Goal: Use online tool/utility: Utilize a website feature to perform a specific function

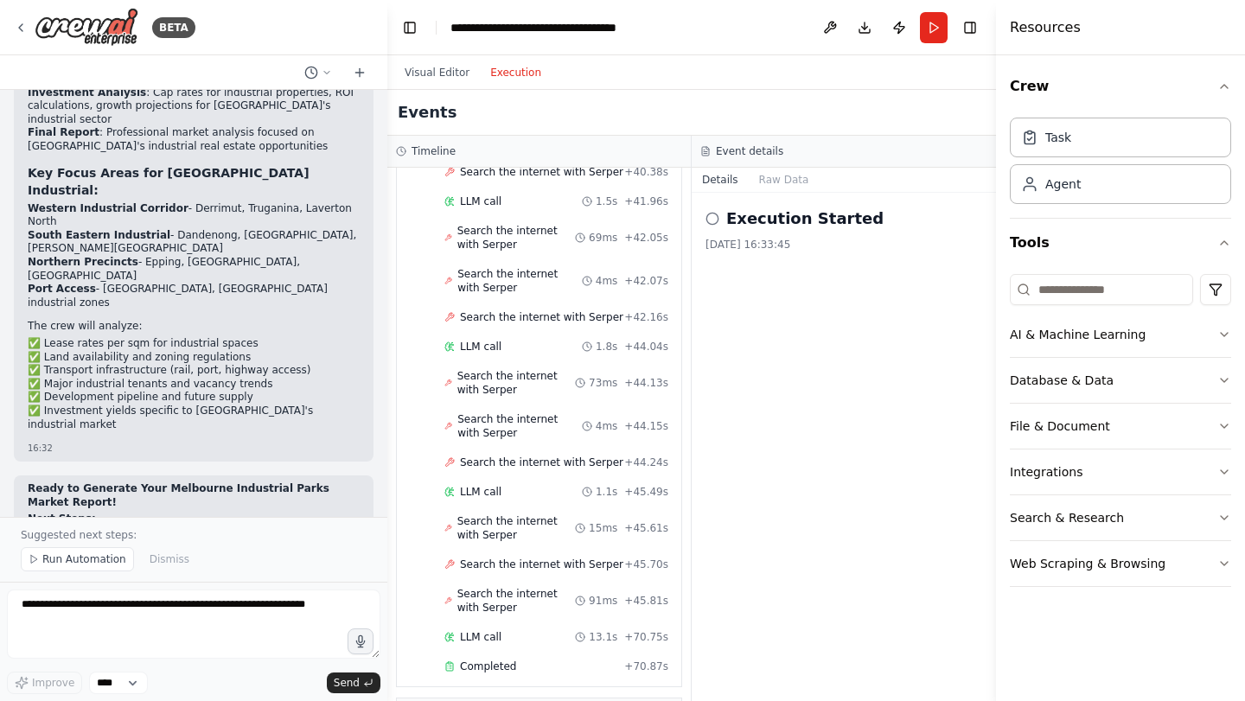
click at [713, 219] on icon at bounding box center [713, 219] width 14 height 14
click at [448, 74] on button "Visual Editor" at bounding box center [437, 72] width 86 height 21
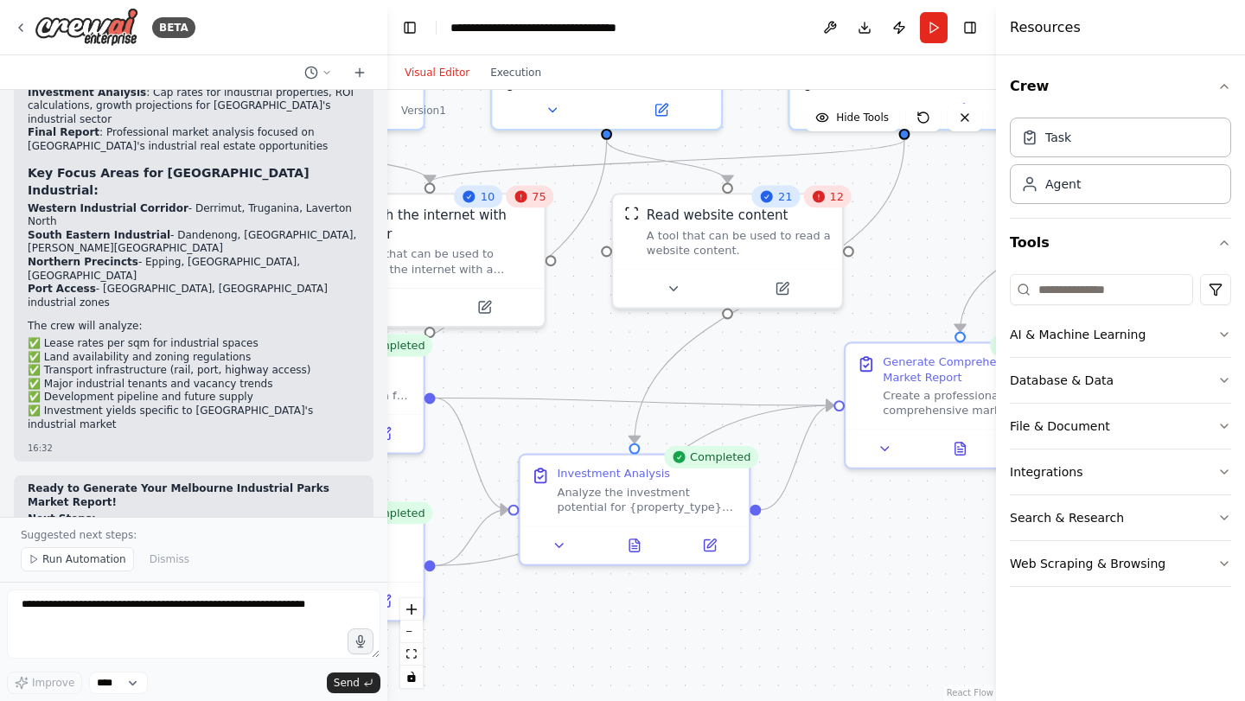
click at [835, 201] on div "12" at bounding box center [827, 197] width 48 height 22
click at [844, 205] on div "12" at bounding box center [837, 197] width 48 height 22
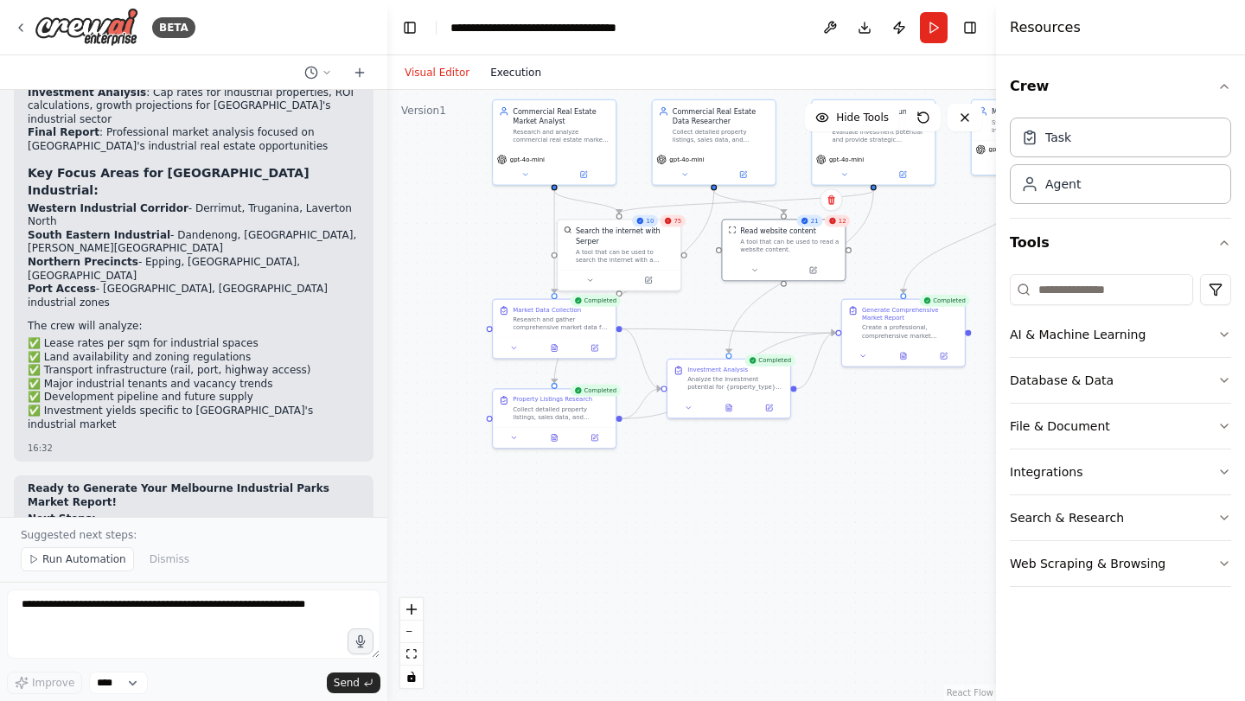
click at [515, 78] on button "Execution" at bounding box center [516, 72] width 72 height 21
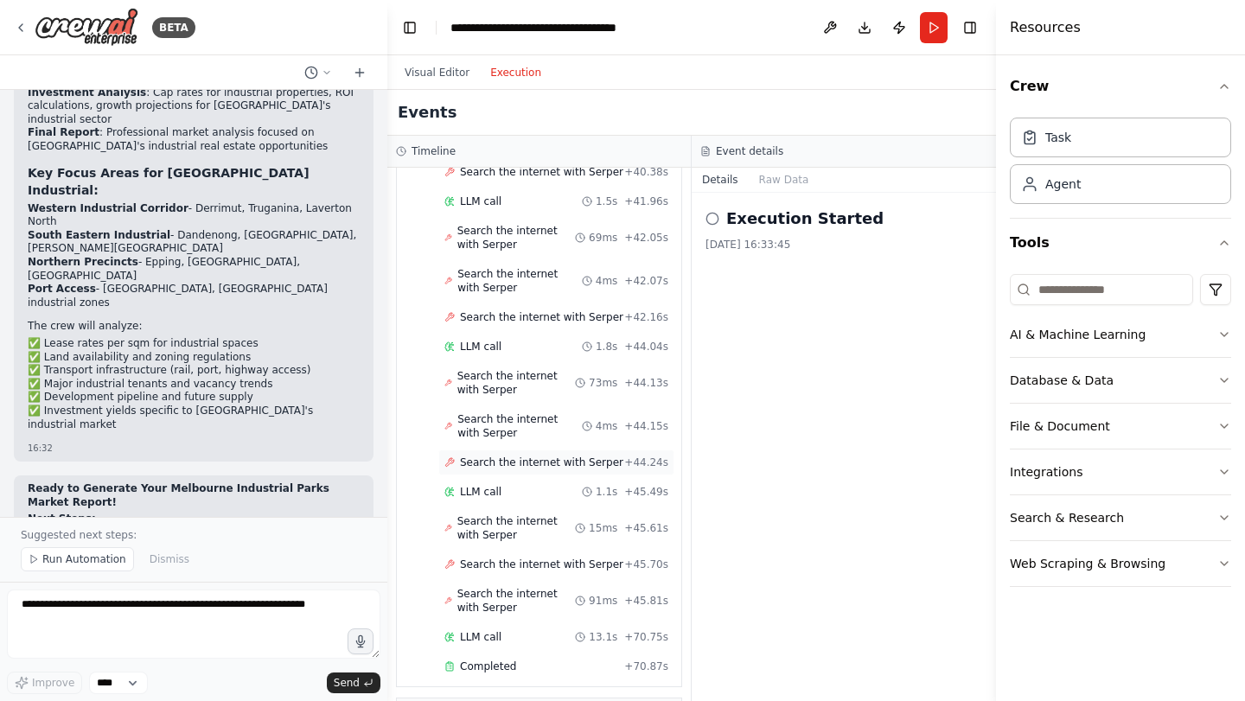
click at [570, 456] on span "Search the internet with Serper" at bounding box center [541, 463] width 163 height 14
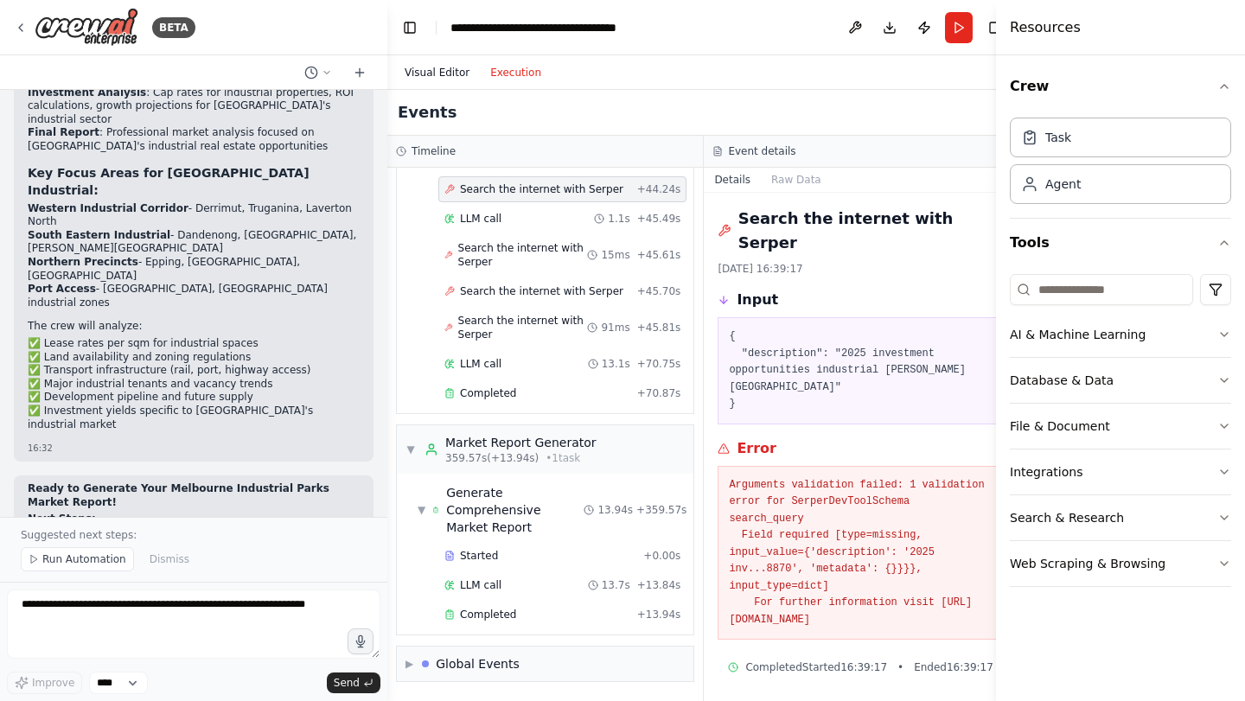
click at [447, 81] on button "Visual Editor" at bounding box center [437, 72] width 86 height 21
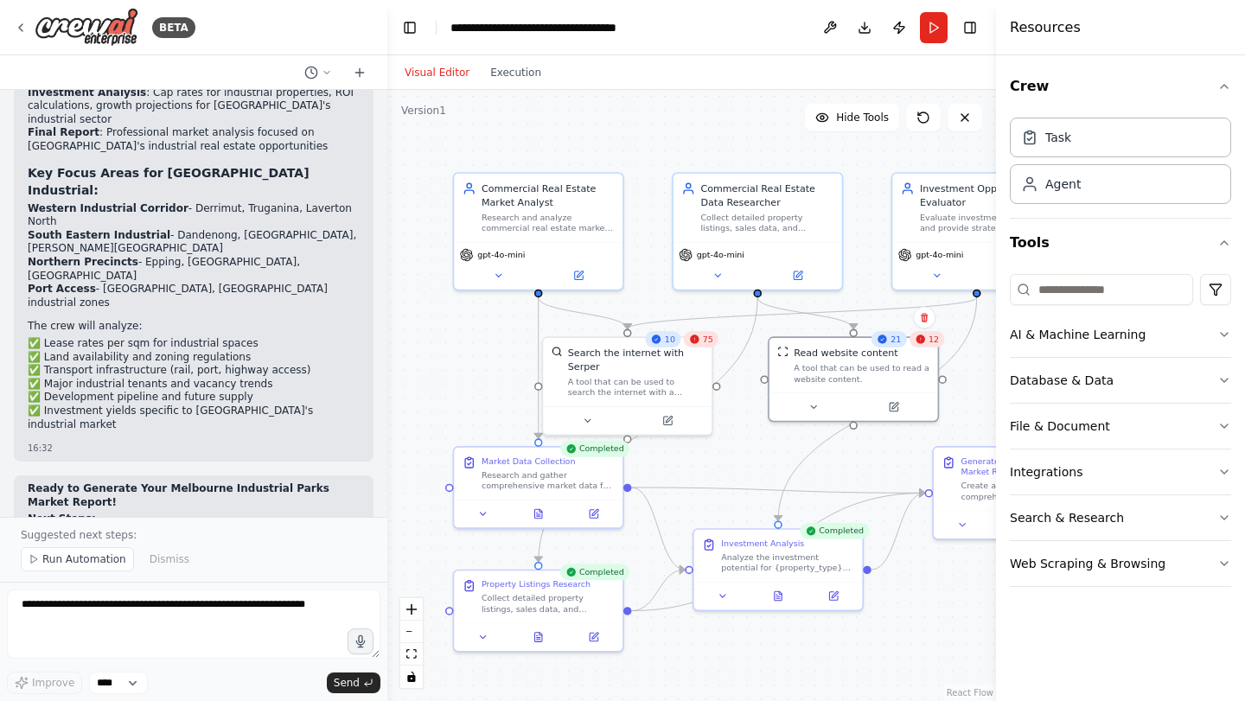
drag, startPoint x: 708, startPoint y: 339, endPoint x: 728, endPoint y: 481, distance: 143.2
click at [728, 481] on div ".deletable-edge-delete-btn { width: 20px; height: 20px; border: 0px solid #ffff…" at bounding box center [691, 395] width 609 height 611
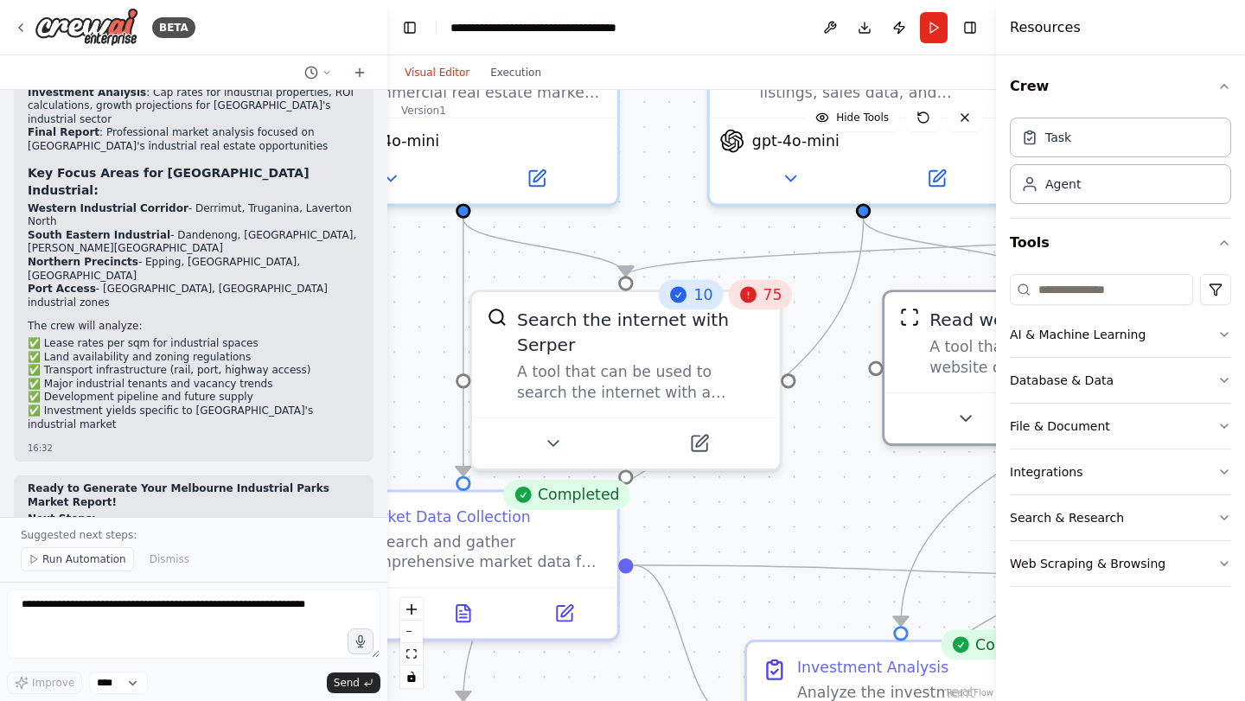
click at [771, 295] on span "75" at bounding box center [772, 295] width 19 height 20
click at [713, 307] on div "10" at bounding box center [691, 295] width 64 height 30
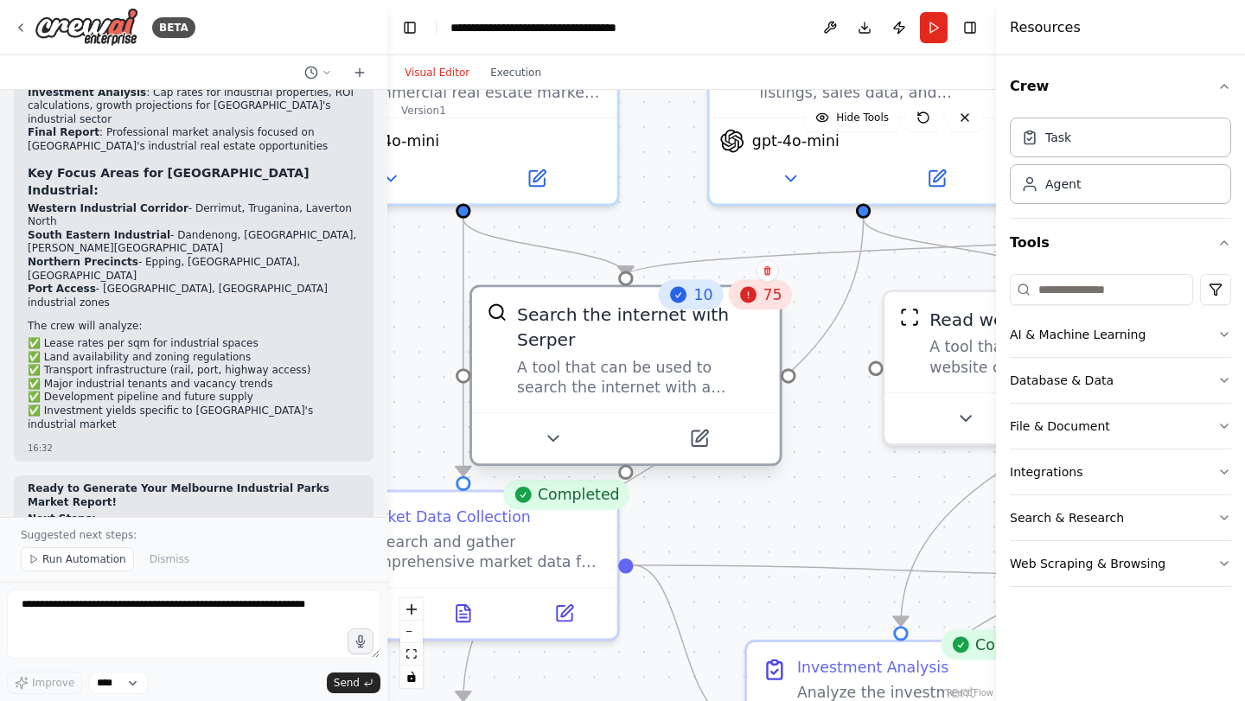
click at [698, 455] on div at bounding box center [626, 438] width 308 height 51
click at [719, 447] on button at bounding box center [699, 439] width 141 height 30
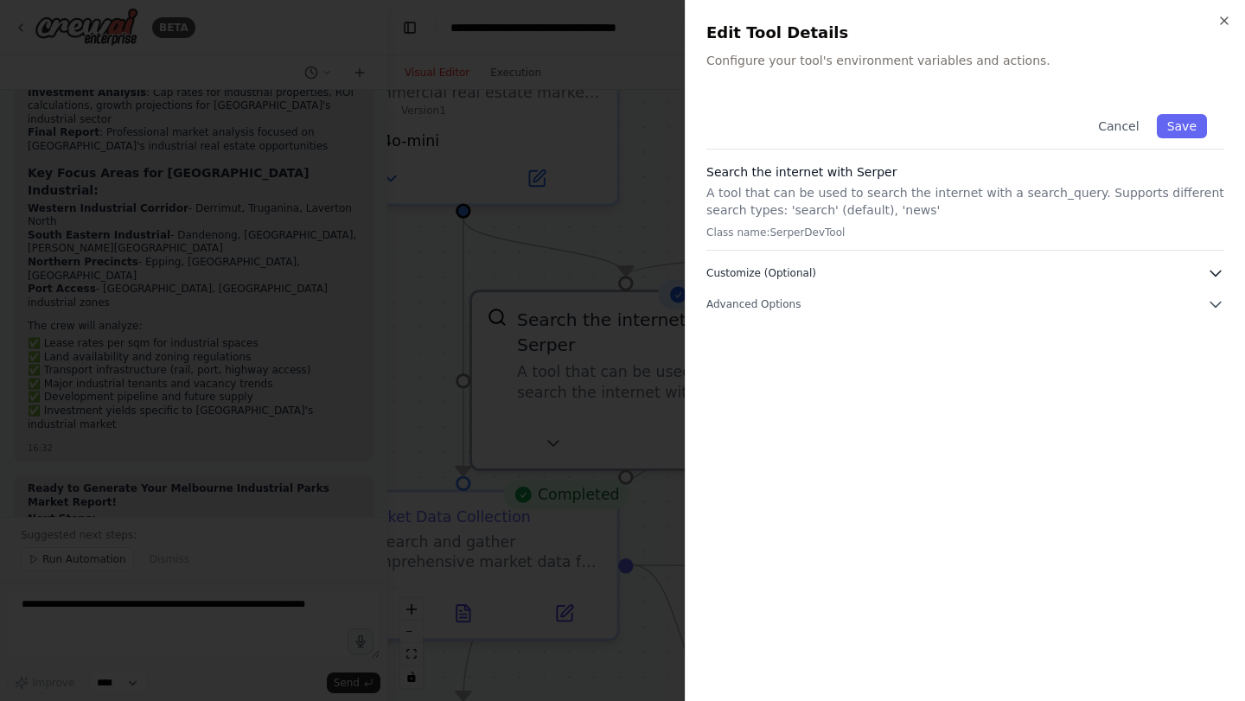
click at [1066, 272] on button "Customize (Optional)" at bounding box center [966, 273] width 518 height 17
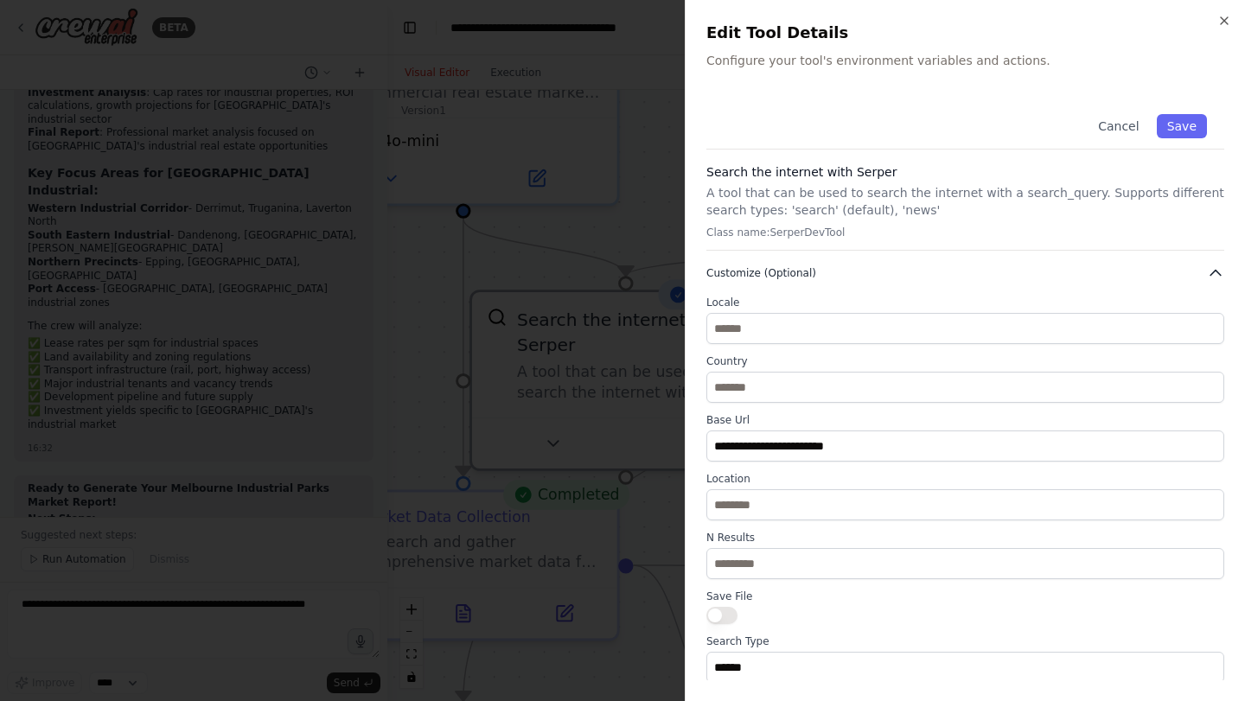
scroll to position [34, 0]
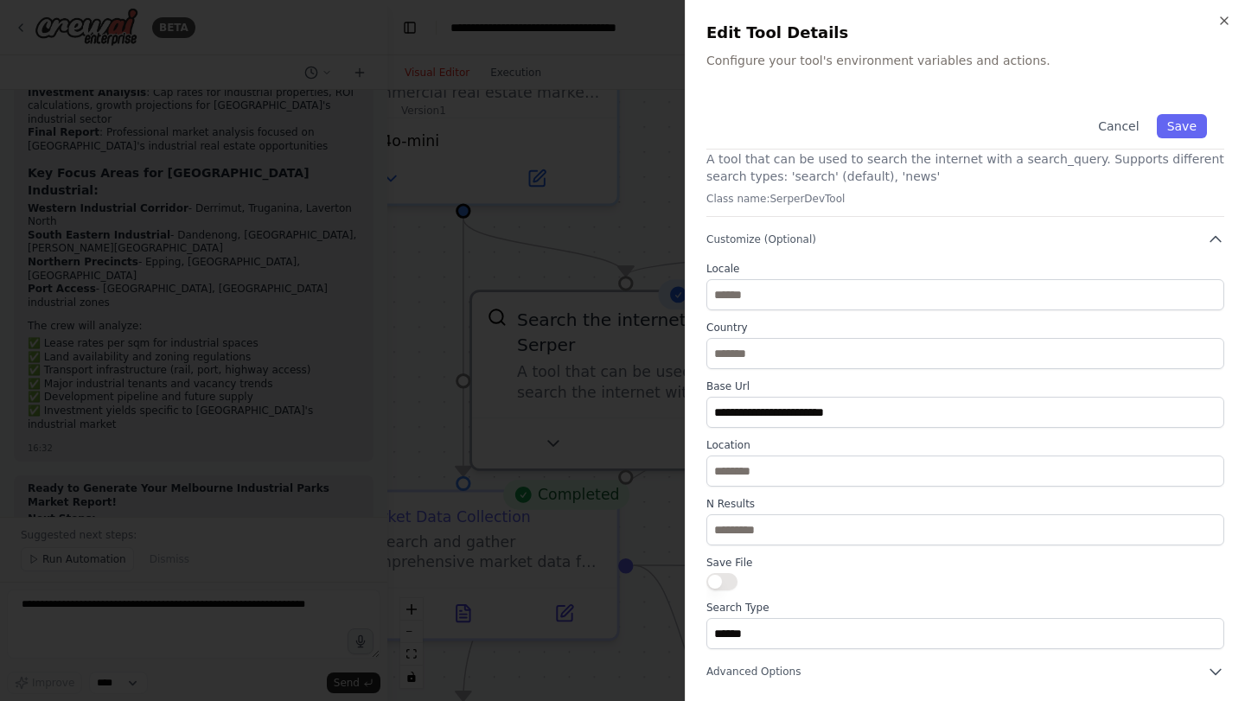
click at [1231, 17] on div "**********" at bounding box center [965, 350] width 560 height 701
click at [1227, 20] on icon "button" at bounding box center [1225, 21] width 14 height 14
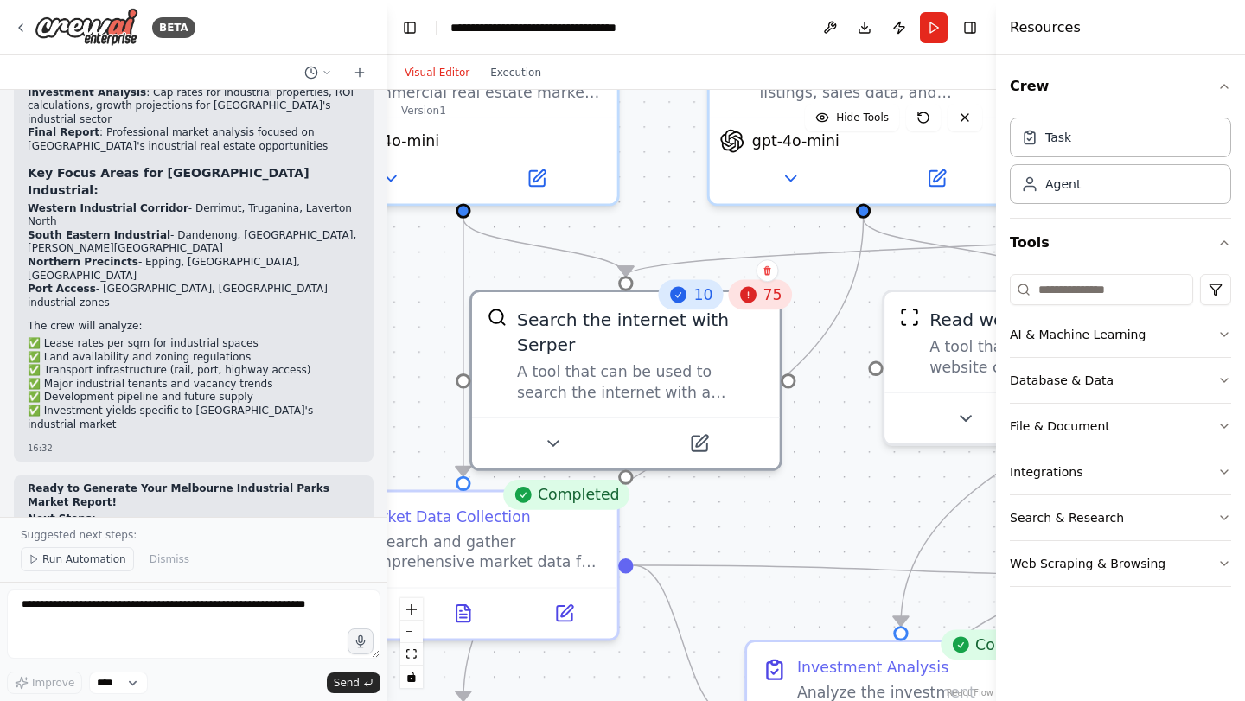
click at [93, 553] on span "Run Automation" at bounding box center [84, 560] width 84 height 14
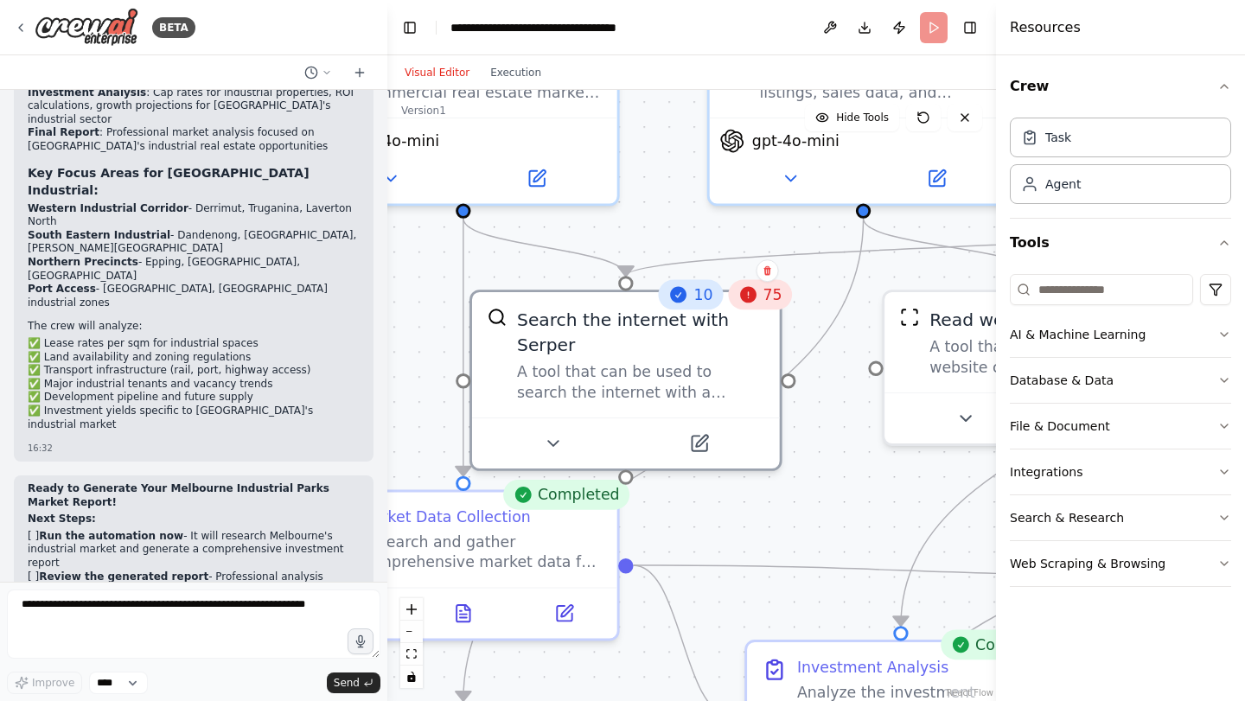
scroll to position [3176, 0]
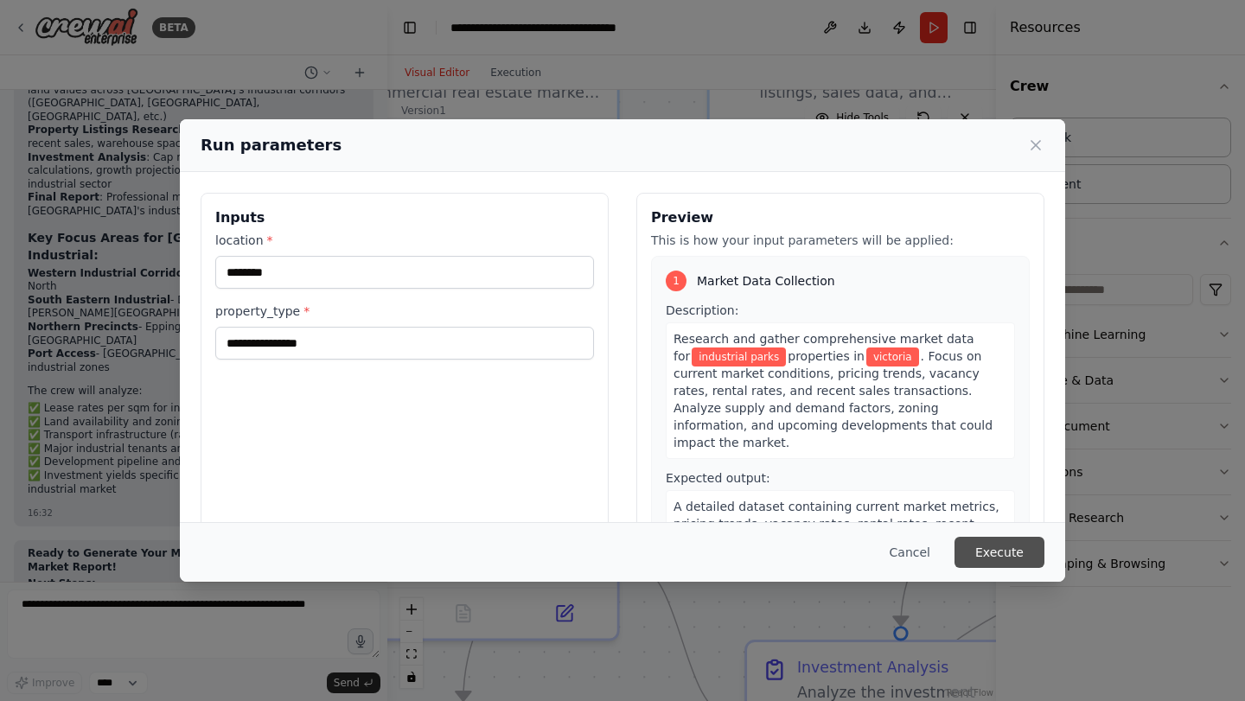
click at [990, 553] on button "Execute" at bounding box center [1000, 552] width 90 height 31
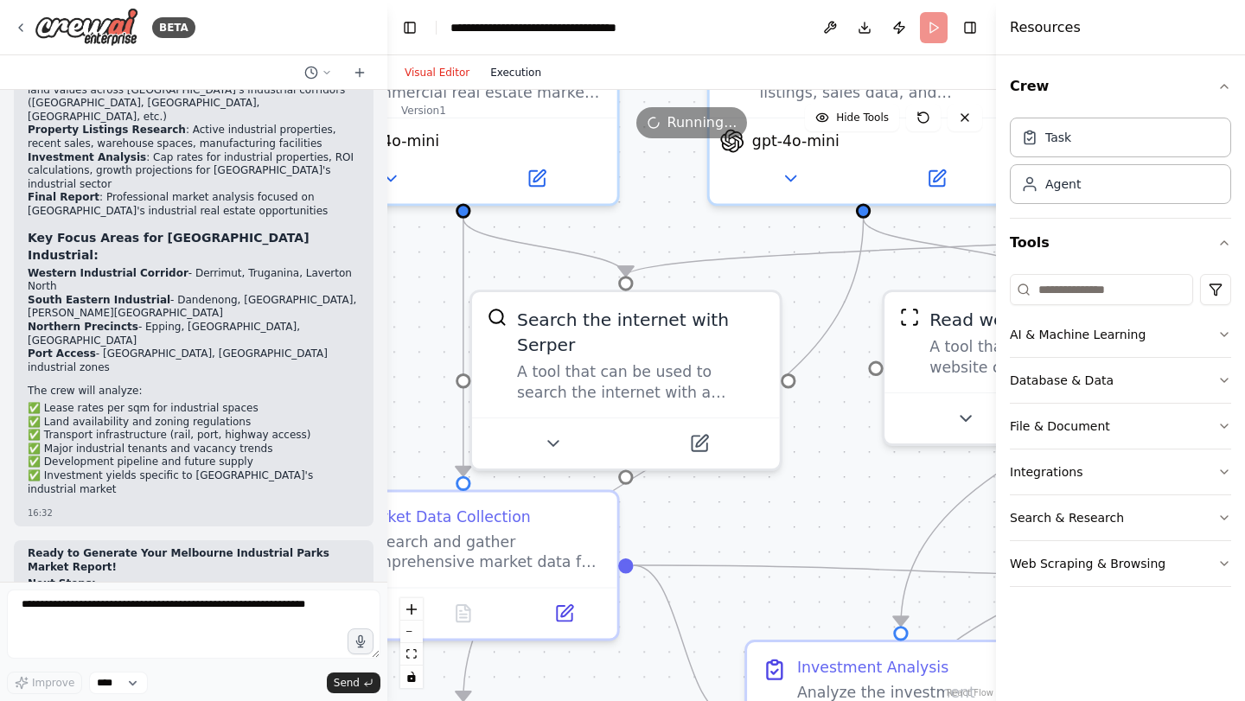
scroll to position [0, 0]
click at [531, 71] on button "Execution" at bounding box center [516, 72] width 72 height 21
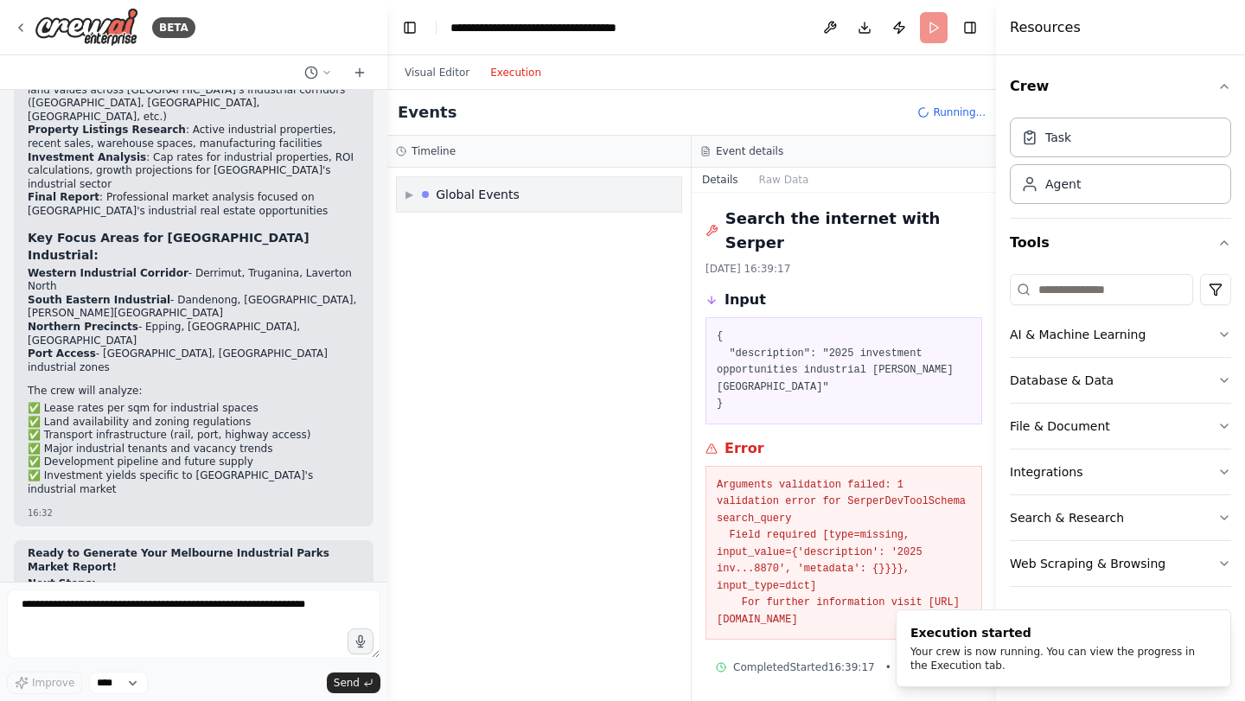
click at [543, 191] on div "▶ Global Events" at bounding box center [539, 194] width 285 height 35
click at [528, 199] on div "▼ Global Events" at bounding box center [539, 194] width 285 height 35
click at [463, 70] on button "Visual Editor" at bounding box center [437, 72] width 86 height 21
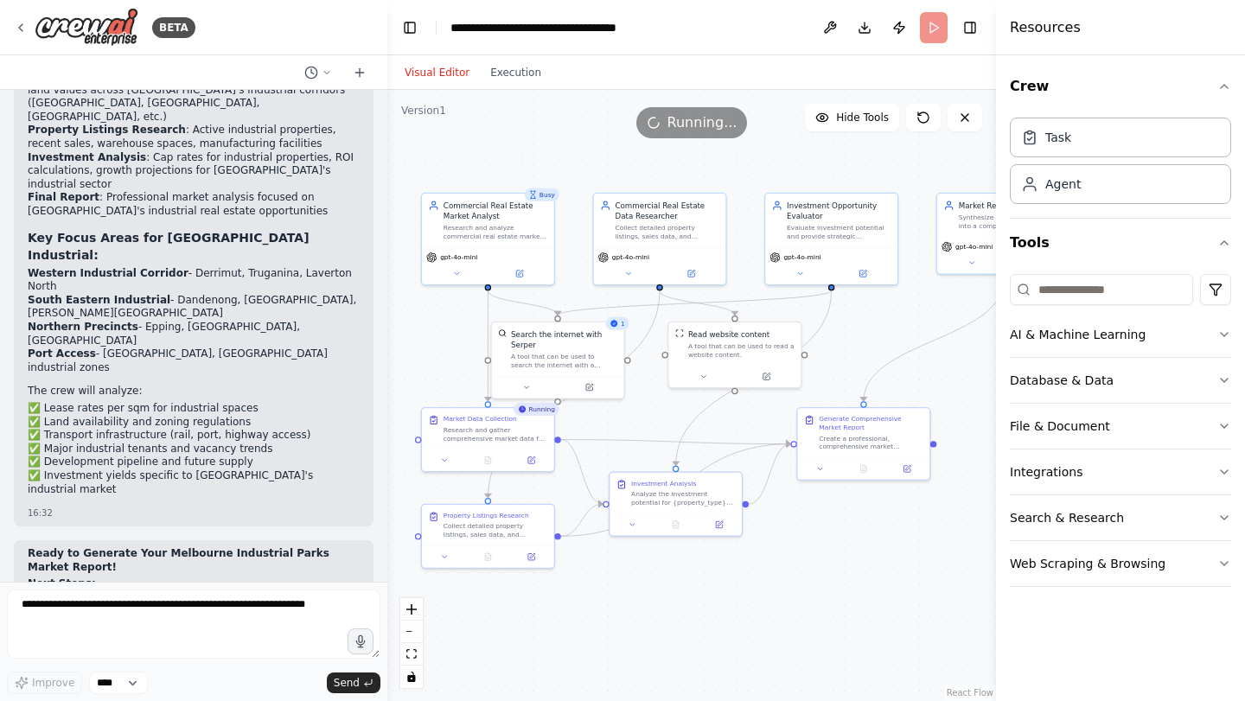
drag, startPoint x: 814, startPoint y: 592, endPoint x: 741, endPoint y: 585, distance: 73.1
click at [741, 585] on div ".deletable-edge-delete-btn { width: 20px; height: 20px; border: 0px solid #ffff…" at bounding box center [691, 395] width 609 height 611
click at [520, 91] on div ".deletable-edge-delete-btn { width: 20px; height: 20px; border: 0px solid #ffff…" at bounding box center [691, 395] width 609 height 611
click at [502, 86] on div "Visual Editor Execution" at bounding box center [472, 72] width 157 height 35
click at [502, 80] on button "Execution" at bounding box center [516, 72] width 72 height 21
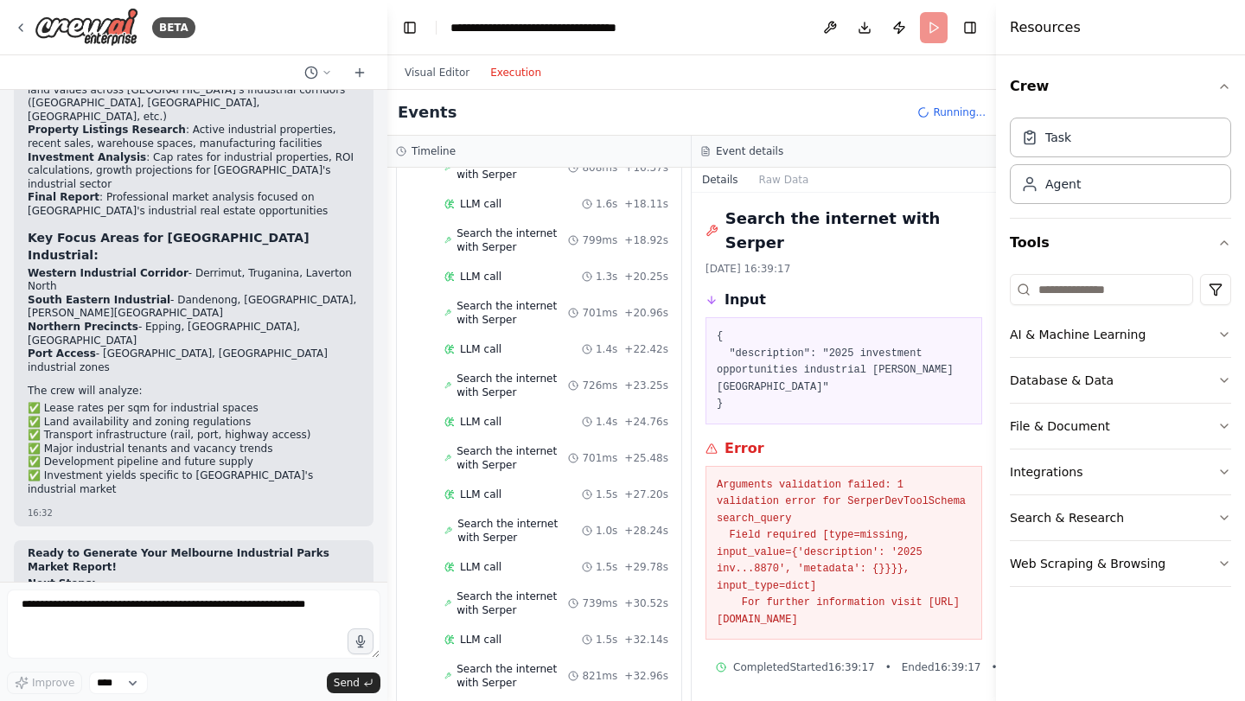
scroll to position [560, 0]
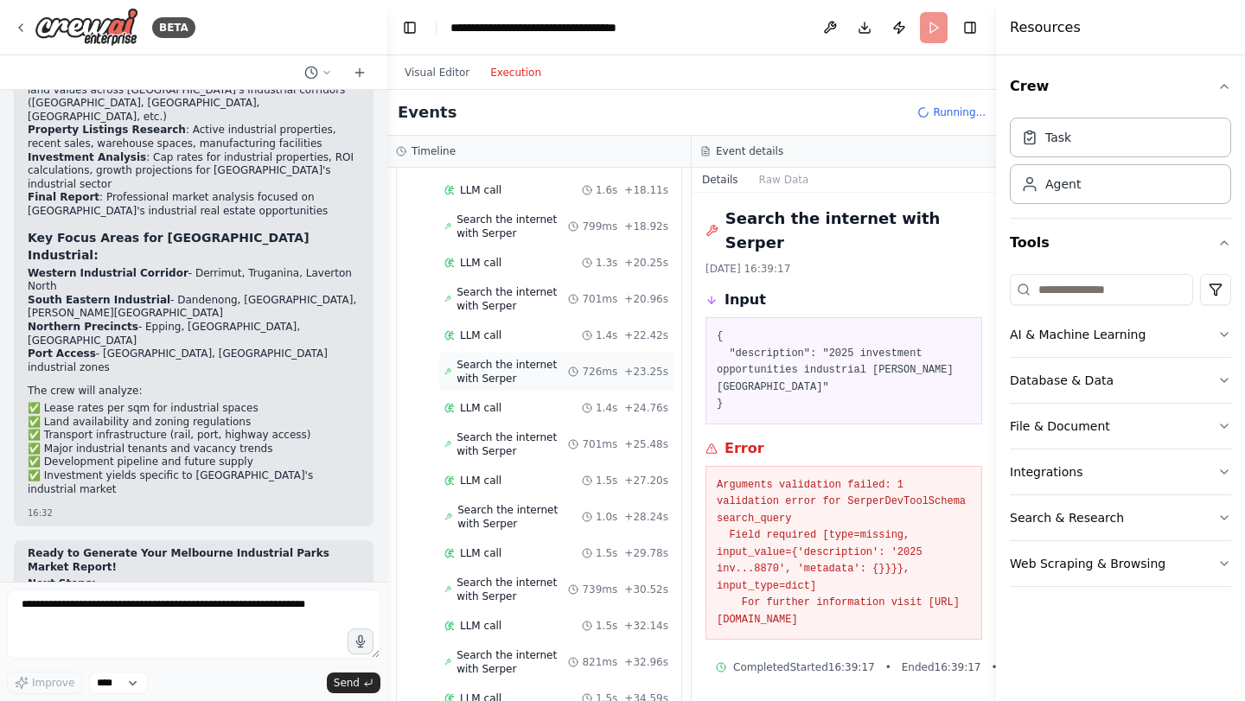
click at [517, 358] on span "Search the internet with Serper" at bounding box center [513, 372] width 112 height 28
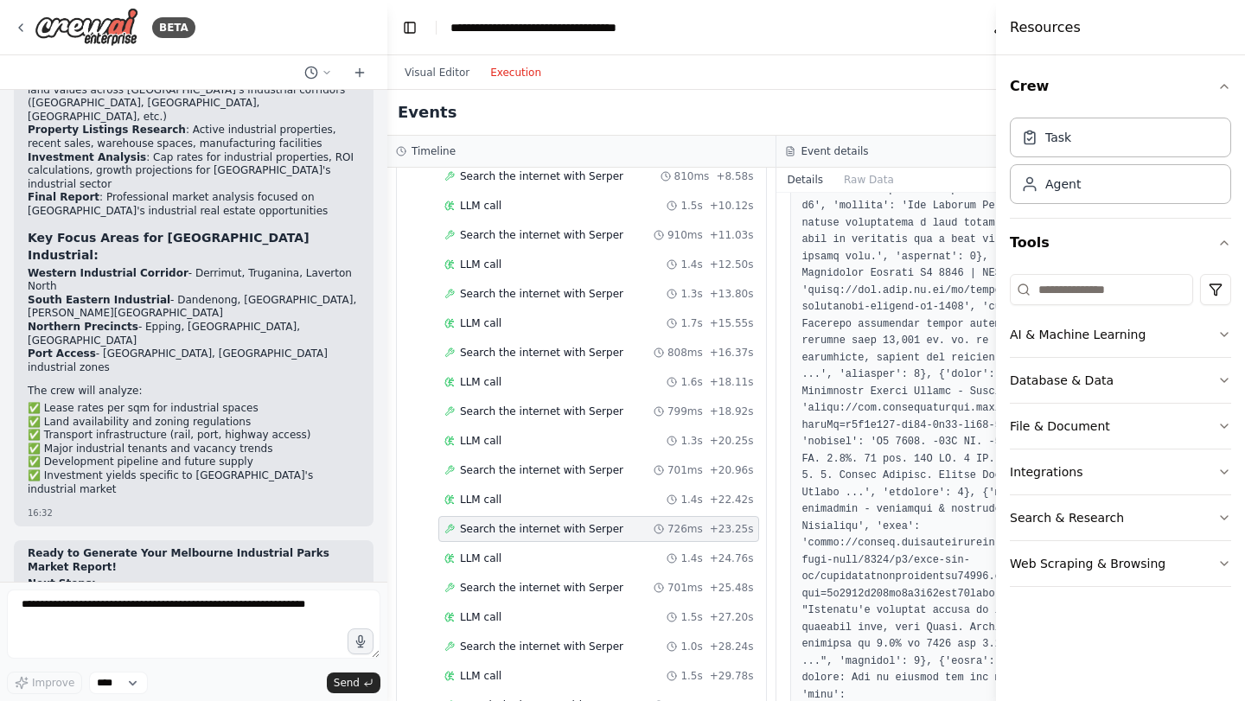
scroll to position [0, 0]
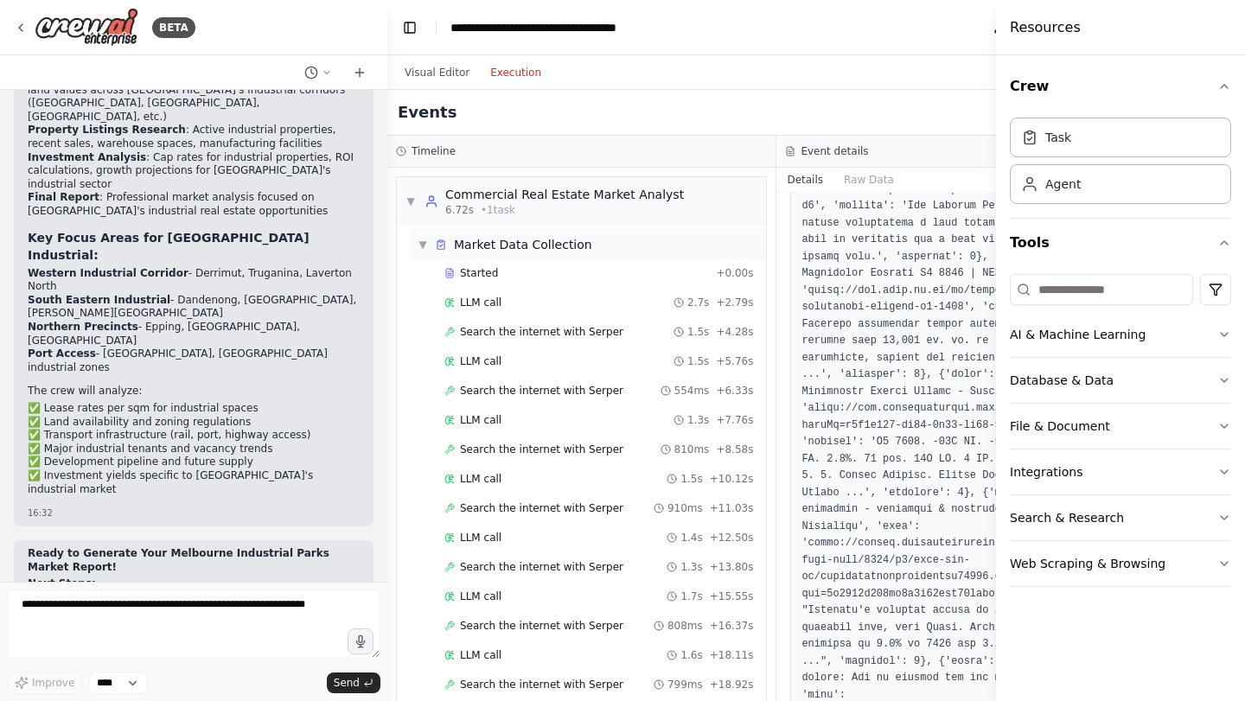
click at [510, 243] on div "Market Data Collection" at bounding box center [523, 244] width 138 height 17
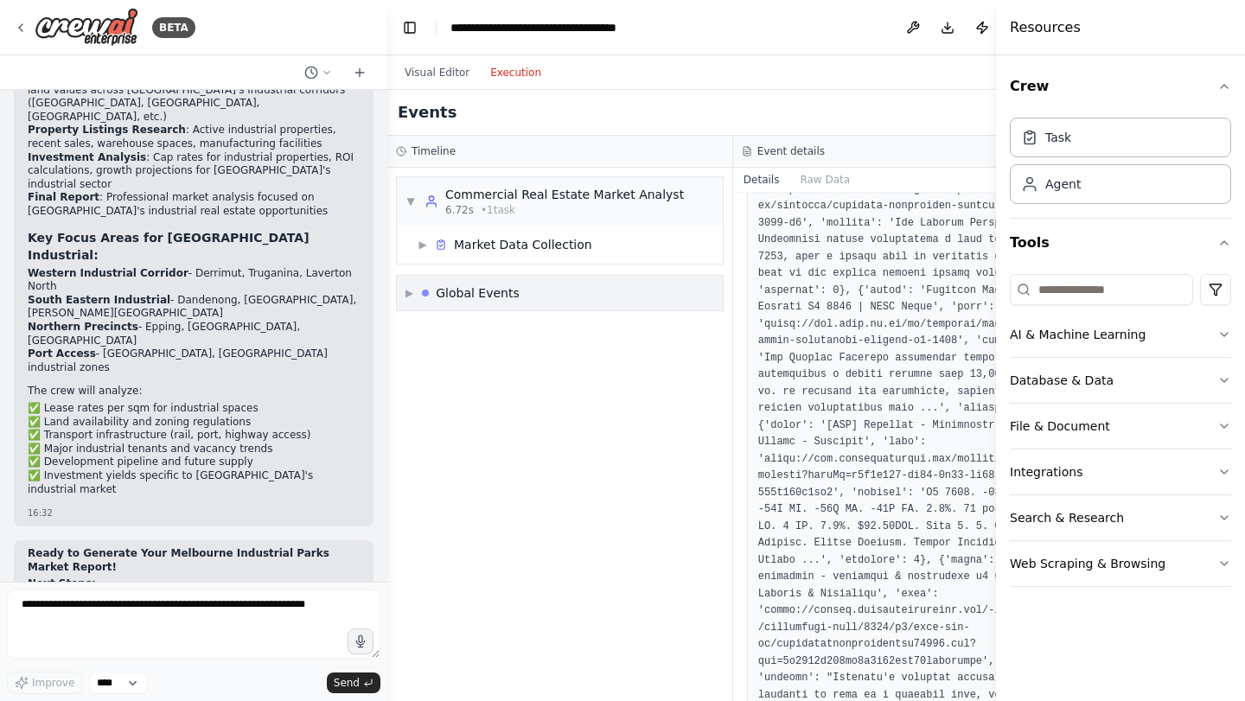
click at [515, 298] on div "▶ Global Events" at bounding box center [560, 293] width 326 height 35
click at [515, 298] on div "▼ Global Events" at bounding box center [560, 293] width 326 height 35
click at [515, 298] on div "▶ Global Events" at bounding box center [560, 293] width 326 height 35
click at [479, 446] on div "▼ Commercial Real Estate Market Analyst 6.72s • 1 task ▶ Market Data Collection…" at bounding box center [559, 435] width 345 height 534
click at [527, 184] on div "▼ Commercial Real Estate Market Analyst 6.72s • 1 task" at bounding box center [560, 201] width 326 height 48
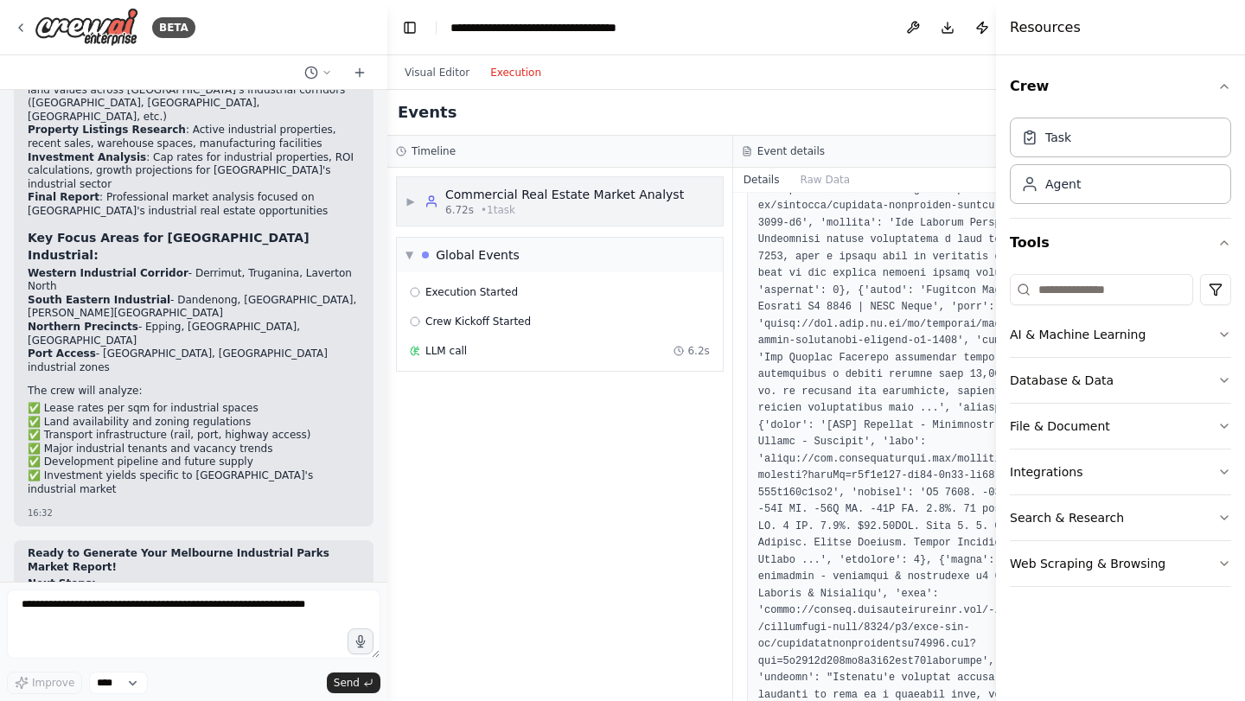
click at [527, 186] on div "Commercial Real Estate Market Analyst" at bounding box center [564, 194] width 239 height 17
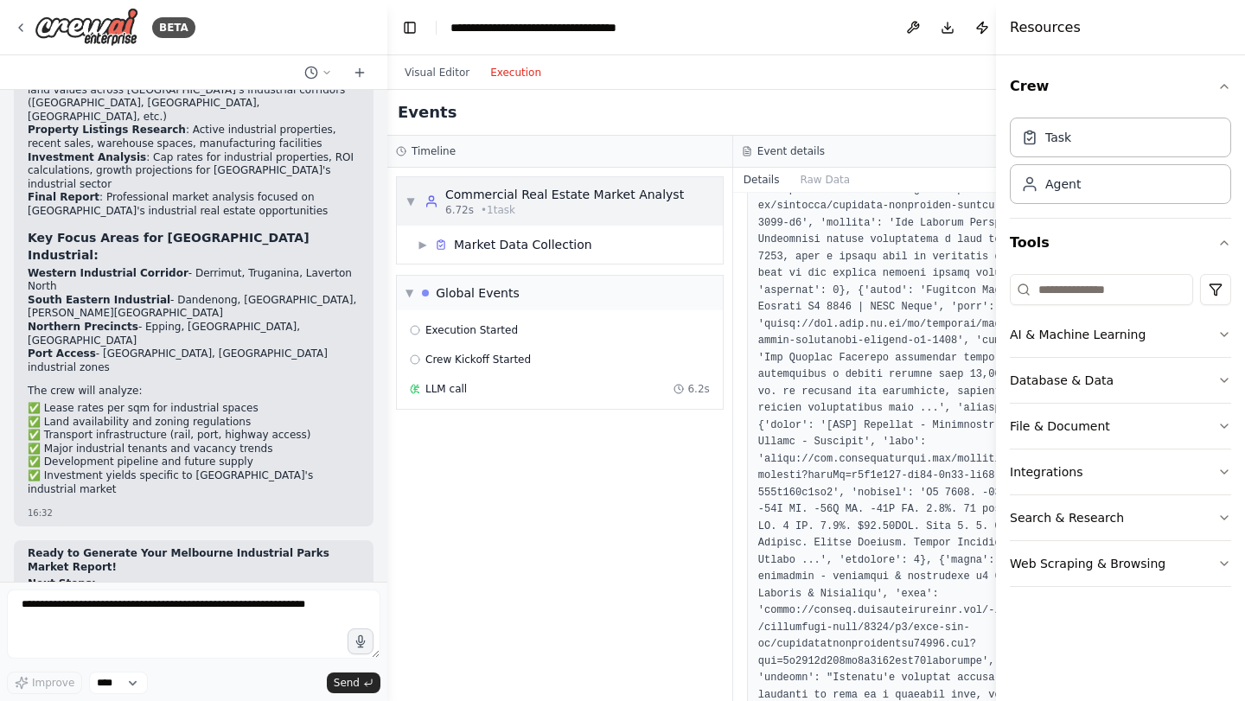
click at [527, 186] on div "Commercial Real Estate Market Analyst" at bounding box center [564, 194] width 239 height 17
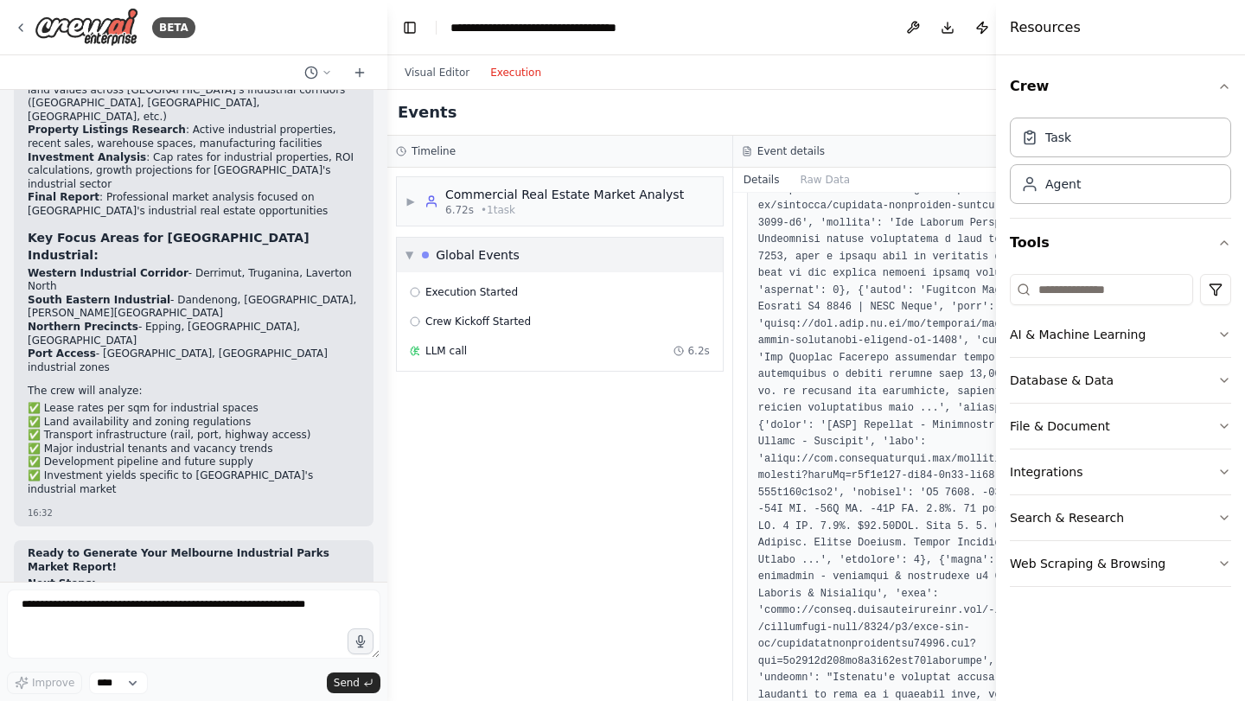
click at [508, 255] on div "▶ Commercial Real Estate Market Analyst 6.72s • 1 task ▼ Global Events Executio…" at bounding box center [559, 435] width 345 height 534
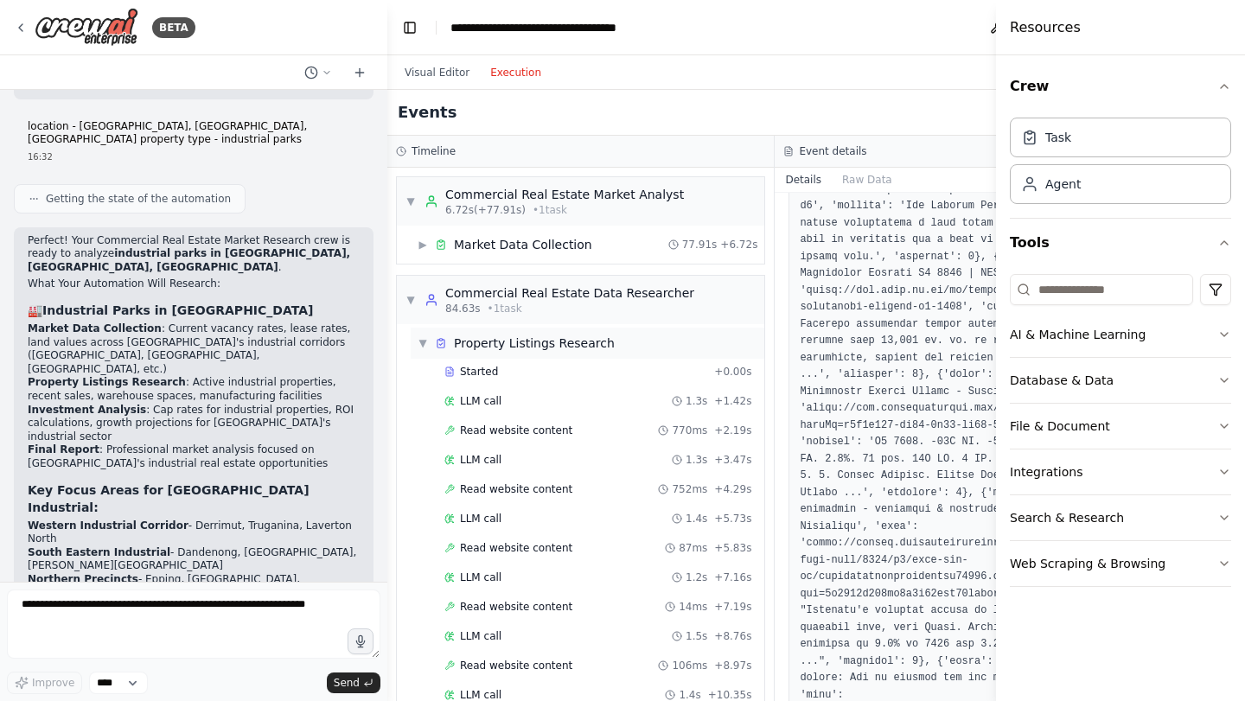
click at [550, 352] on div "▼ Property Listings Research" at bounding box center [588, 343] width 354 height 31
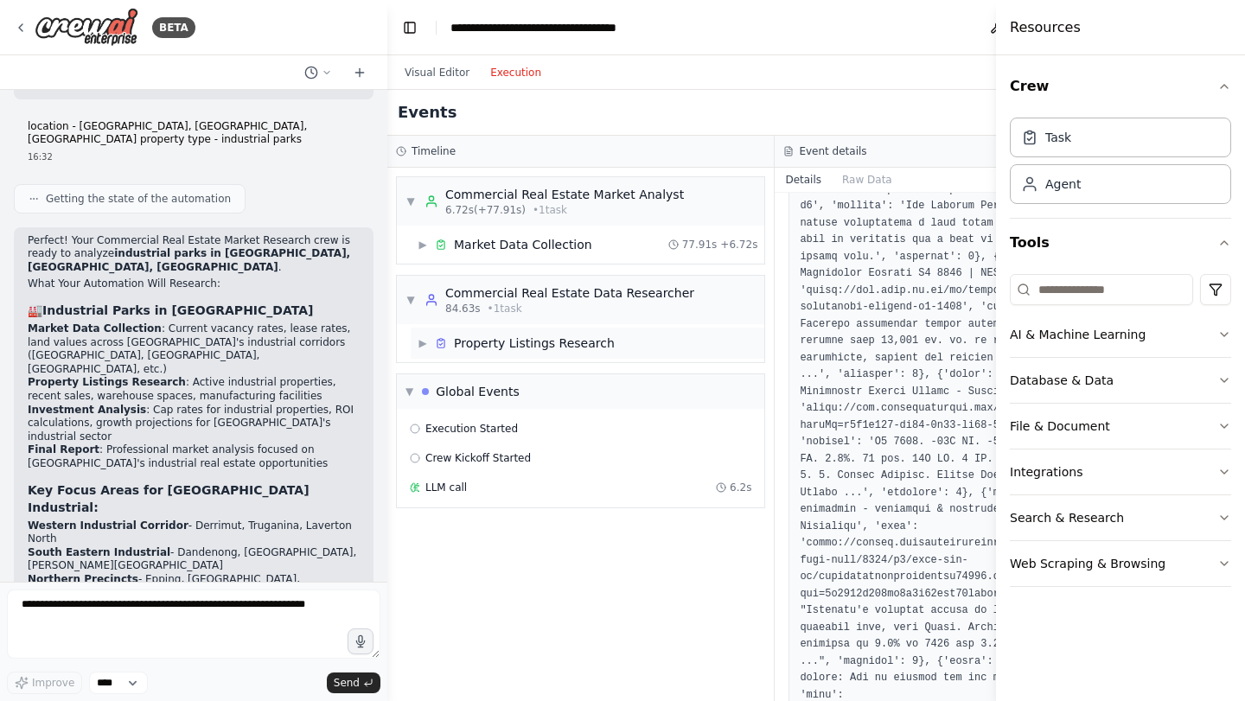
click at [540, 348] on div "Property Listings Research" at bounding box center [534, 343] width 161 height 17
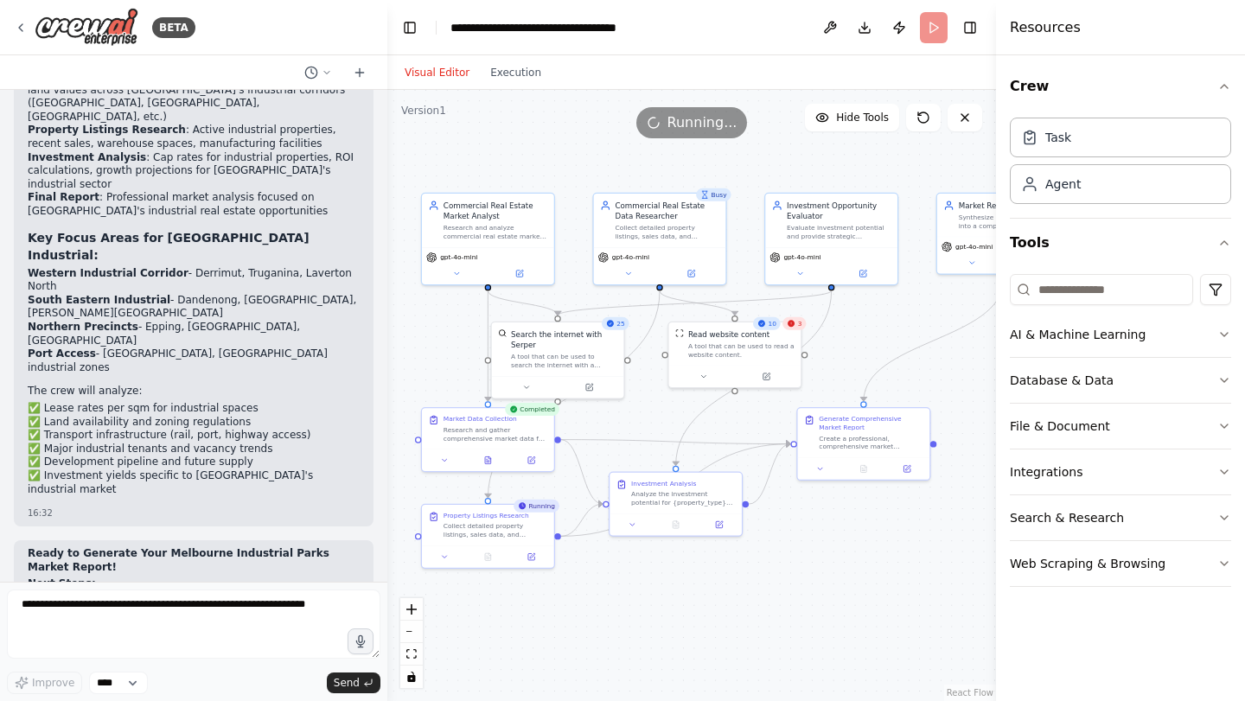
click at [447, 62] on button "Visual Editor" at bounding box center [437, 72] width 86 height 21
click at [524, 76] on button "Execution" at bounding box center [516, 72] width 72 height 21
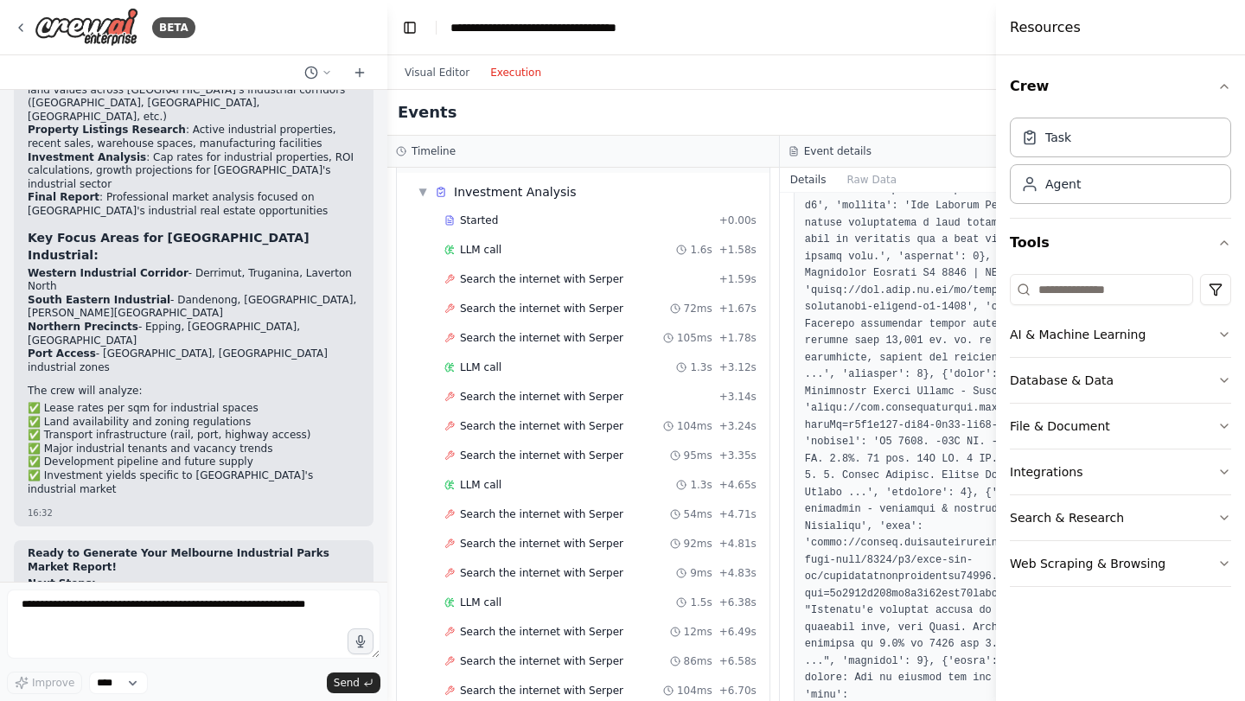
scroll to position [1035, 0]
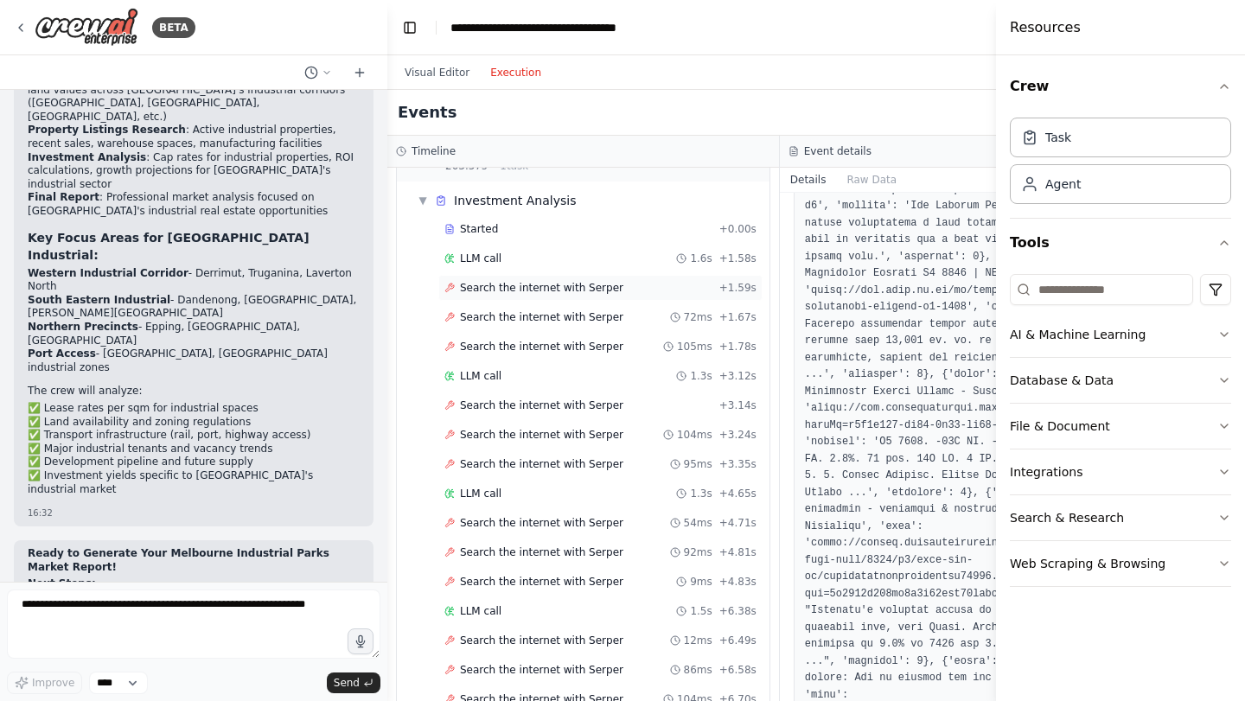
click at [579, 291] on span "Search the internet with Serper" at bounding box center [541, 288] width 163 height 14
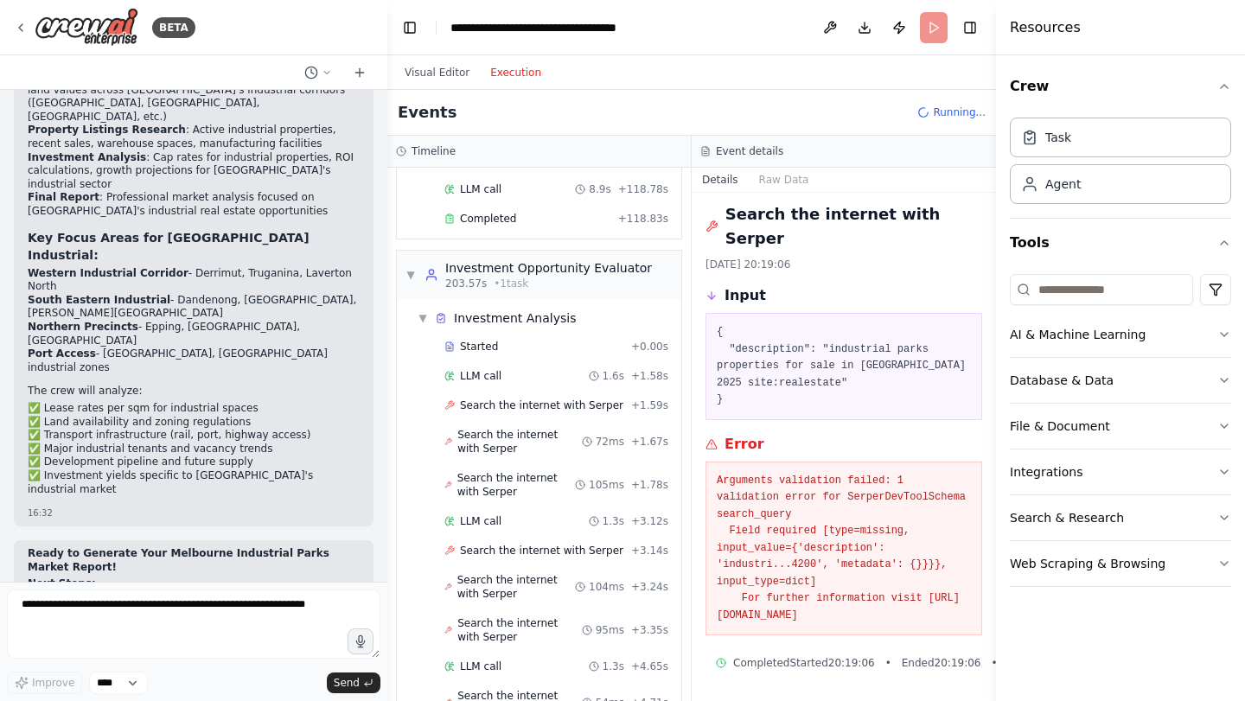
drag, startPoint x: 715, startPoint y: 444, endPoint x: 920, endPoint y: 595, distance: 254.8
click at [920, 595] on div "Arguments validation failed: 1 validation error for SerperDevToolSchema search_…" at bounding box center [844, 549] width 277 height 175
copy pre "Arguments validation failed: 1 validation error for SerperDevToolSchema search_…"
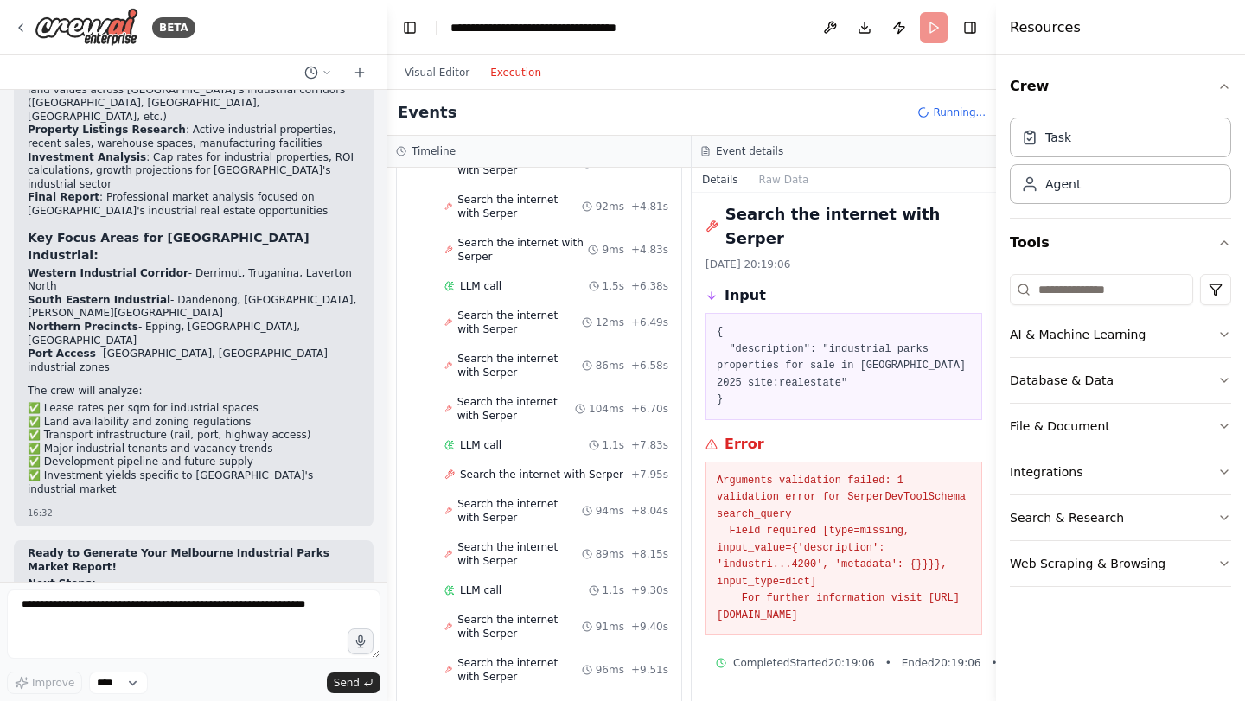
scroll to position [1610, 0]
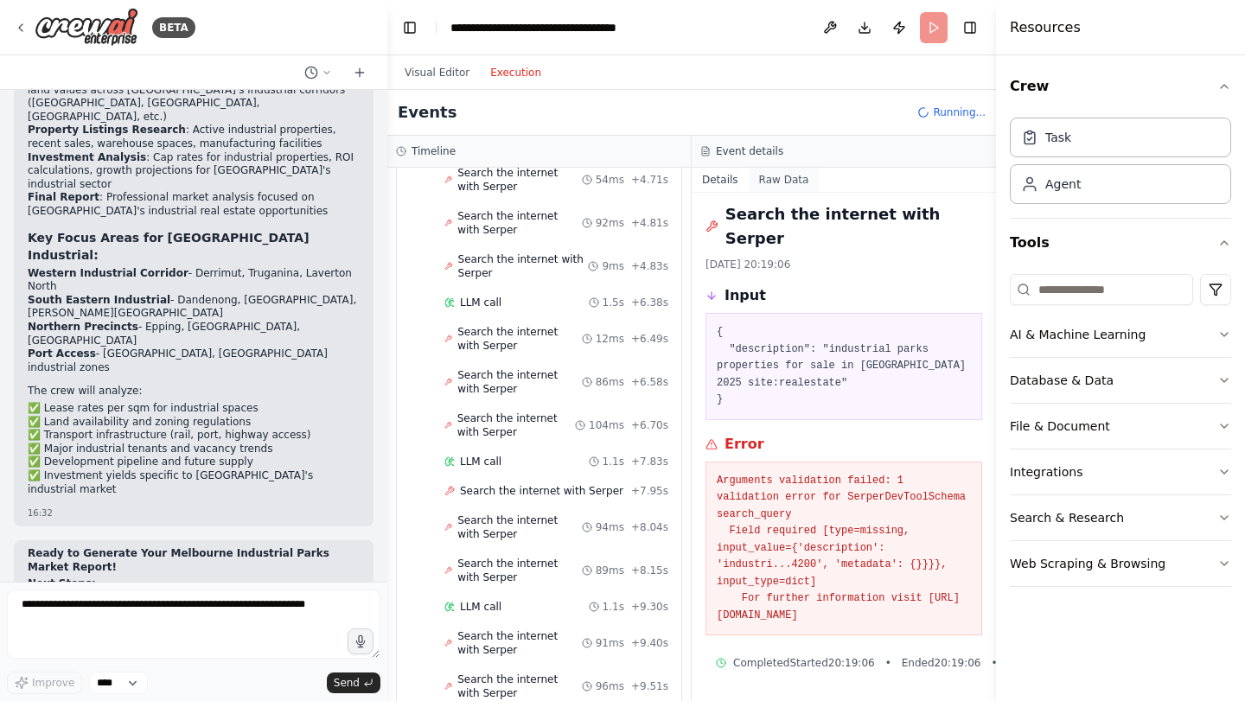
click at [800, 171] on button "Raw Data" at bounding box center [784, 180] width 71 height 24
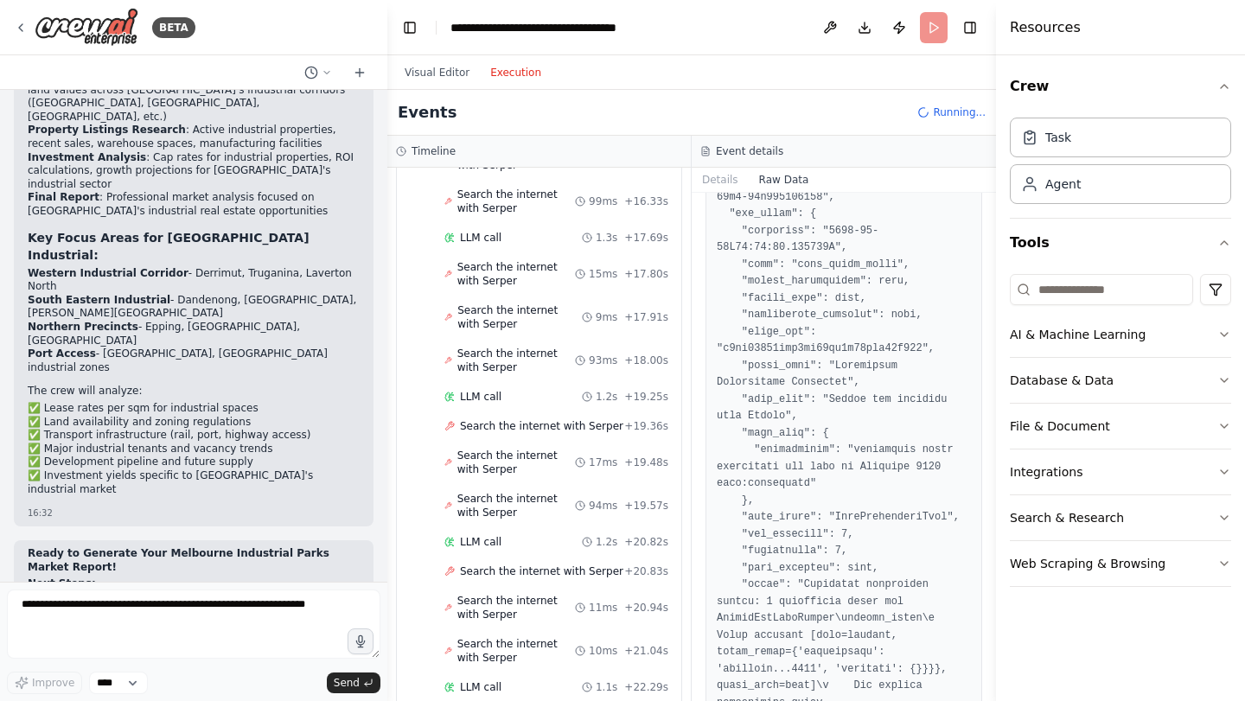
scroll to position [2921, 0]
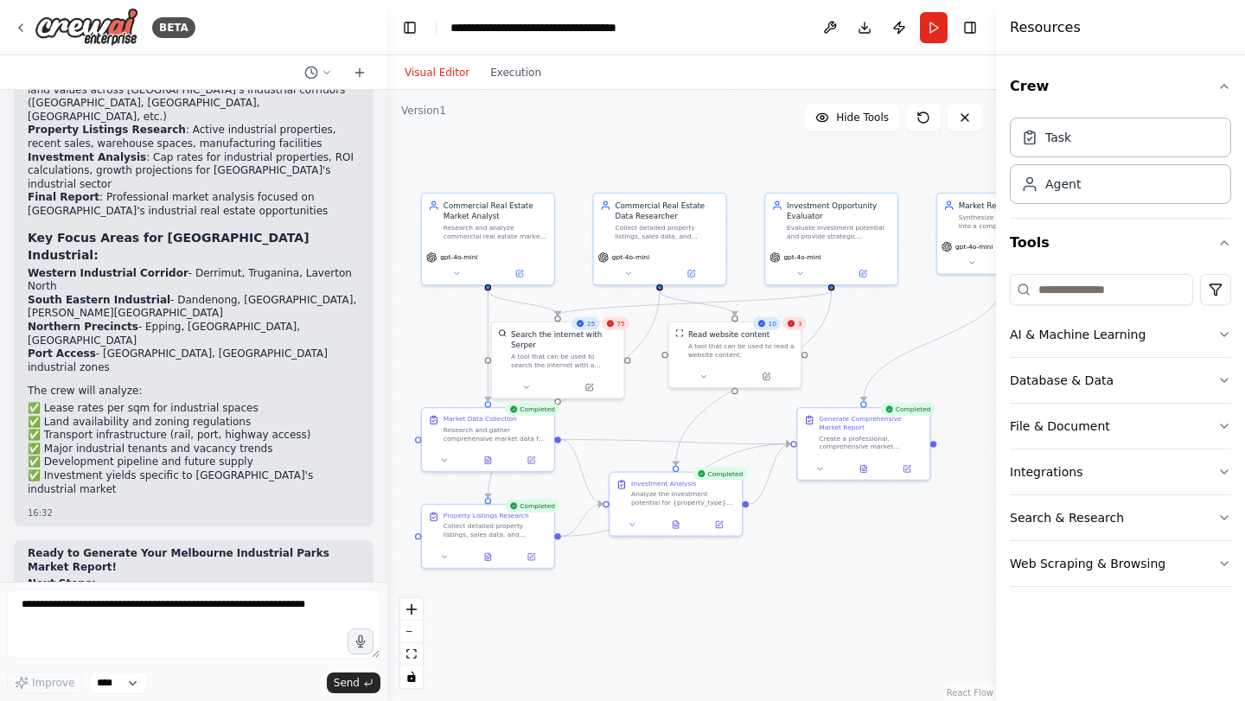
click at [445, 70] on button "Visual Editor" at bounding box center [437, 72] width 86 height 21
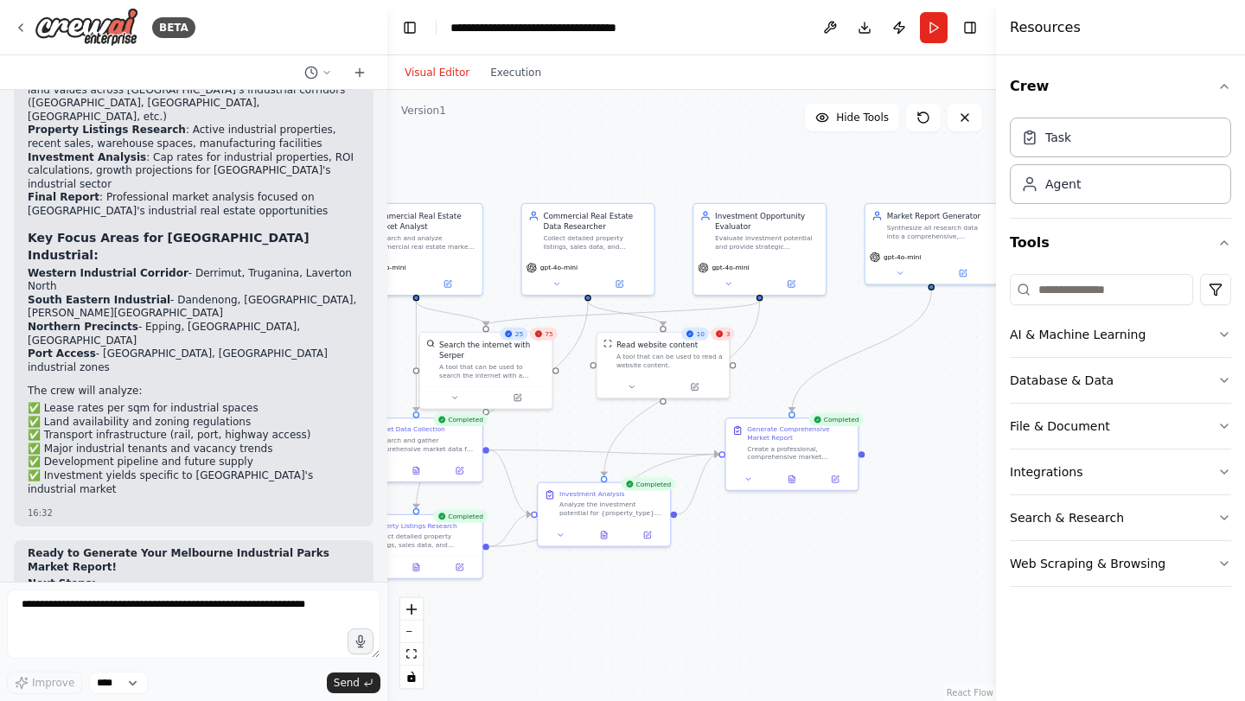
drag, startPoint x: 691, startPoint y: 463, endPoint x: 619, endPoint y: 472, distance: 72.4
click at [619, 473] on div ".deletable-edge-delete-btn { width: 20px; height: 20px; border: 0px solid #ffff…" at bounding box center [691, 395] width 609 height 611
click at [1052, 529] on button "Search & Research" at bounding box center [1120, 518] width 221 height 45
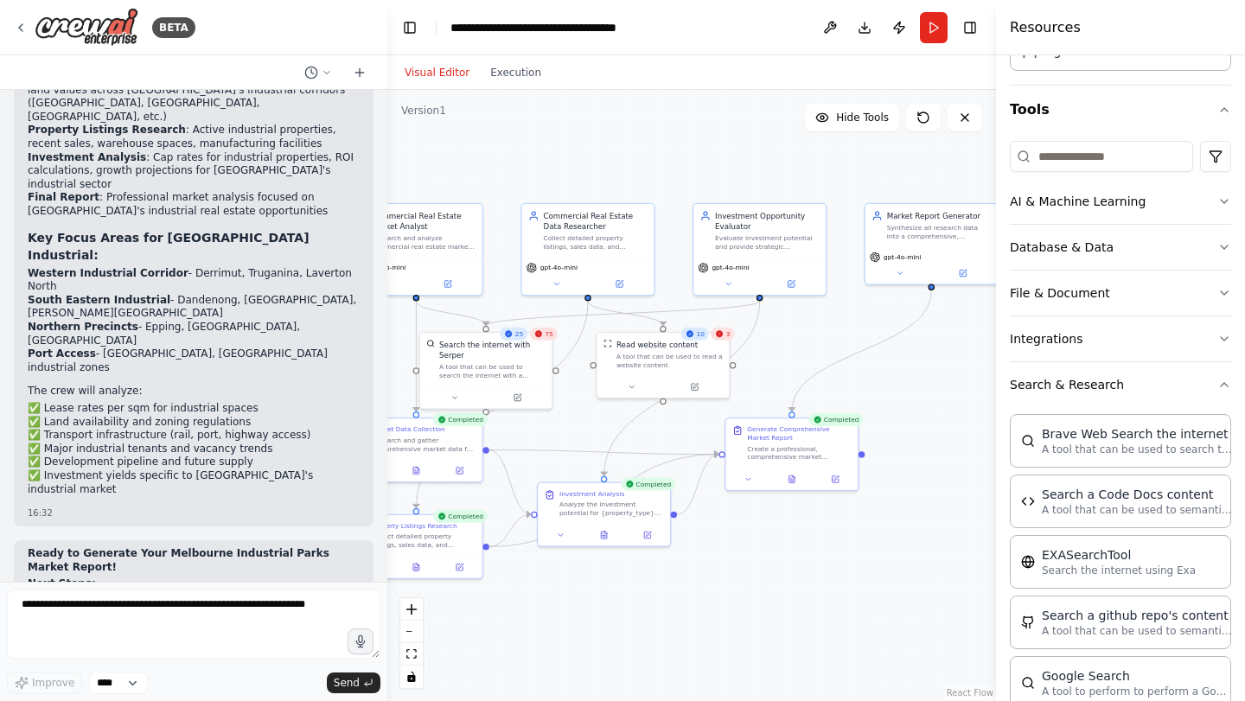
scroll to position [0, 0]
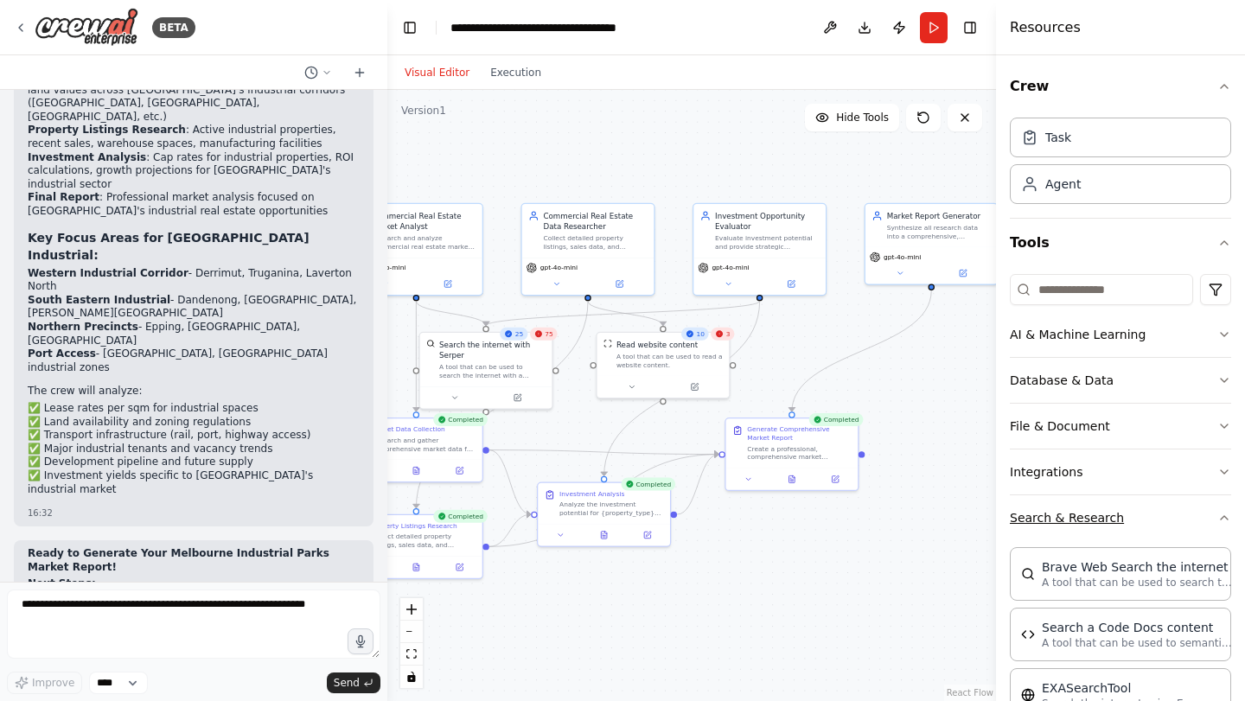
click at [1078, 516] on button "Search & Research" at bounding box center [1120, 518] width 221 height 45
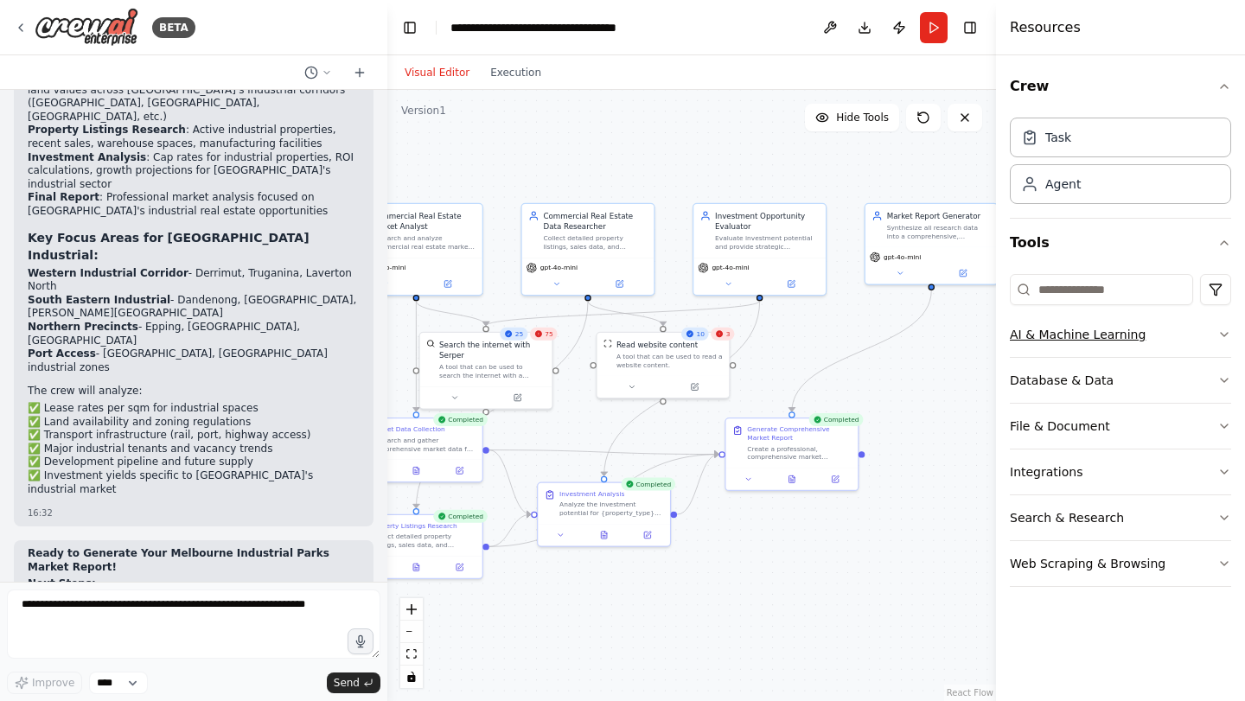
click at [1097, 345] on button "AI & Machine Learning" at bounding box center [1120, 334] width 221 height 45
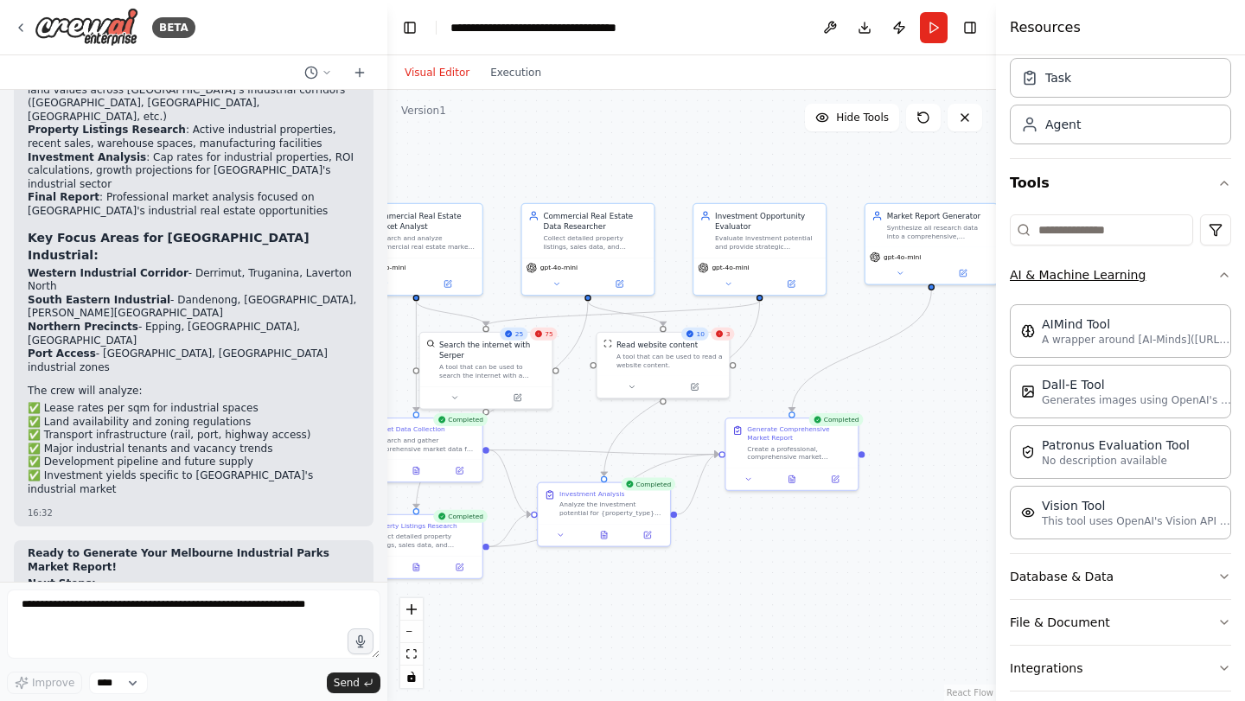
scroll to position [169, 0]
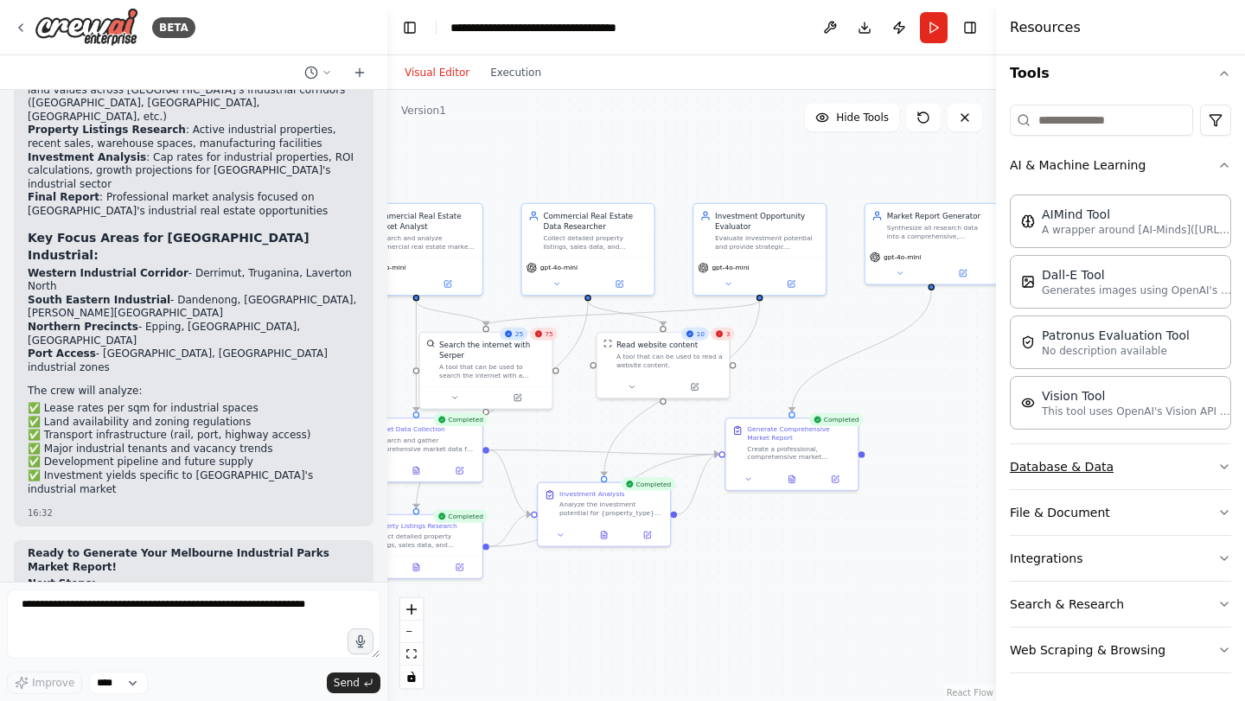
click at [1083, 455] on button "Database & Data" at bounding box center [1120, 467] width 221 height 45
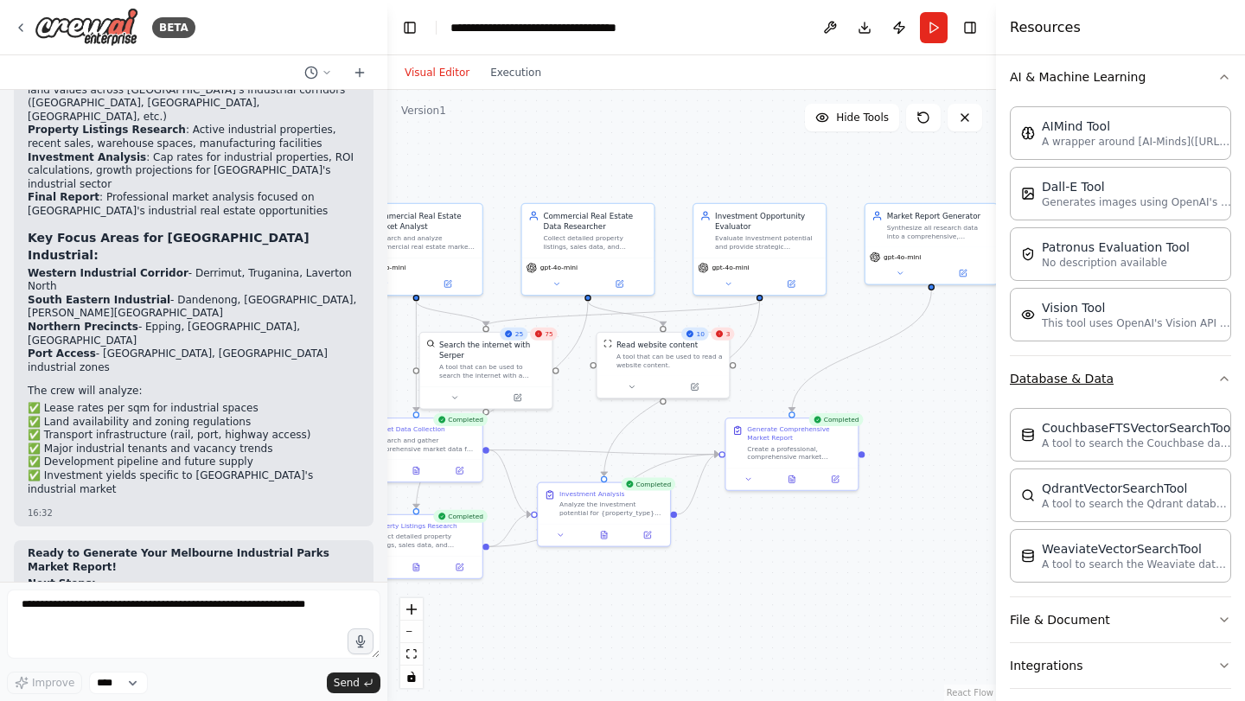
scroll to position [270, 0]
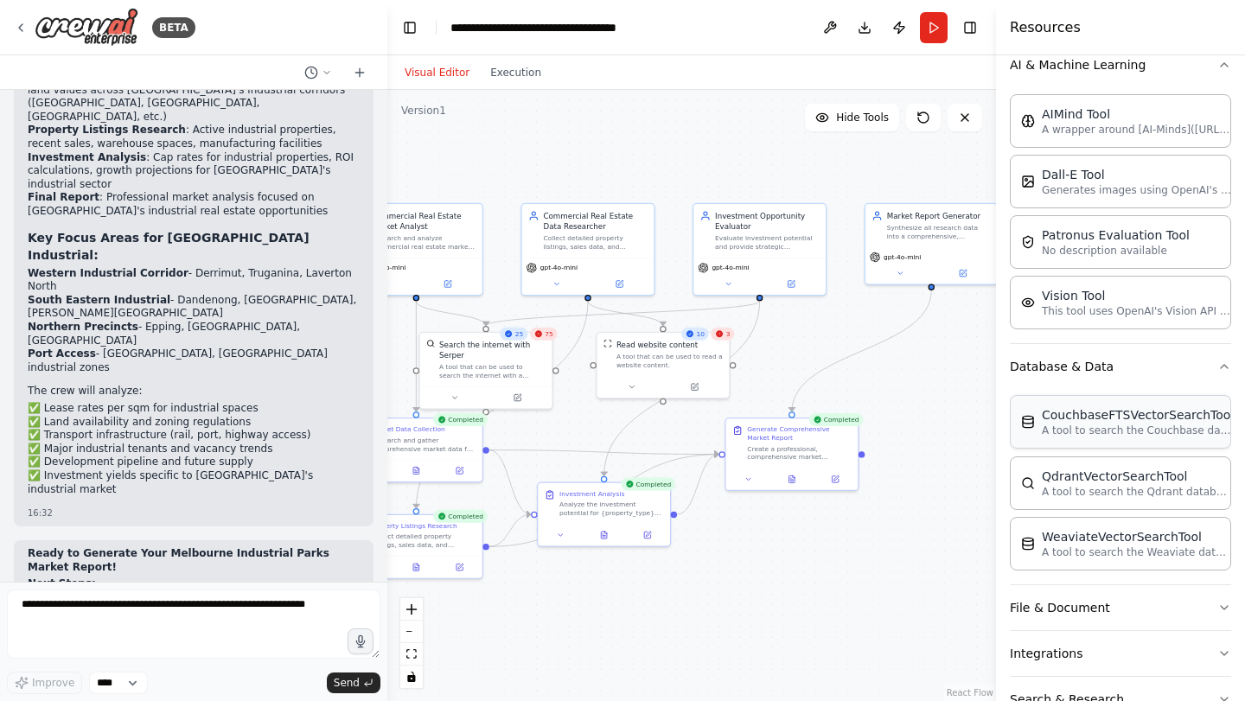
click at [1079, 437] on p "A tool to search the Couchbase database for relevant information on internal do…" at bounding box center [1137, 431] width 190 height 14
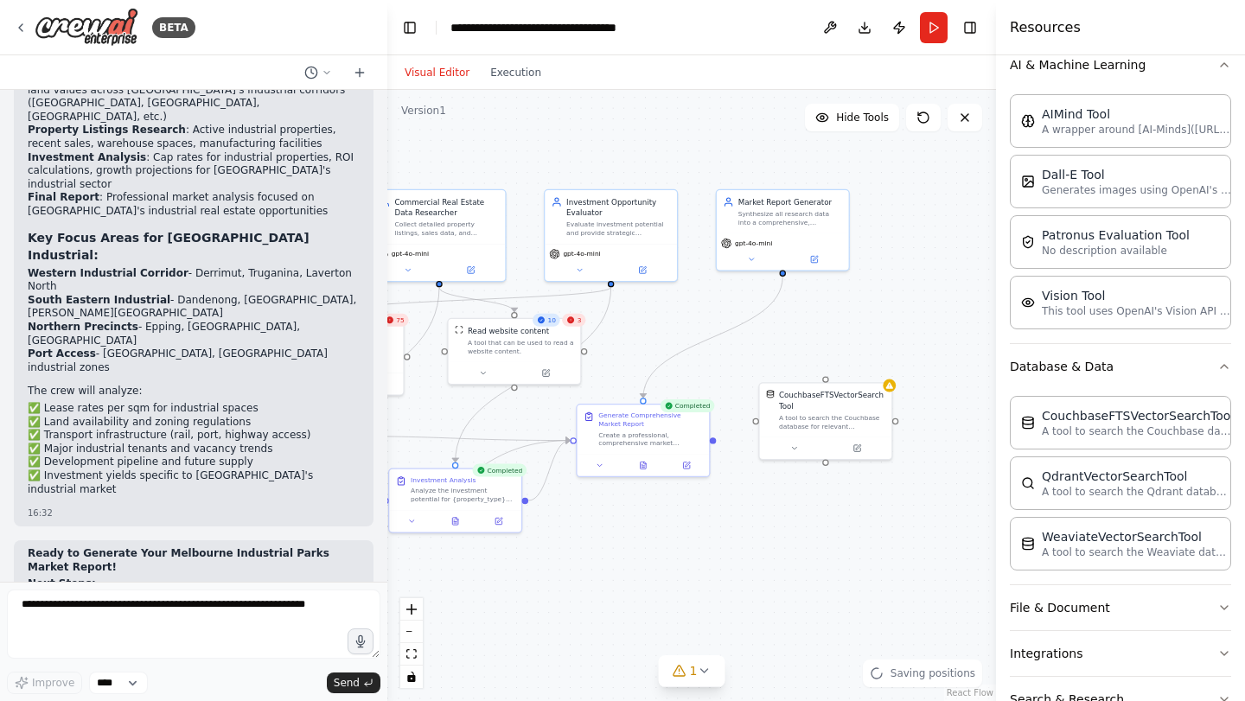
drag, startPoint x: 931, startPoint y: 546, endPoint x: 783, endPoint y: 532, distance: 149.4
click at [783, 532] on div ".deletable-edge-delete-btn { width: 20px; height: 20px; border: 0px solid #ffff…" at bounding box center [691, 395] width 609 height 611
click at [770, 299] on icon "Edge from 7fc5f7f5-7c57-483e-959b-88381d98e5a3 to 87a8ad9b-b470-45d1-8630-f7619…" at bounding box center [712, 337] width 139 height 121
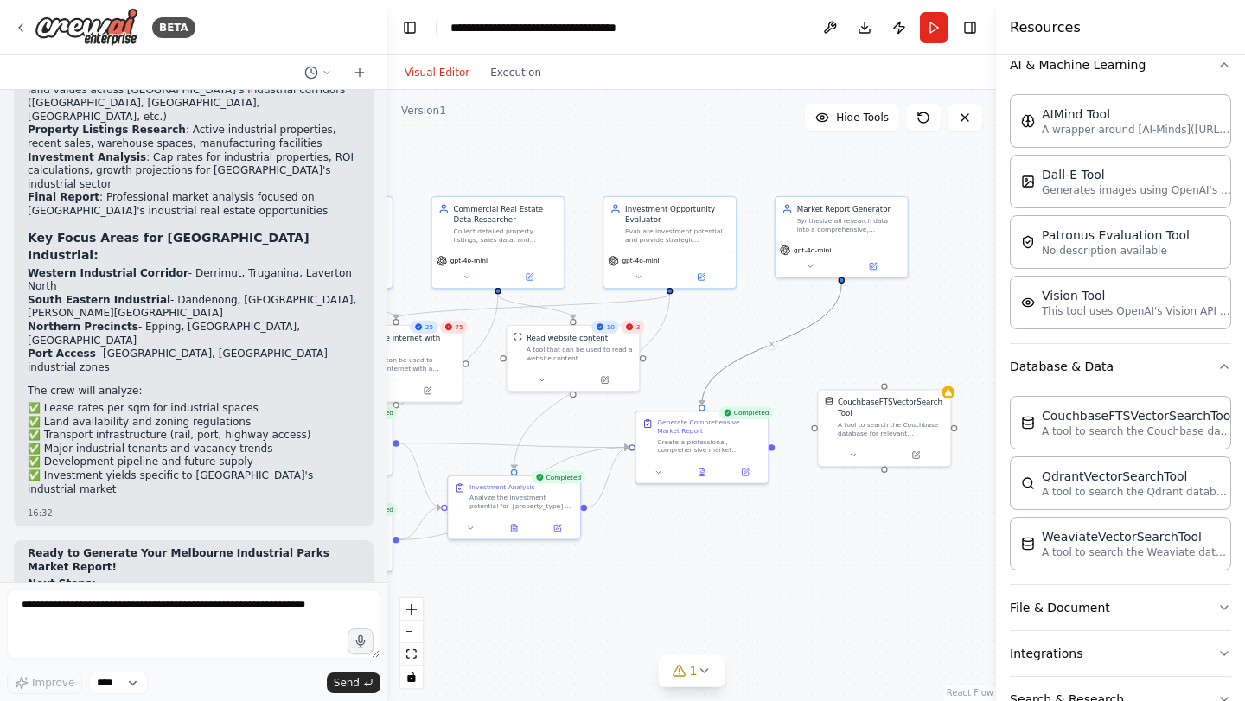
drag, startPoint x: 748, startPoint y: 329, endPoint x: 808, endPoint y: 339, distance: 60.4
click at [808, 337] on div ".deletable-edge-delete-btn { width: 20px; height: 20px; border: 0px solid #ffff…" at bounding box center [691, 395] width 609 height 611
click at [924, 431] on div "A tool to search the Couchbase database for relevant information on internal do…" at bounding box center [892, 427] width 106 height 17
click at [940, 380] on button at bounding box center [938, 371] width 22 height 22
click at [882, 374] on button "Confirm" at bounding box center [888, 371] width 61 height 21
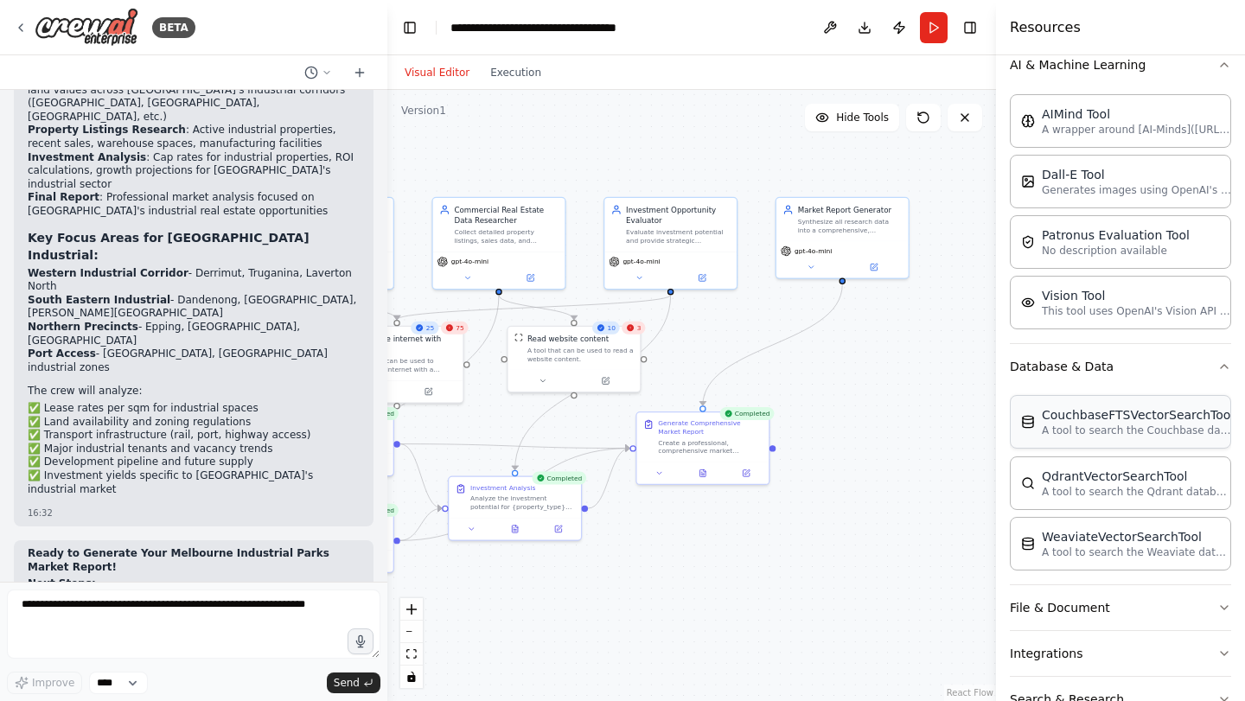
scroll to position [365, 0]
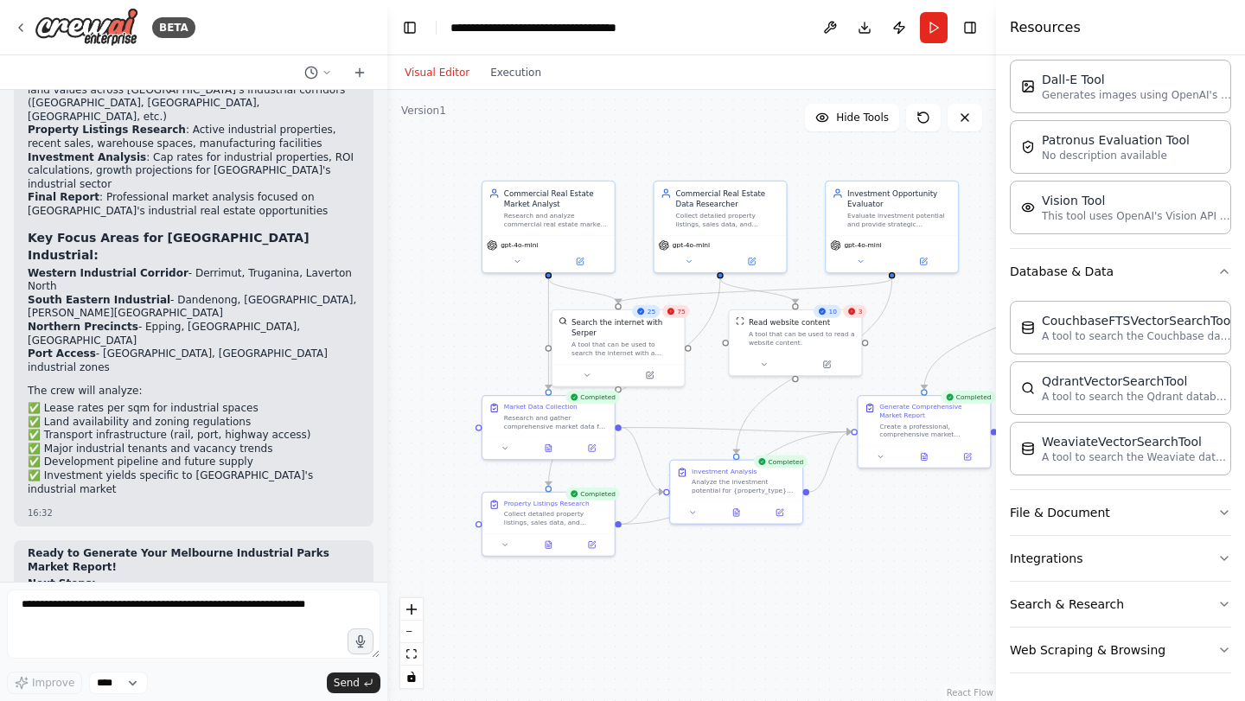
drag, startPoint x: 770, startPoint y: 572, endPoint x: 991, endPoint y: 554, distance: 222.1
click at [991, 554] on div "BETA Hello! I'm the CrewAI assistant. What kind of automation do you want to bu…" at bounding box center [622, 350] width 1245 height 701
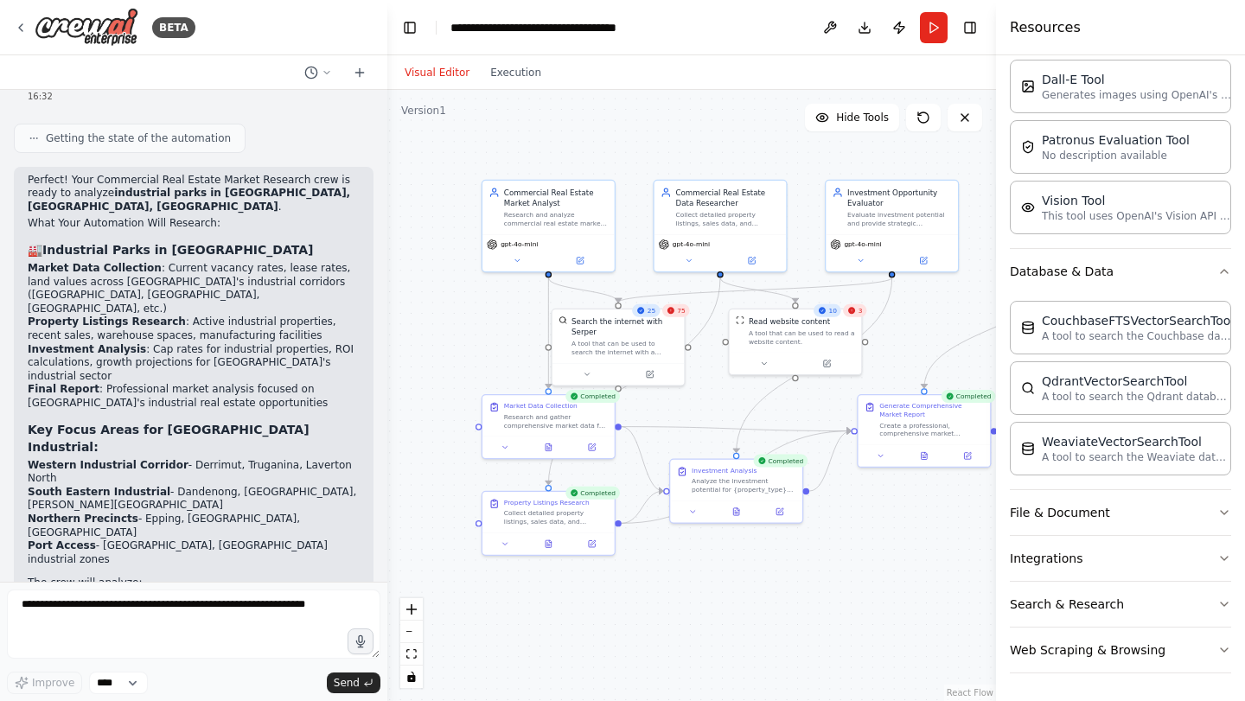
click at [524, 90] on div ".deletable-edge-delete-btn { width: 20px; height: 20px; border: 0px solid #ffff…" at bounding box center [691, 395] width 609 height 611
click at [526, 69] on button "Execution" at bounding box center [516, 72] width 72 height 21
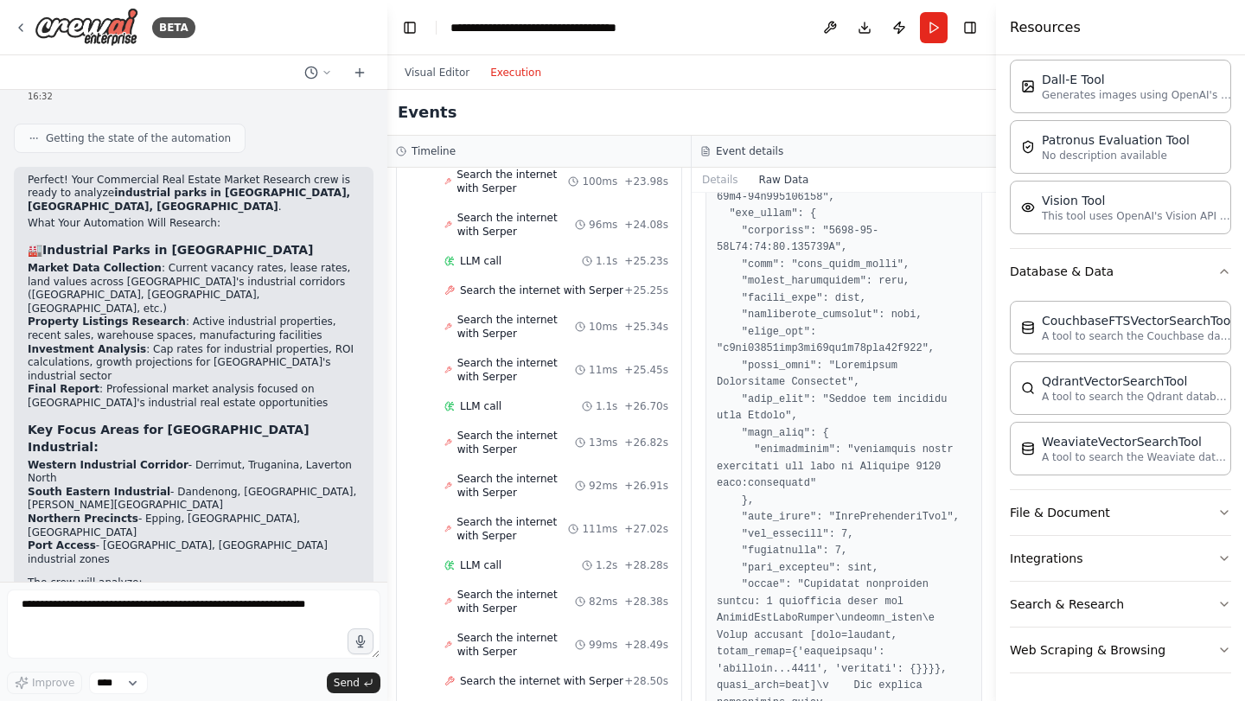
scroll to position [3795, 0]
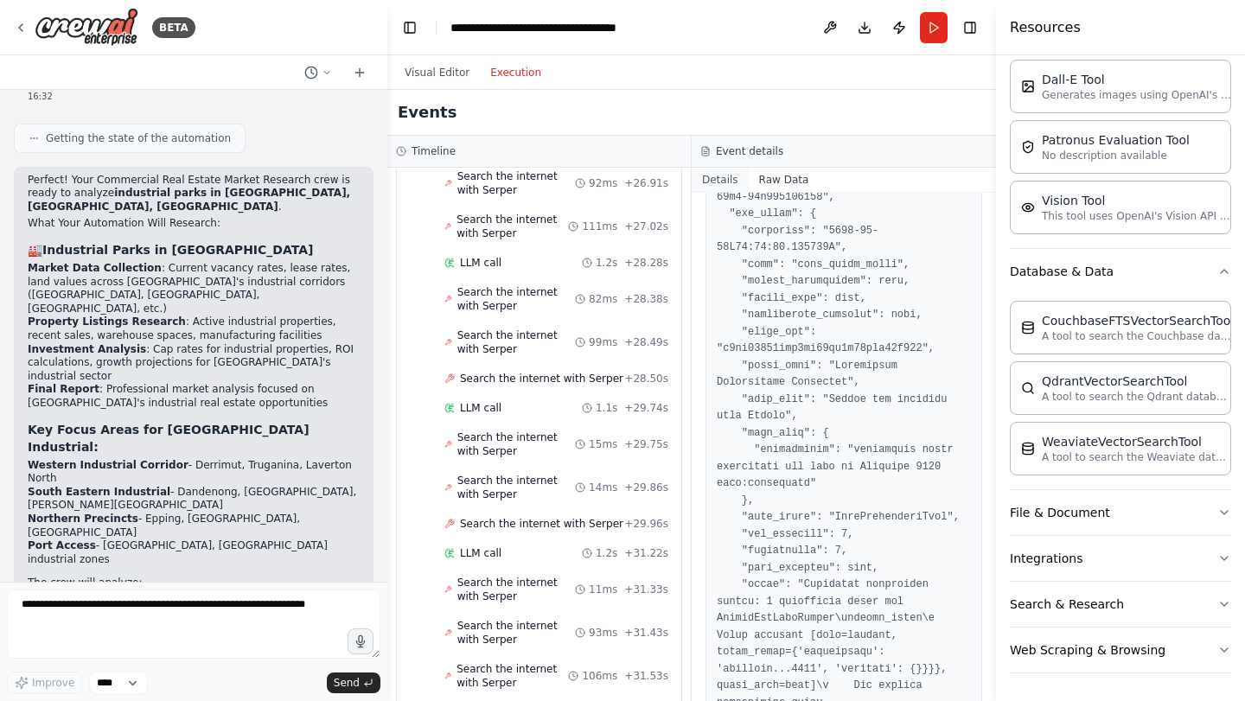
click at [715, 177] on button "Details" at bounding box center [720, 180] width 57 height 24
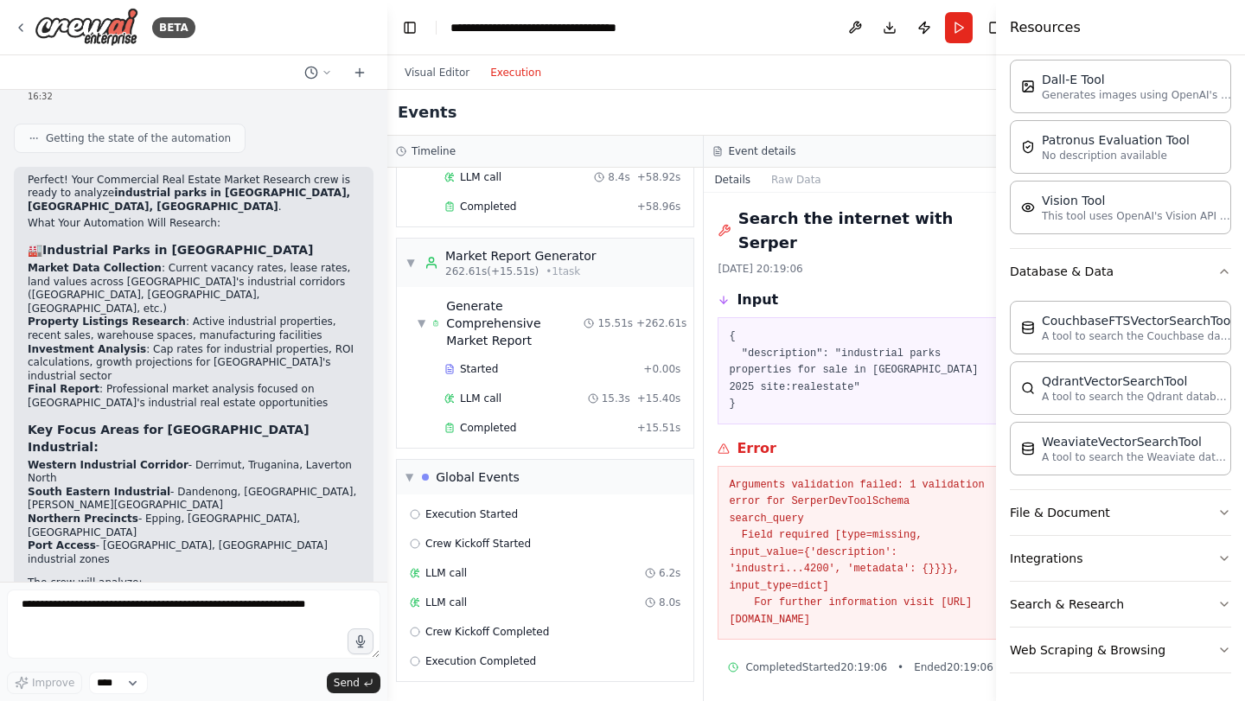
scroll to position [4976, 0]
click at [983, 27] on button "Toggle Right Sidebar" at bounding box center [995, 28] width 24 height 24
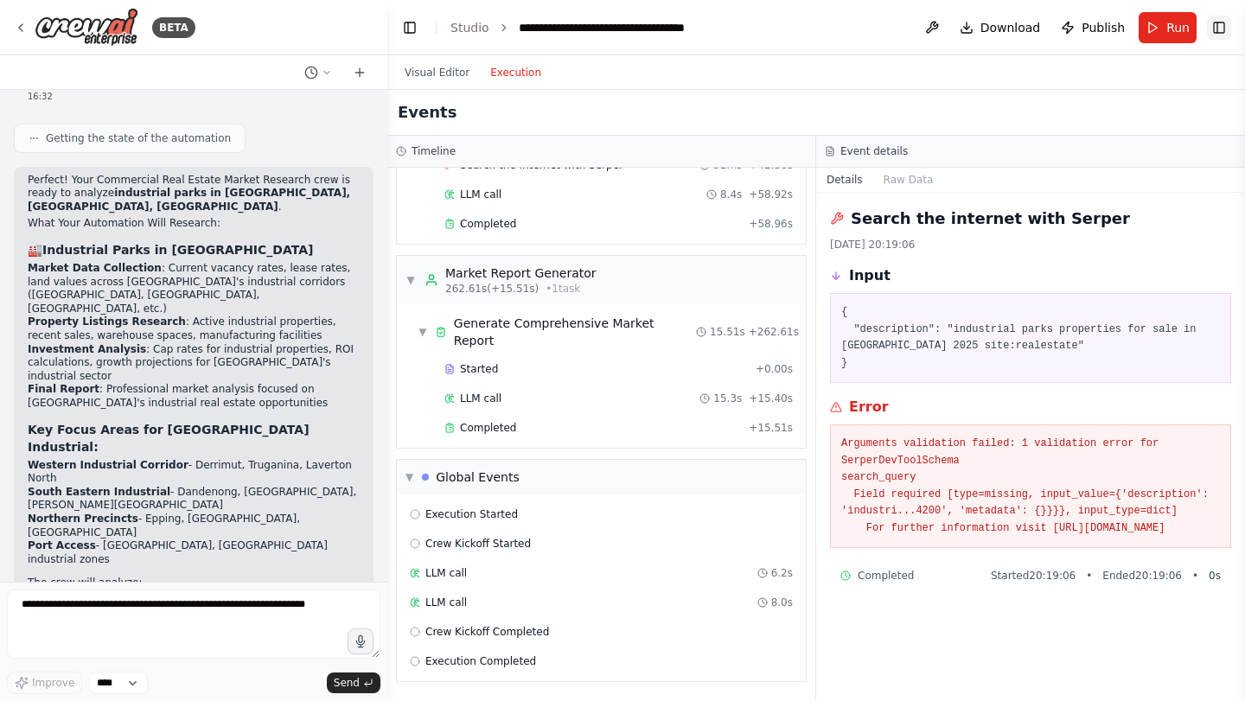
scroll to position [4022, 0]
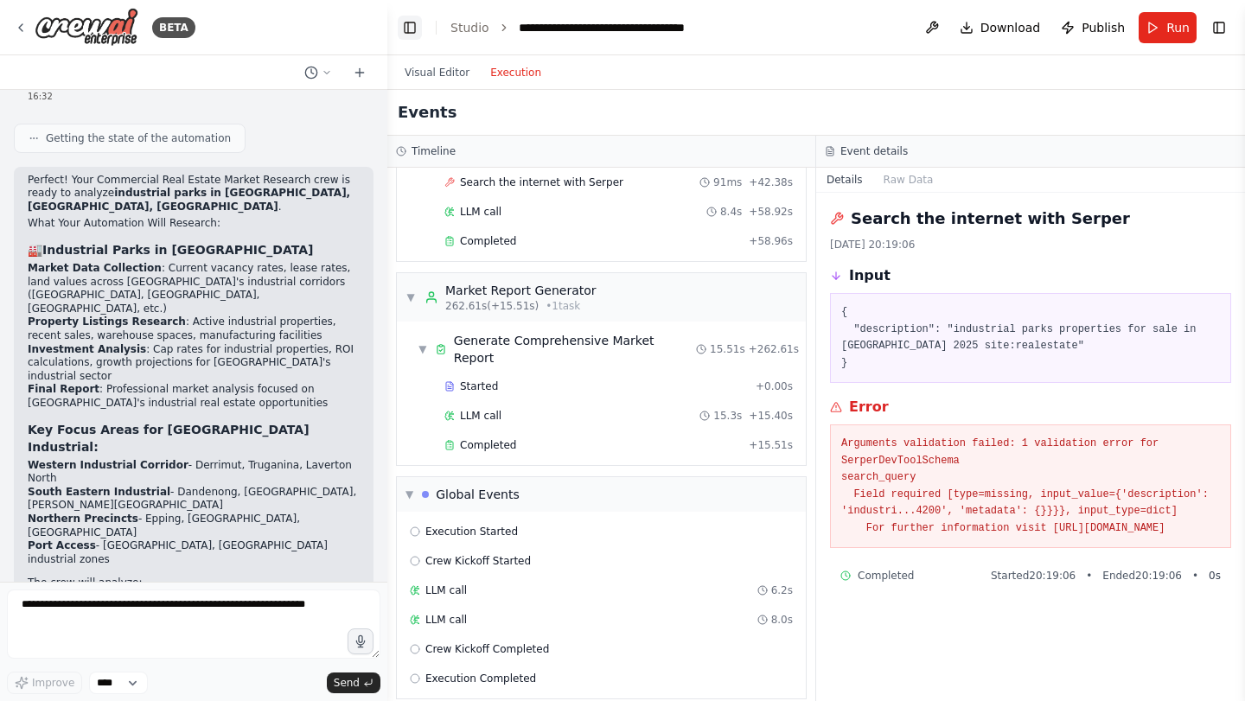
click at [406, 23] on button "Toggle Left Sidebar" at bounding box center [410, 28] width 24 height 24
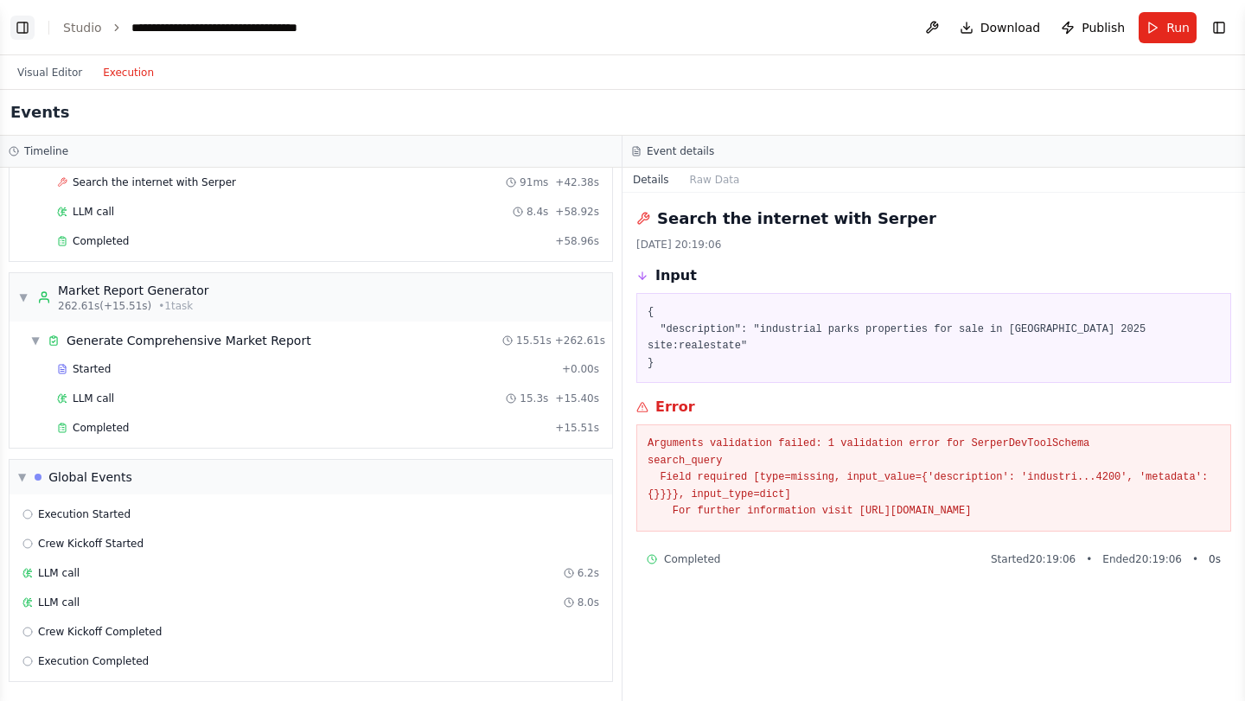
click at [15, 21] on button "Toggle Left Sidebar" at bounding box center [22, 28] width 24 height 24
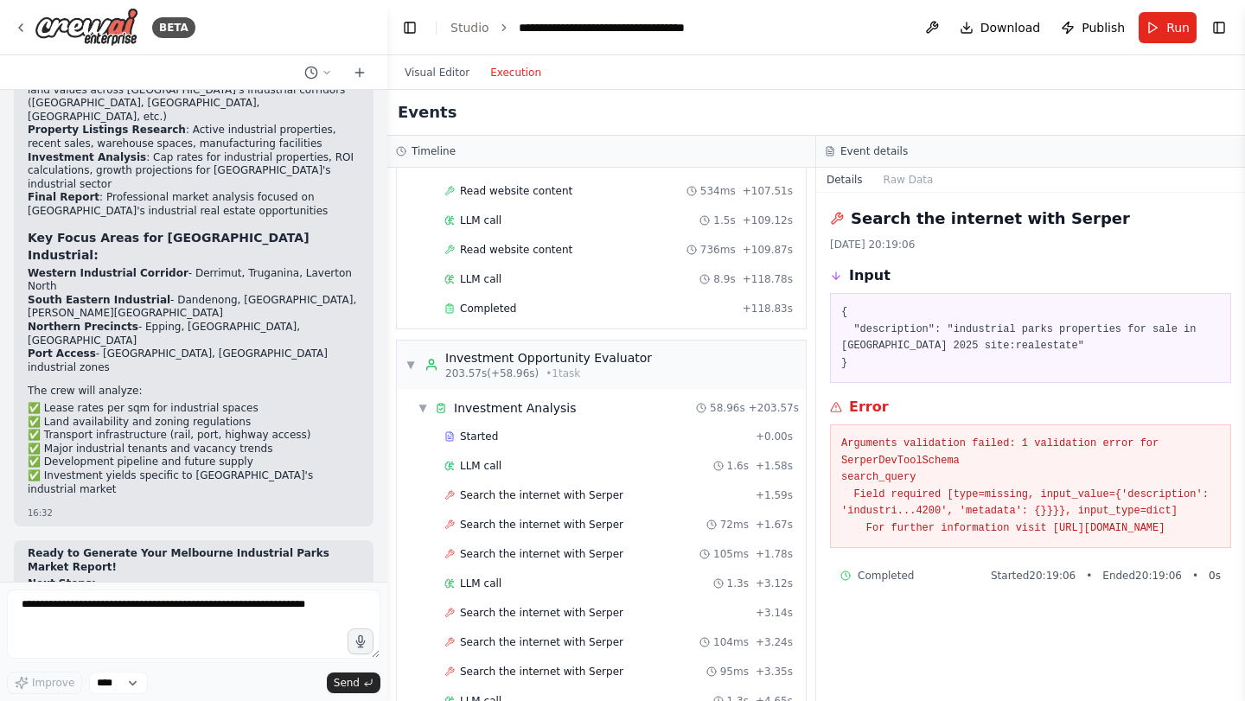
scroll to position [777, 0]
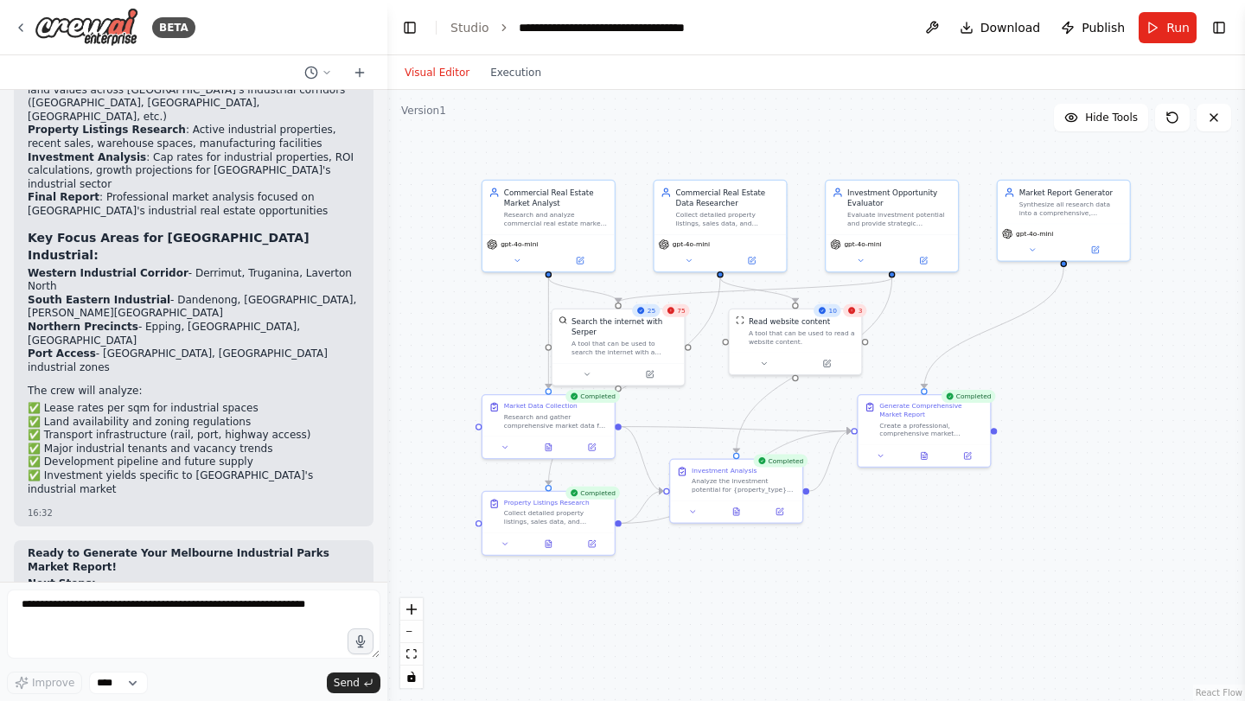
click at [442, 77] on button "Visual Editor" at bounding box center [437, 72] width 86 height 21
click at [826, 344] on div "Read website content A tool that can be used to read a website content." at bounding box center [796, 328] width 132 height 43
click at [860, 320] on div "Read website content A tool that can be used to read a website content." at bounding box center [796, 328] width 132 height 43
click at [860, 311] on span "3" at bounding box center [861, 310] width 4 height 9
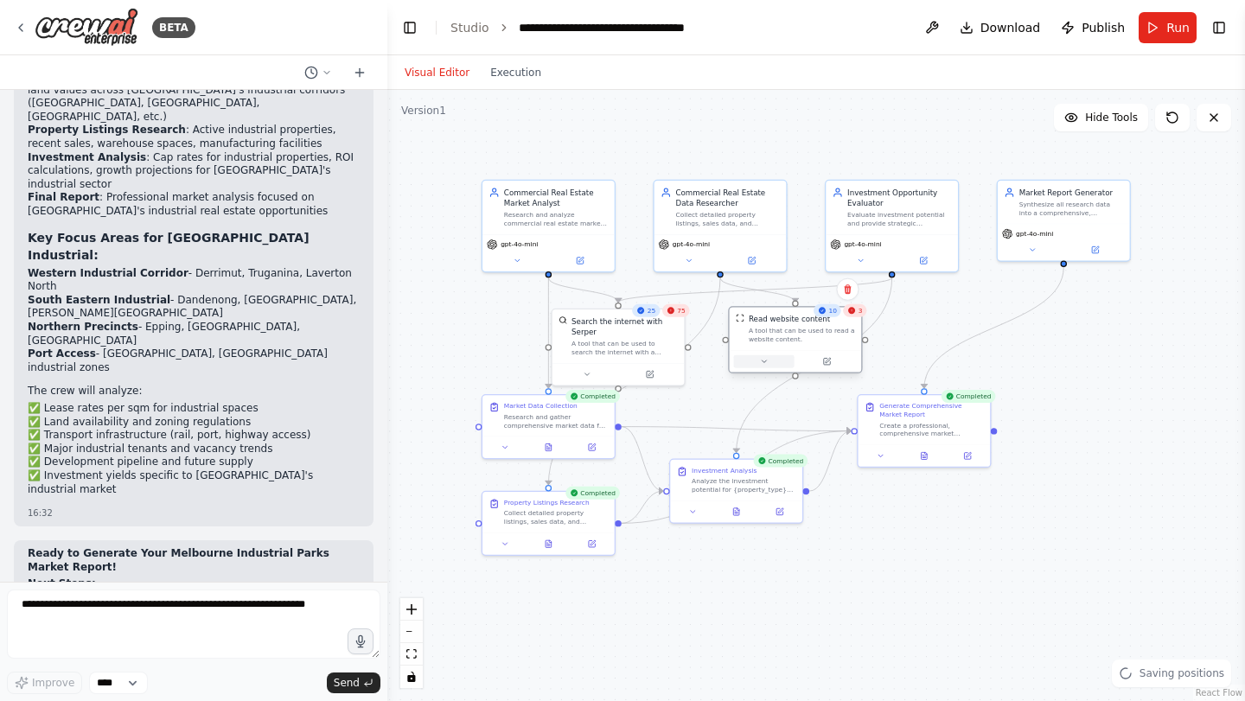
click at [773, 364] on button at bounding box center [764, 361] width 61 height 13
click at [771, 368] on div at bounding box center [796, 361] width 132 height 22
click at [771, 366] on button at bounding box center [764, 361] width 61 height 13
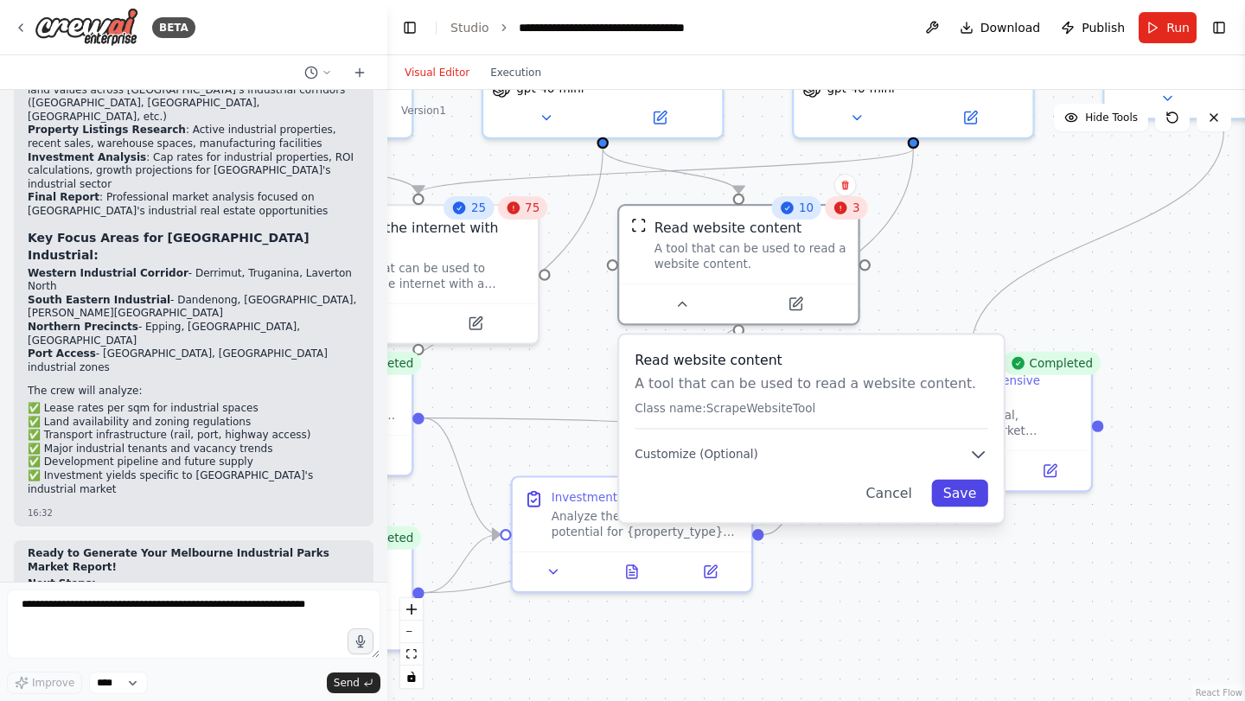
click at [980, 502] on button "Save" at bounding box center [959, 493] width 57 height 27
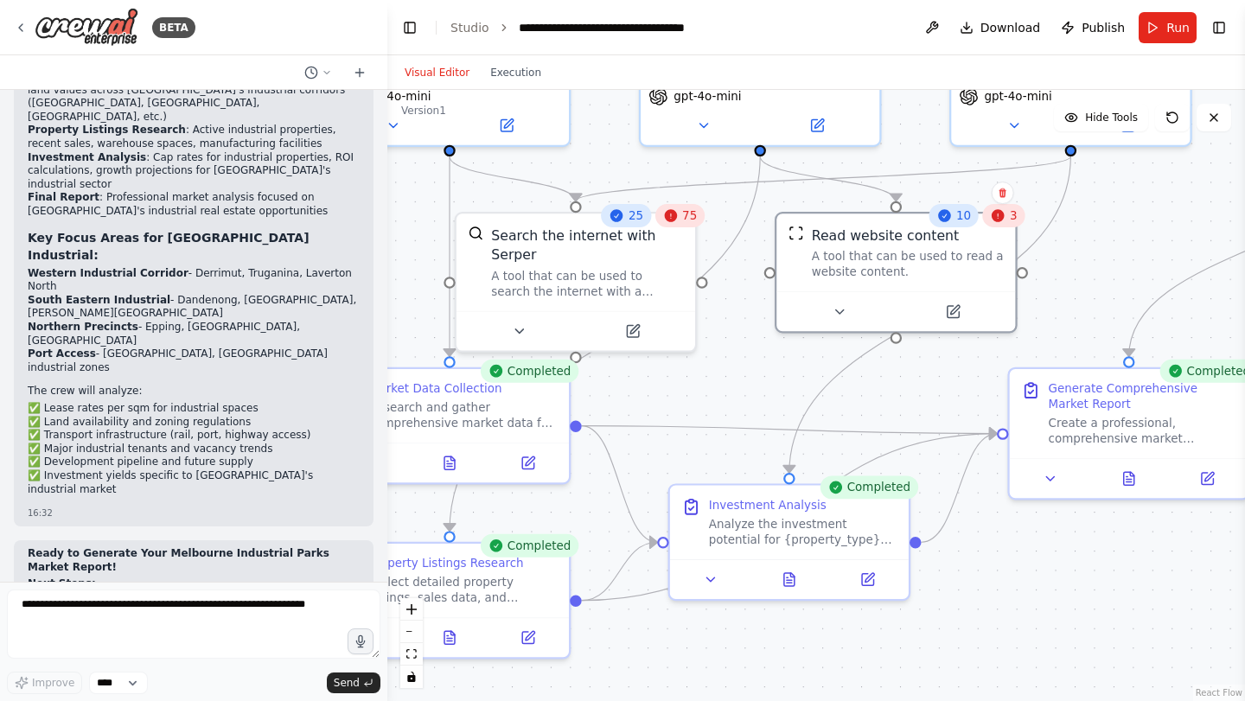
drag, startPoint x: 564, startPoint y: 374, endPoint x: 719, endPoint y: 383, distance: 155.0
click at [719, 383] on div ".deletable-edge-delete-btn { width: 20px; height: 20px; border: 0px solid #ffff…" at bounding box center [816, 395] width 858 height 611
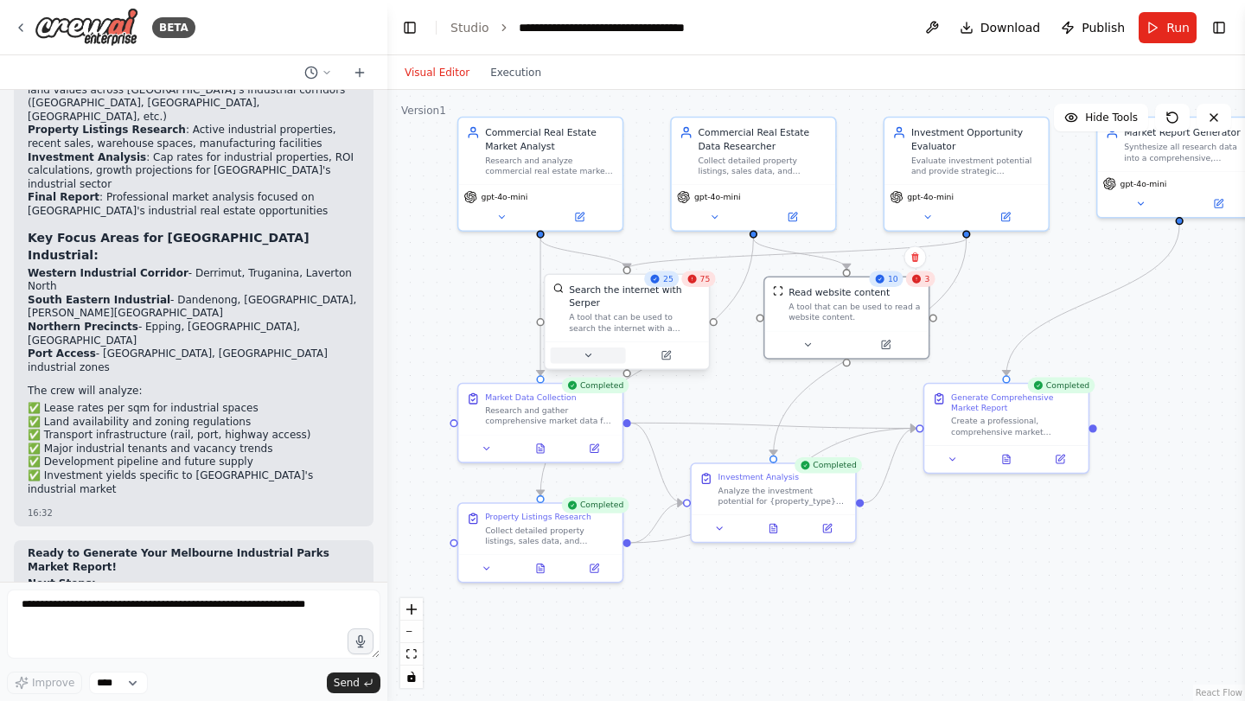
click at [587, 361] on button at bounding box center [588, 356] width 75 height 16
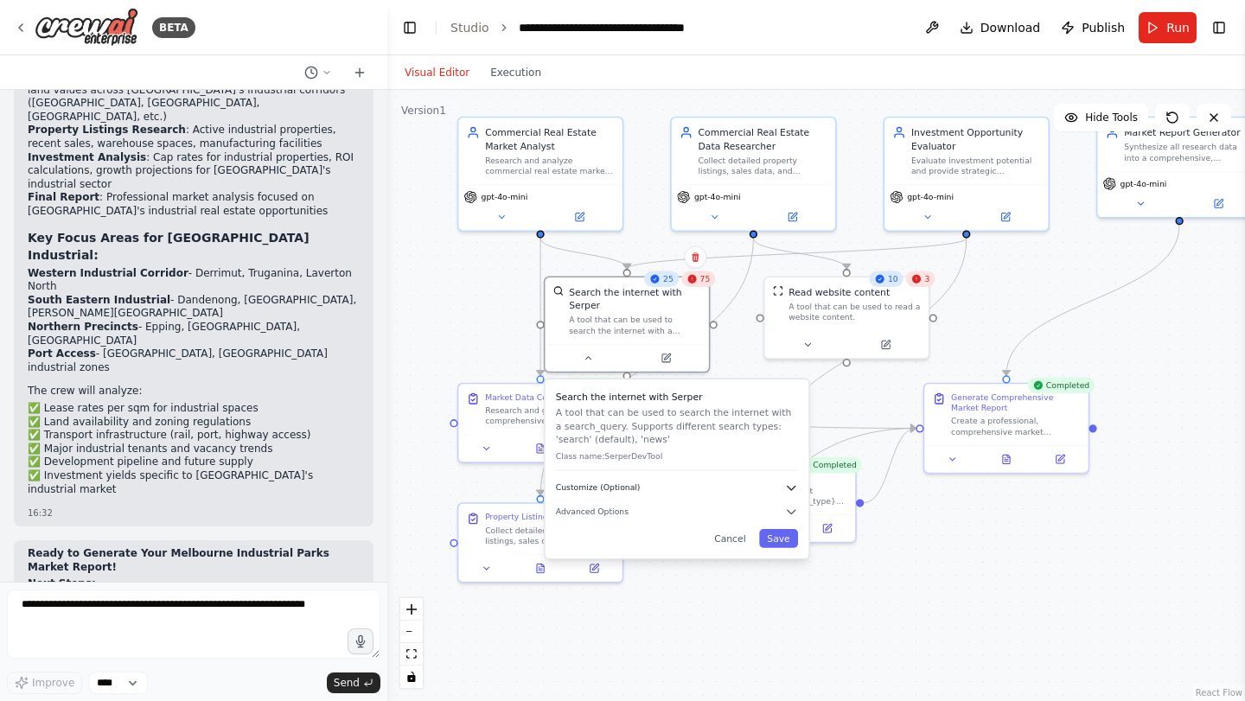
click at [643, 494] on button "Customize (Optional)" at bounding box center [677, 488] width 242 height 13
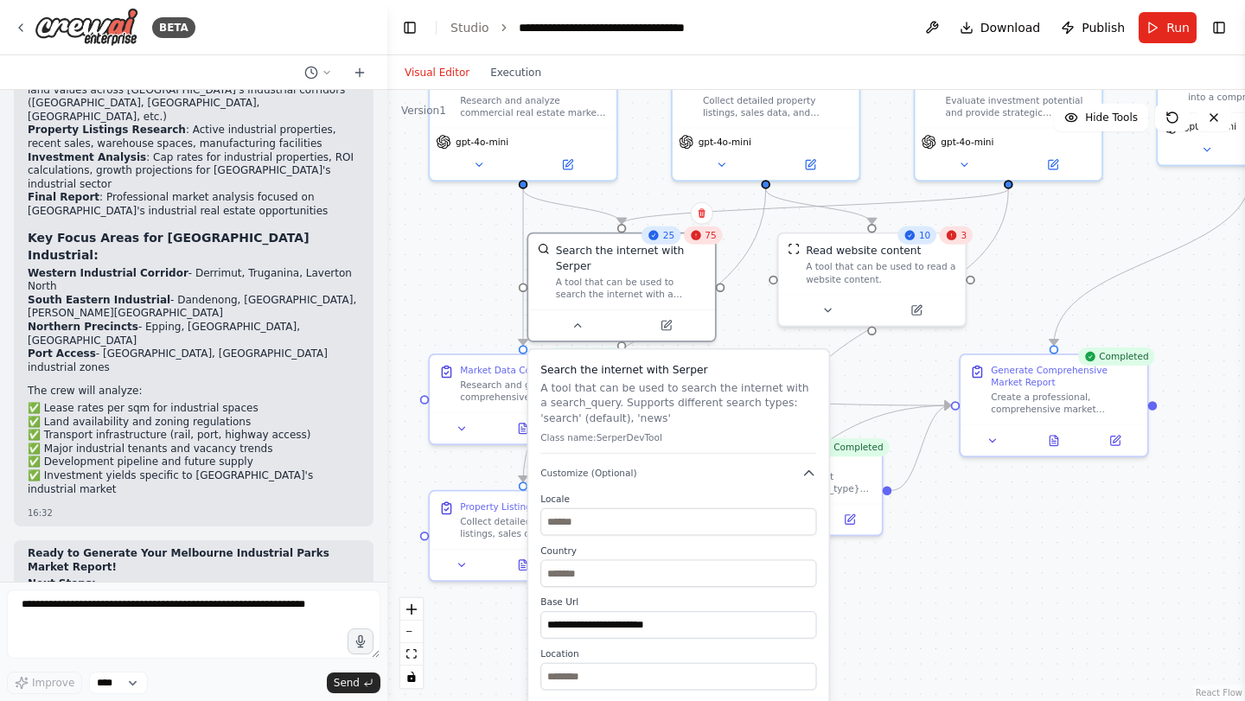
click at [700, 239] on icon at bounding box center [696, 235] width 12 height 12
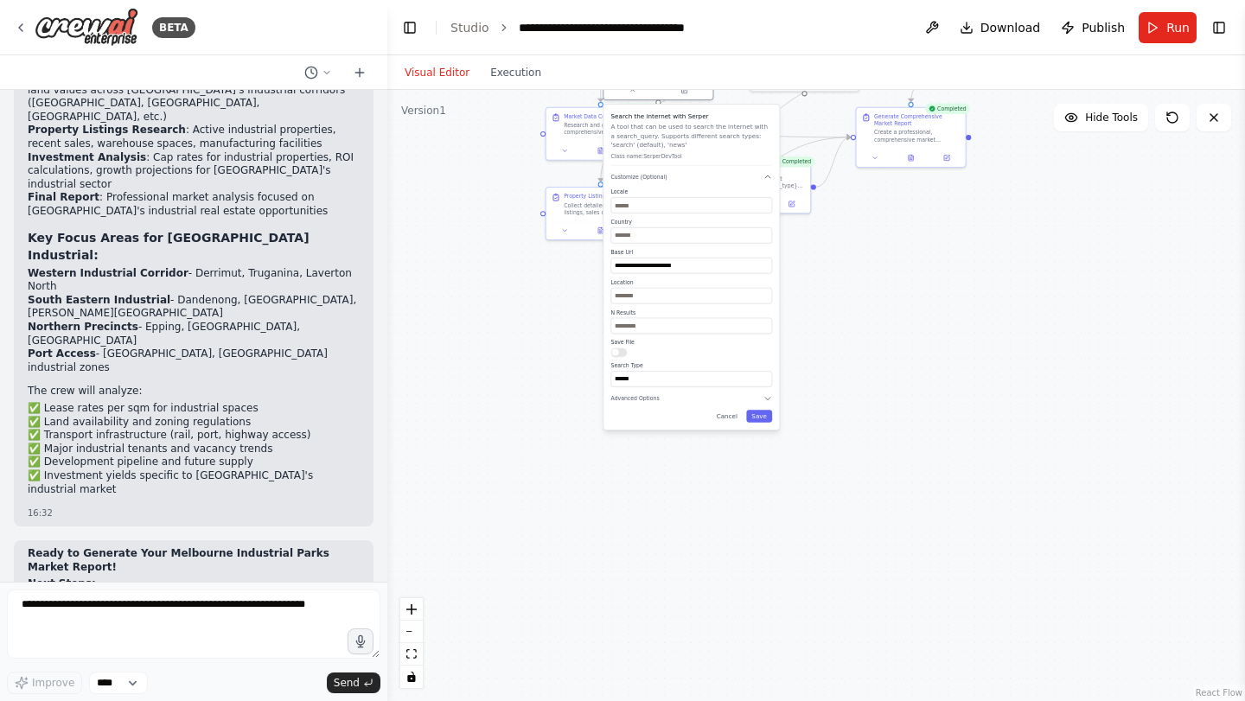
drag, startPoint x: 807, startPoint y: 675, endPoint x: 814, endPoint y: 495, distance: 180.9
click at [816, 489] on div ".deletable-edge-delete-btn { width: 20px; height: 20px; border: 0px solid #ffff…" at bounding box center [816, 395] width 858 height 611
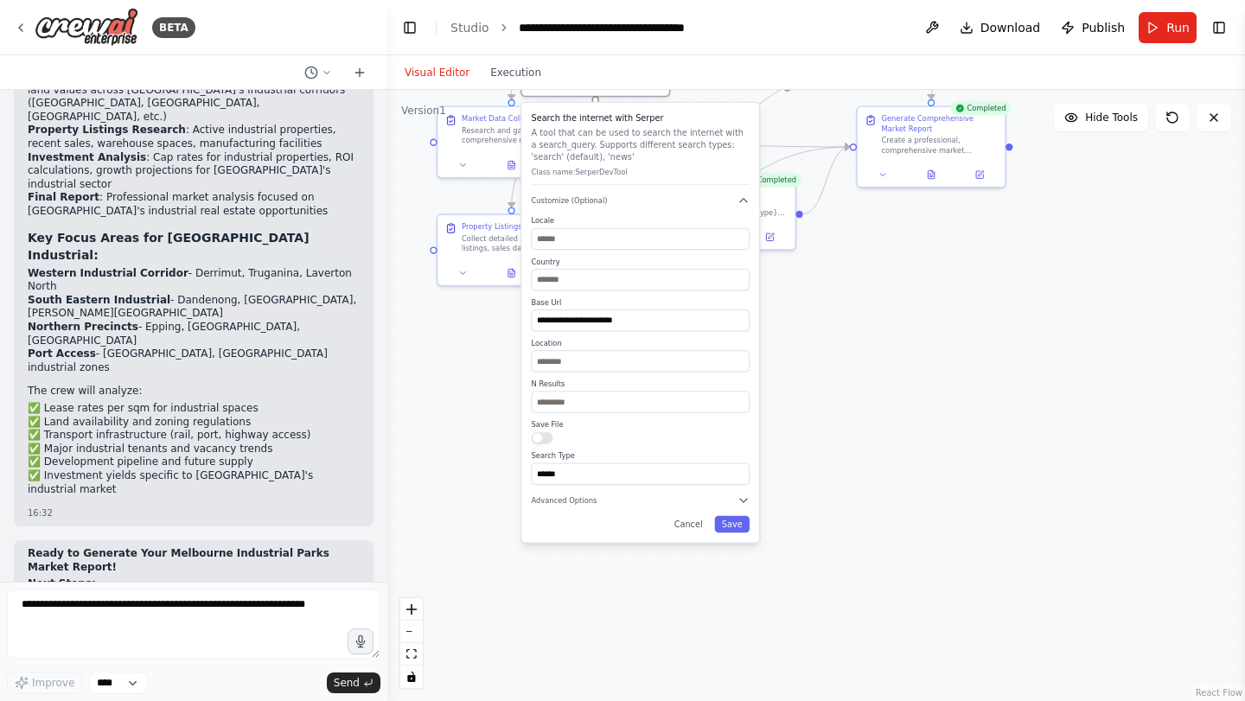
click at [670, 461] on div "Search Type ******" at bounding box center [641, 468] width 218 height 34
click at [670, 467] on input "******" at bounding box center [641, 475] width 218 height 22
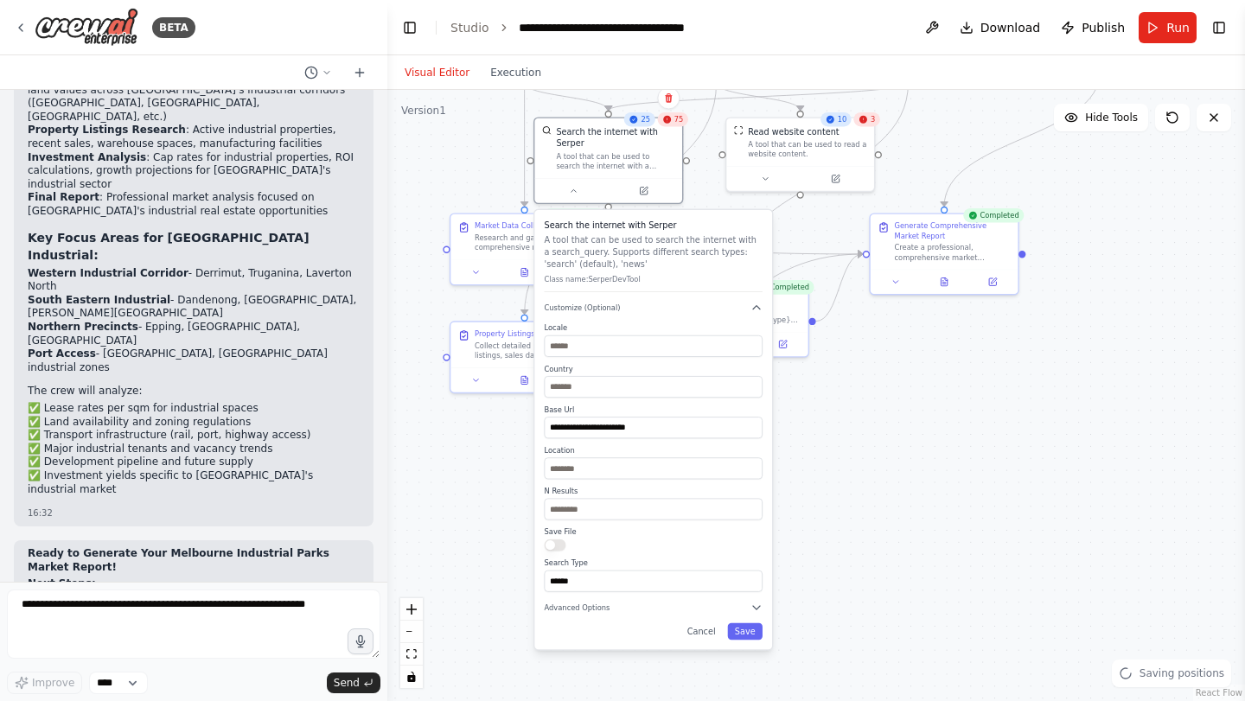
drag, startPoint x: 825, startPoint y: 438, endPoint x: 838, endPoint y: 560, distance: 122.6
click at [839, 559] on div ".deletable-edge-delete-btn { width: 20px; height: 20px; border: 0px solid #ffff…" at bounding box center [816, 395] width 858 height 611
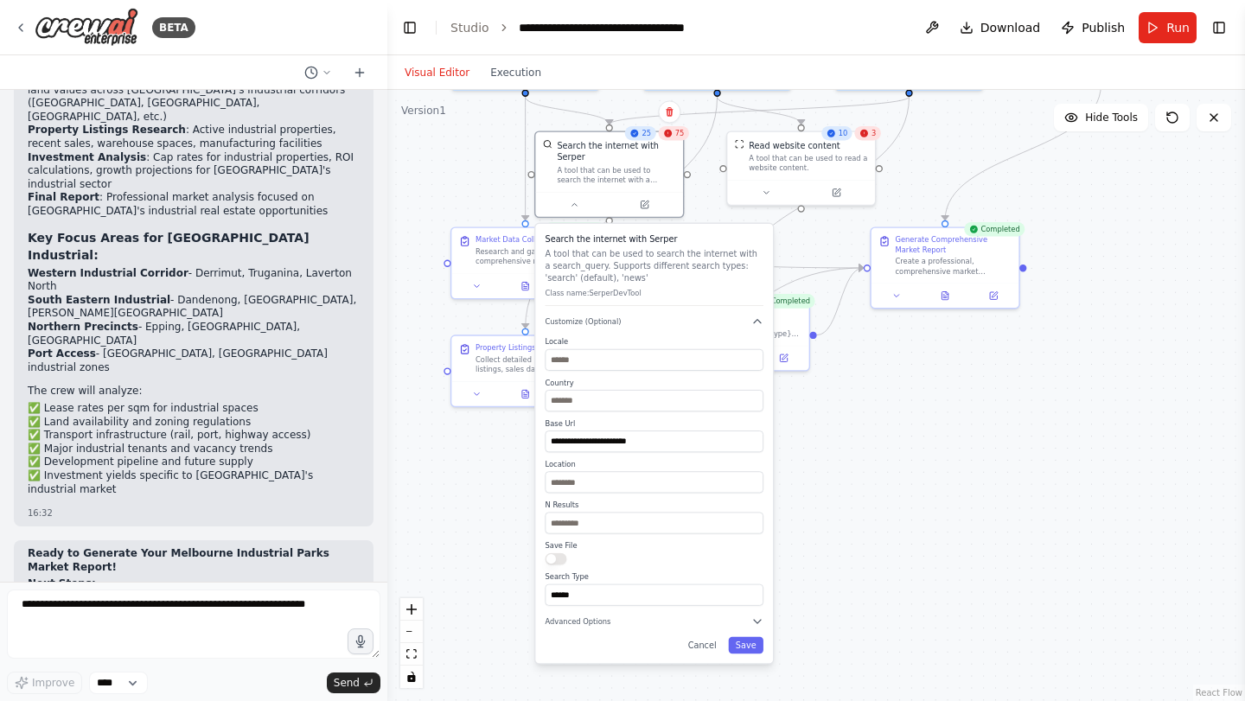
click at [760, 656] on div "**********" at bounding box center [654, 443] width 238 height 439
click at [758, 651] on button "Save" at bounding box center [745, 645] width 35 height 16
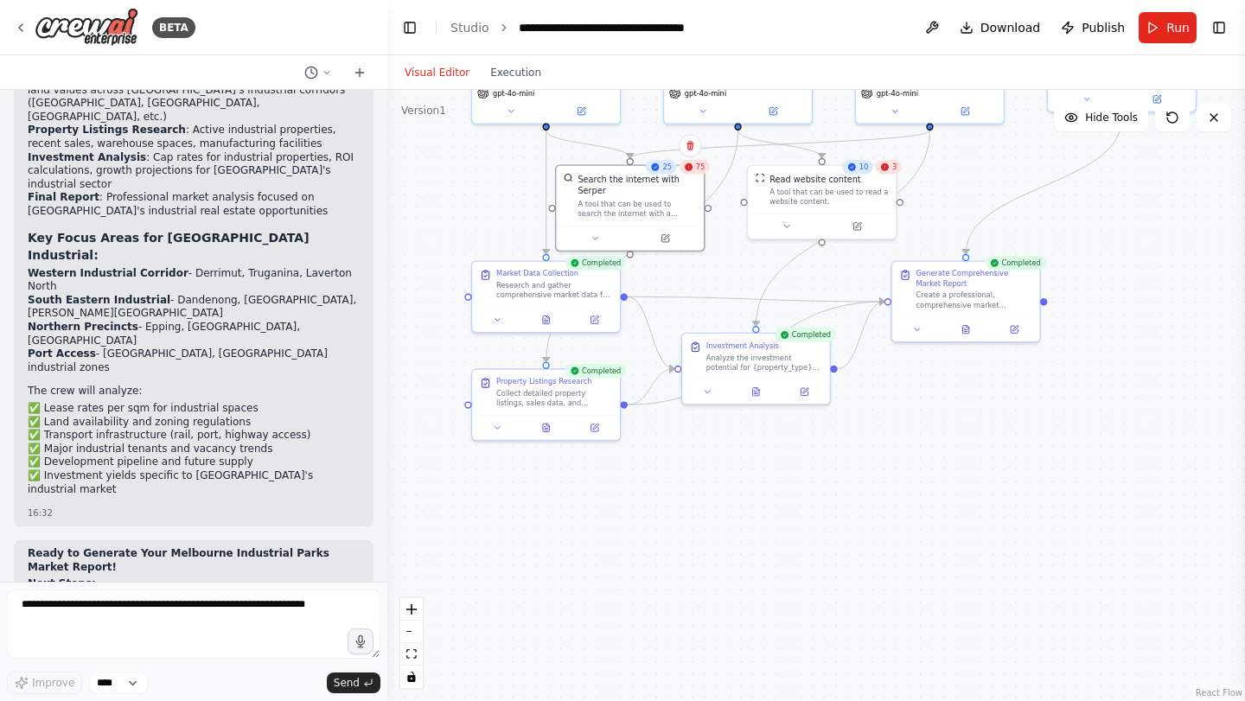
drag, startPoint x: 726, startPoint y: 534, endPoint x: 766, endPoint y: 592, distance: 71.0
click at [766, 592] on div ".deletable-edge-delete-btn { width: 20px; height: 20px; border: 0px solid #ffff…" at bounding box center [816, 395] width 858 height 611
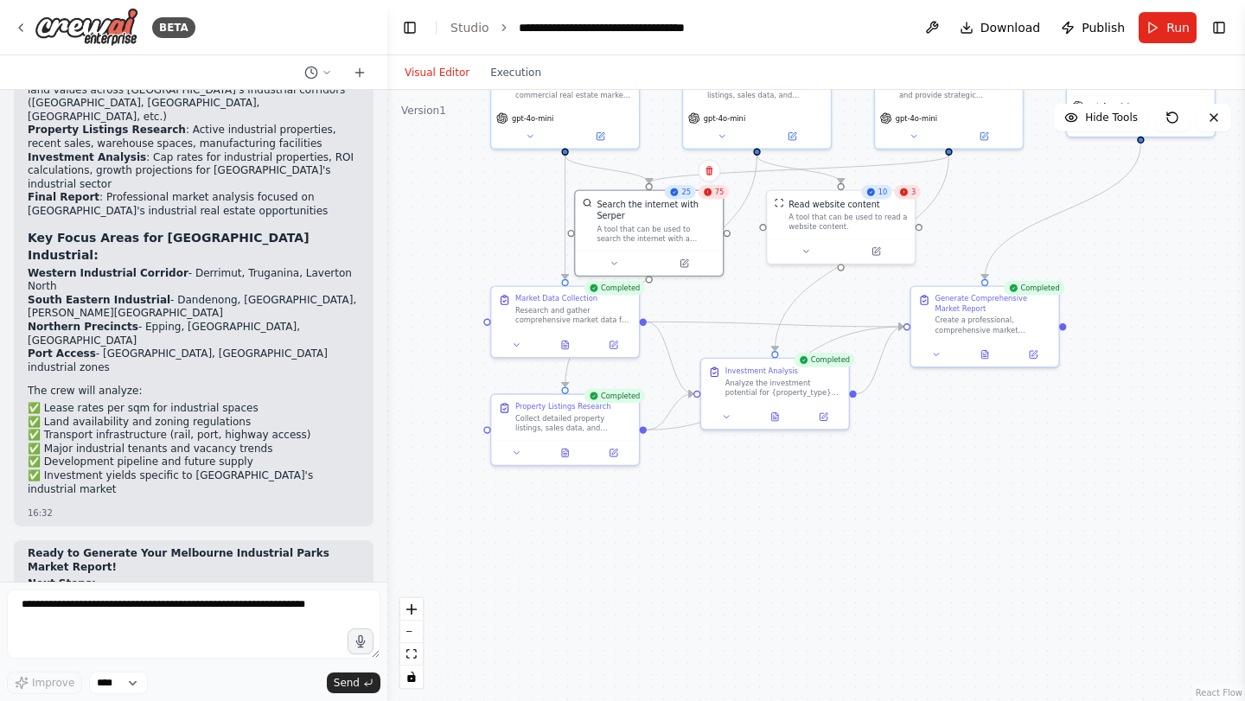
click at [686, 198] on div "25" at bounding box center [680, 192] width 31 height 15
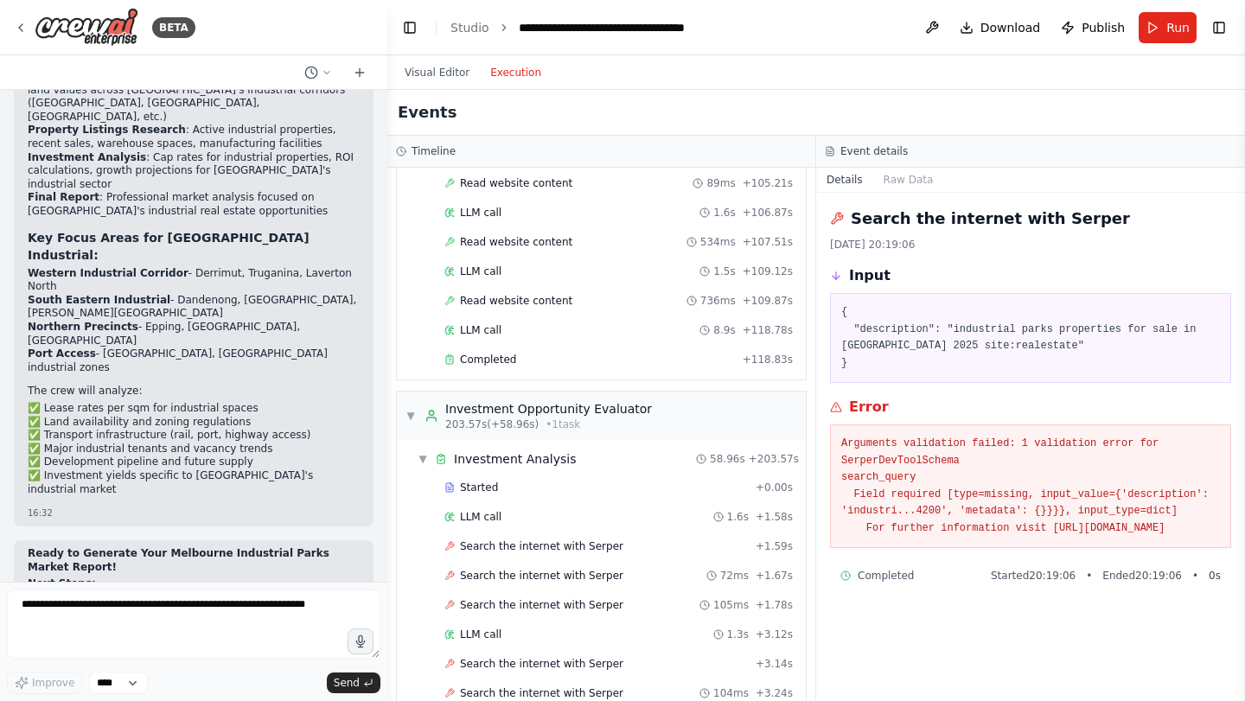
click at [508, 80] on button "Execution" at bounding box center [516, 72] width 72 height 21
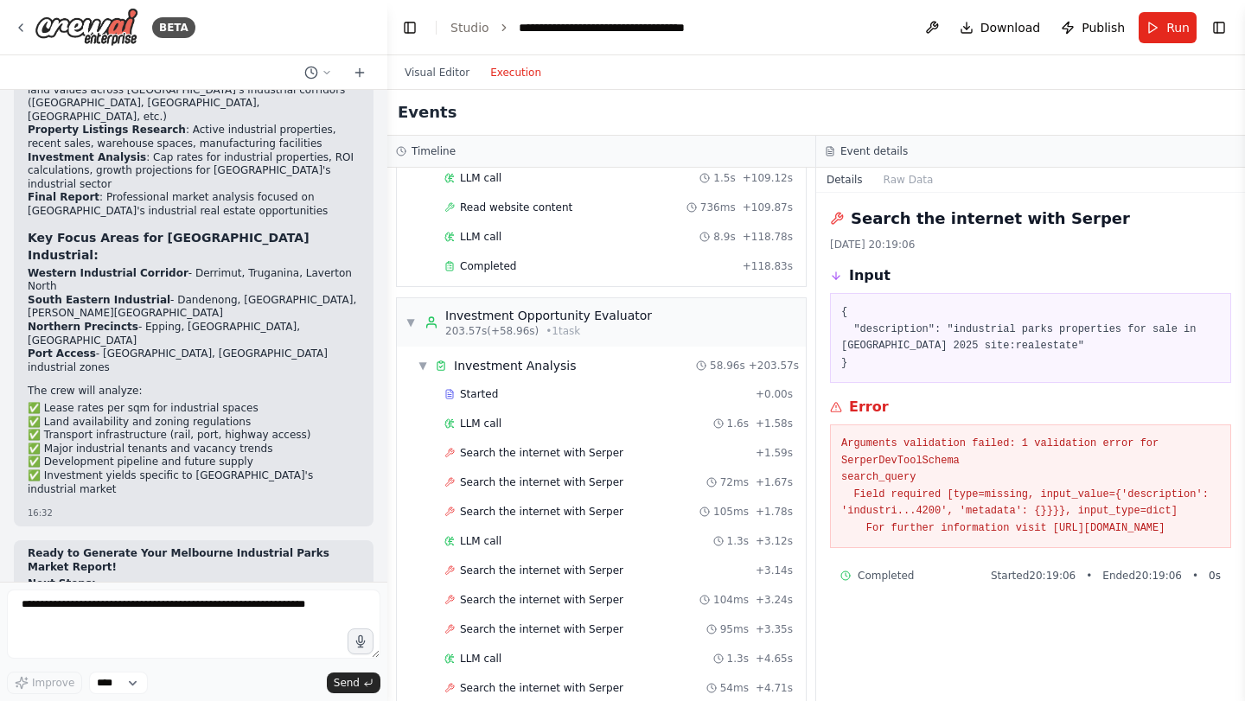
scroll to position [920, 0]
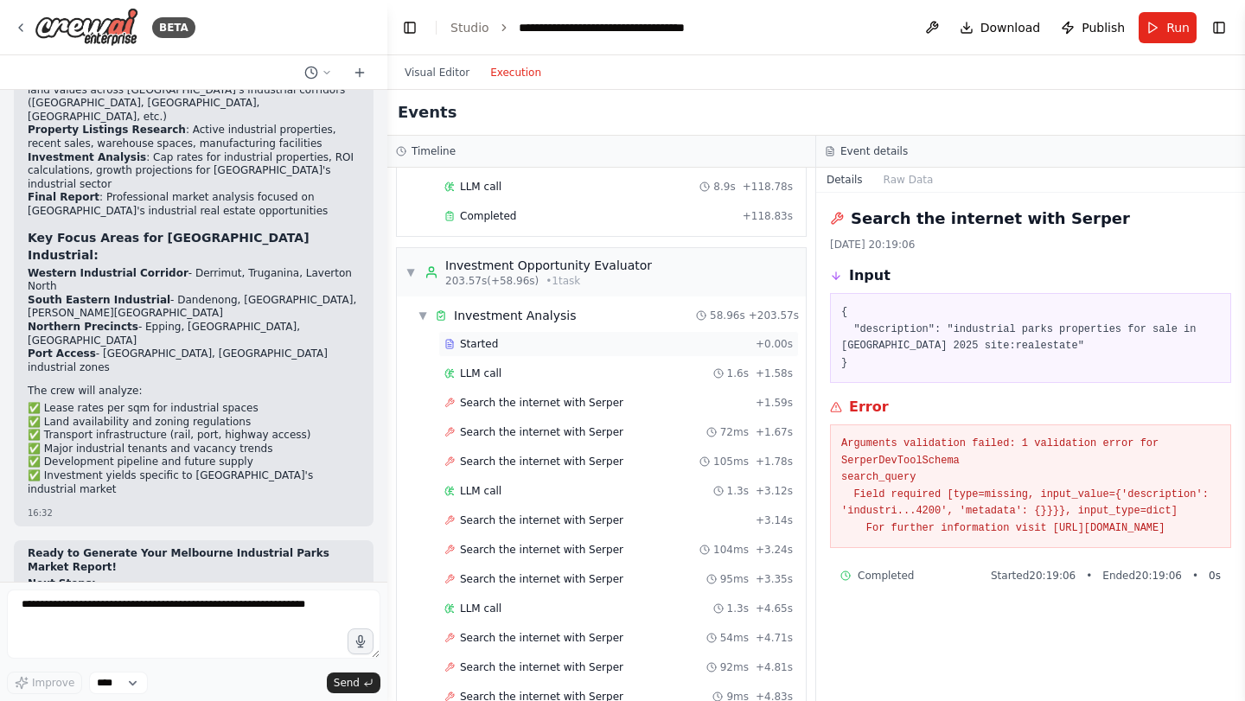
click at [494, 342] on span "Started" at bounding box center [479, 344] width 38 height 14
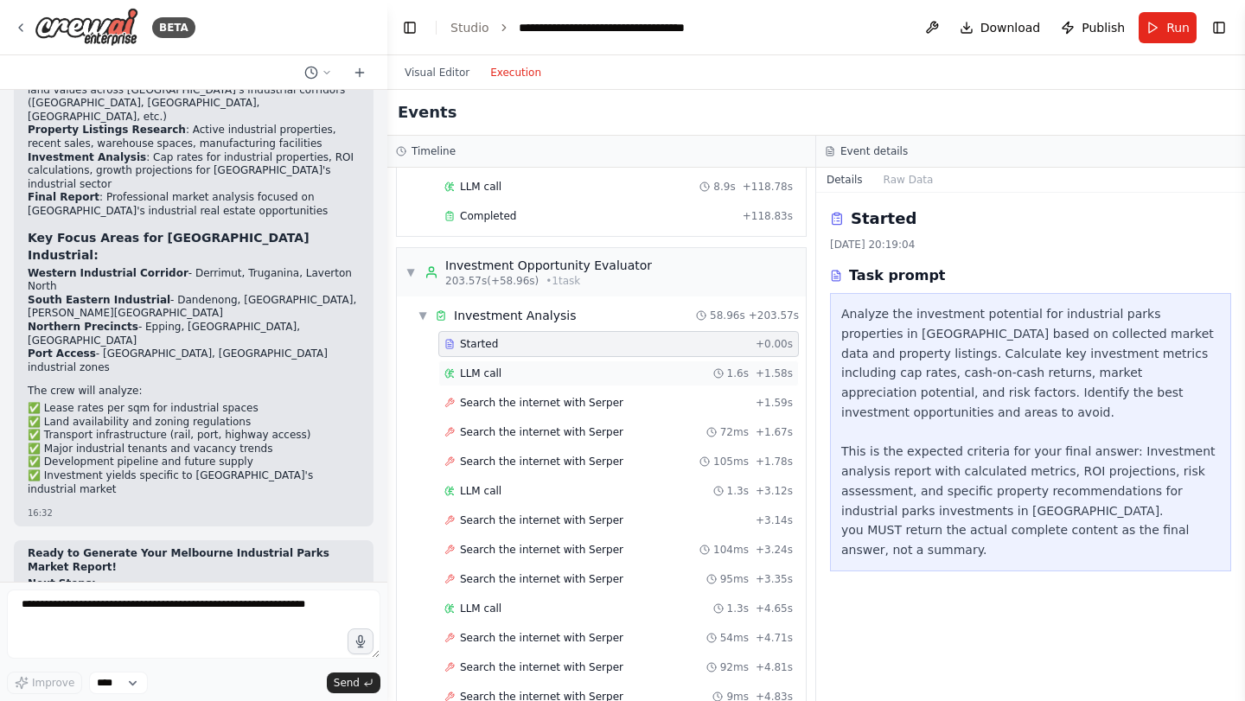
click at [508, 377] on div "LLM call 1.6s + 1.58s" at bounding box center [619, 374] width 349 height 14
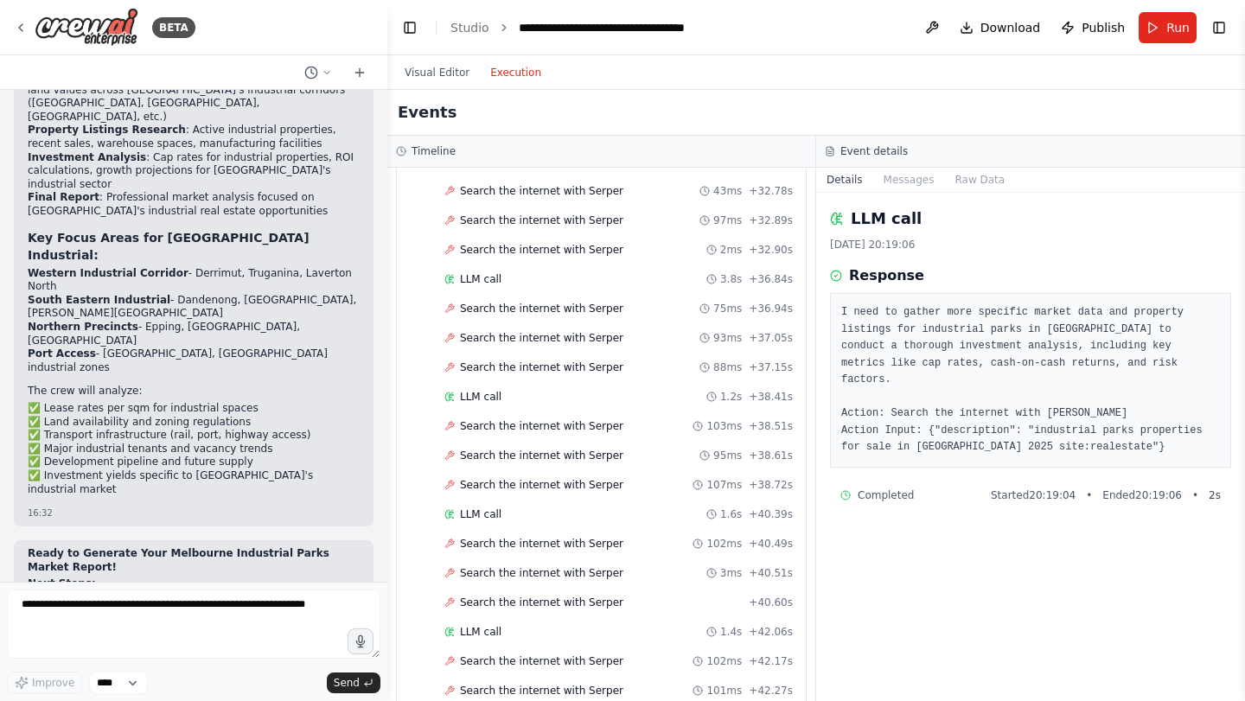
scroll to position [4022, 0]
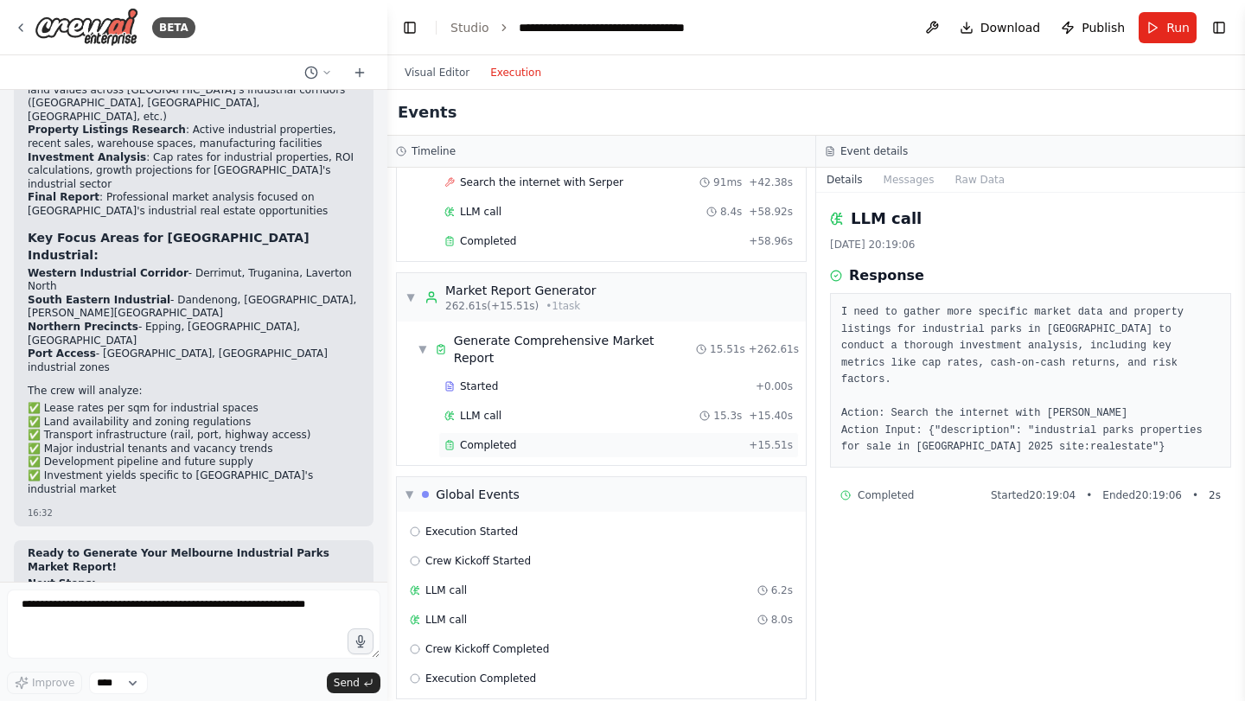
click at [547, 438] on div "Completed" at bounding box center [593, 445] width 297 height 14
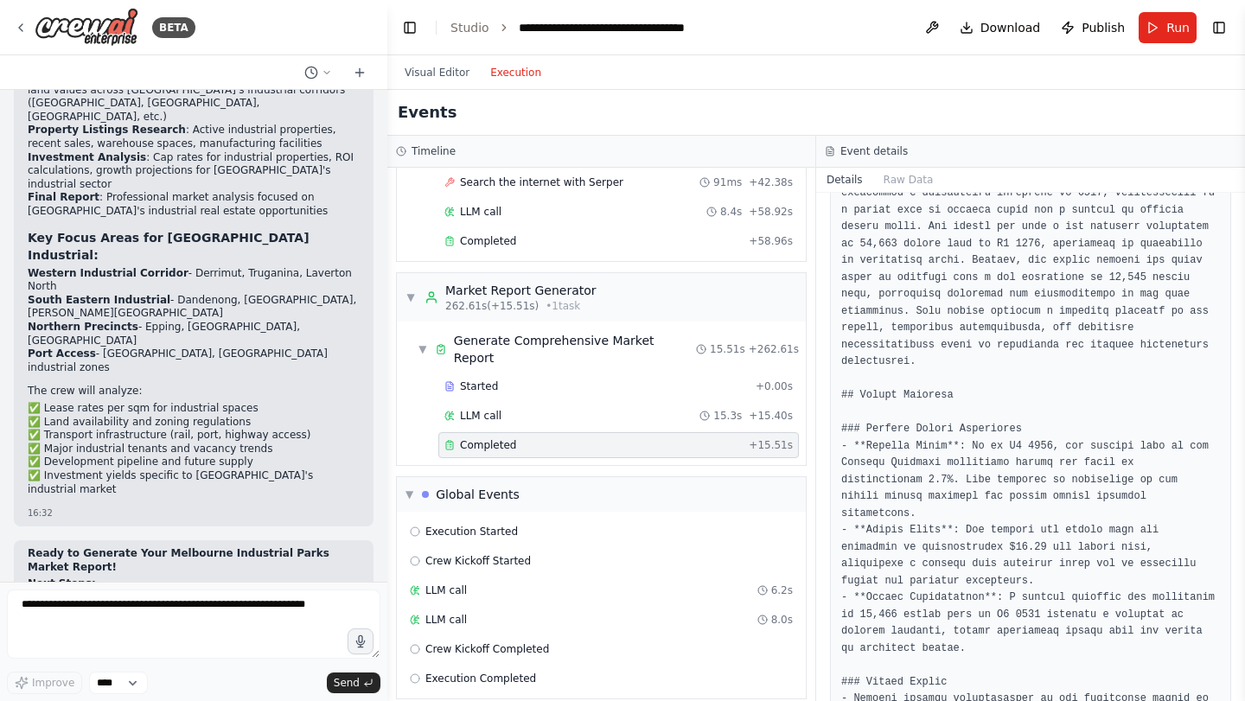
scroll to position [281, 0]
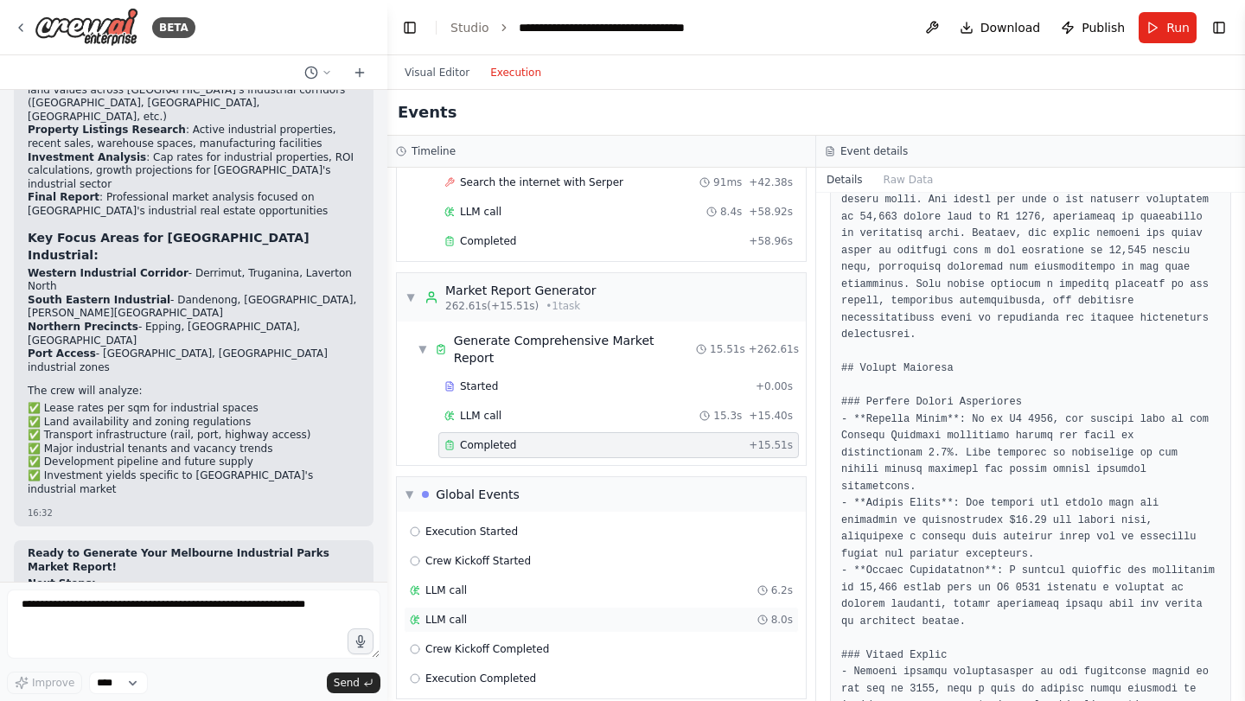
click at [577, 611] on div "LLM call 8.0s" at bounding box center [601, 620] width 395 height 26
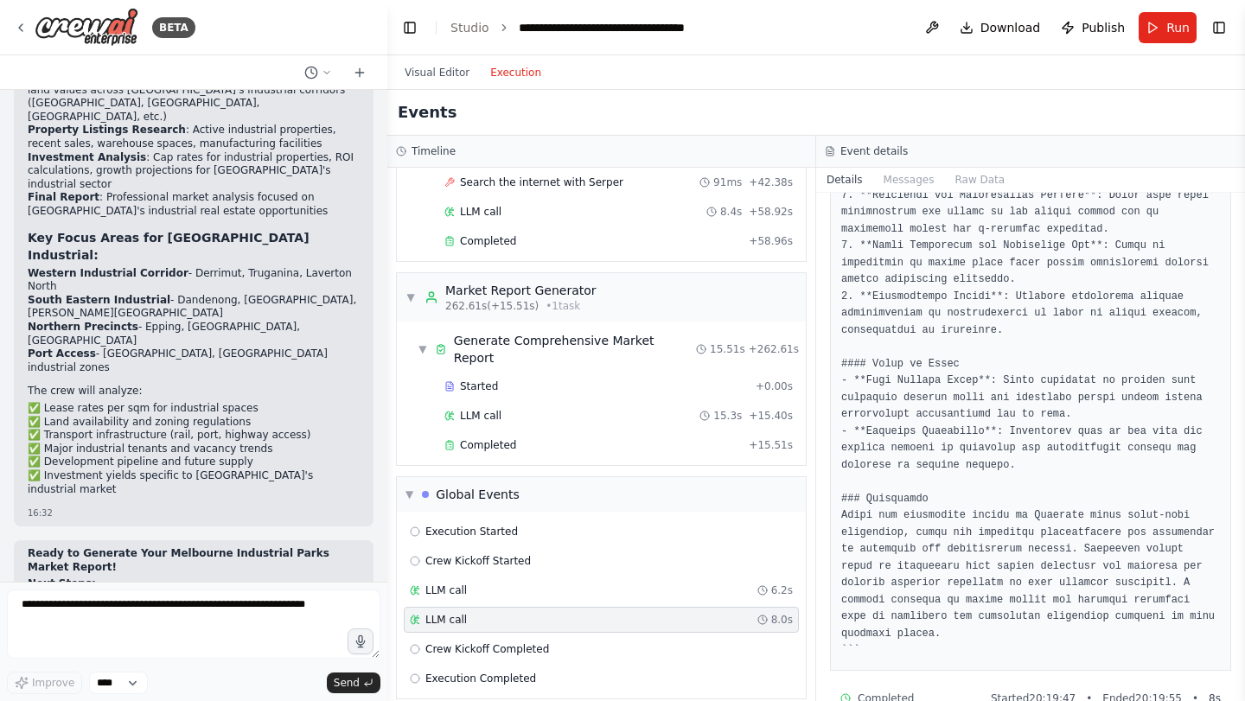
scroll to position [944, 0]
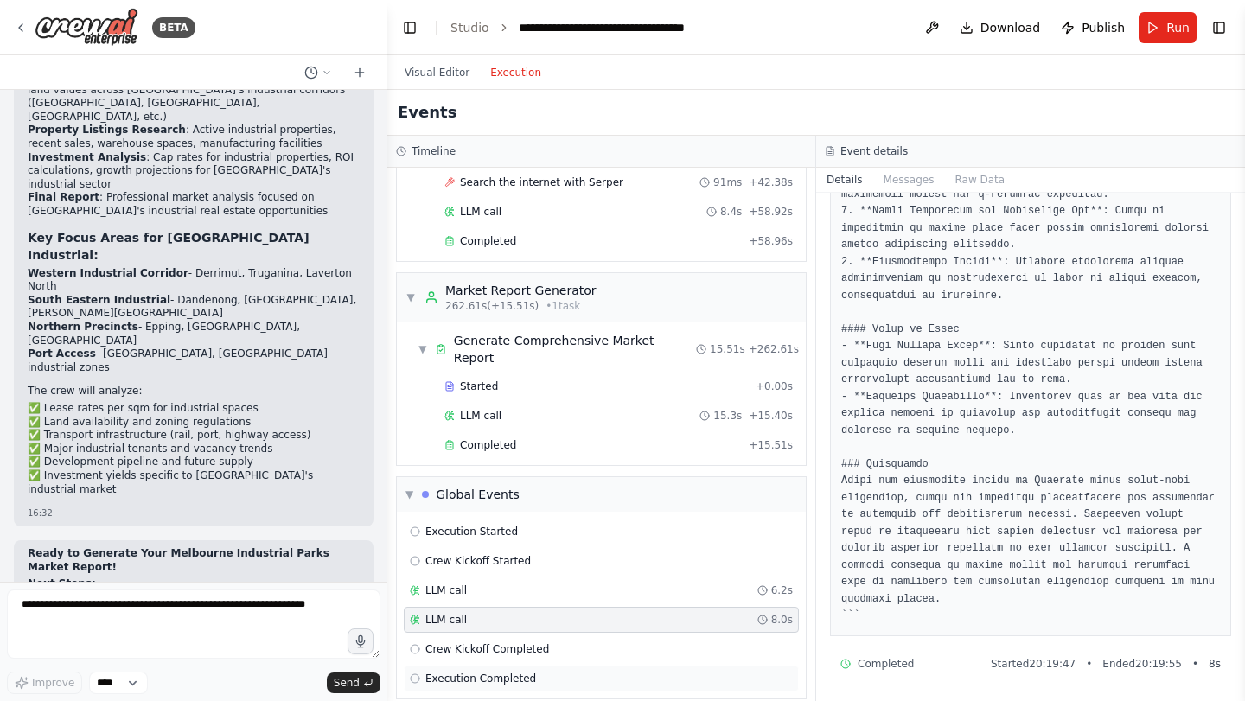
click at [492, 669] on div "Execution Completed" at bounding box center [601, 679] width 395 height 26
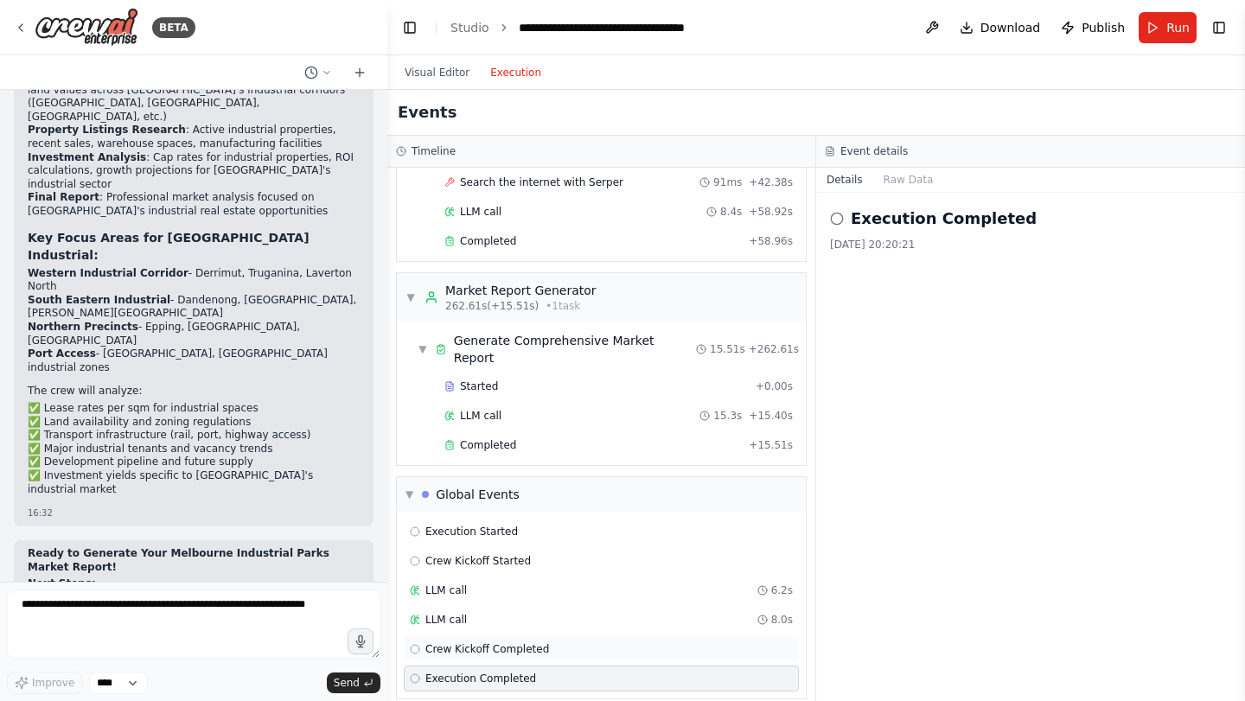
click at [529, 643] on span "Crew Kickoff Completed" at bounding box center [487, 650] width 124 height 14
click at [537, 613] on div "LLM call 8.0s" at bounding box center [601, 620] width 383 height 14
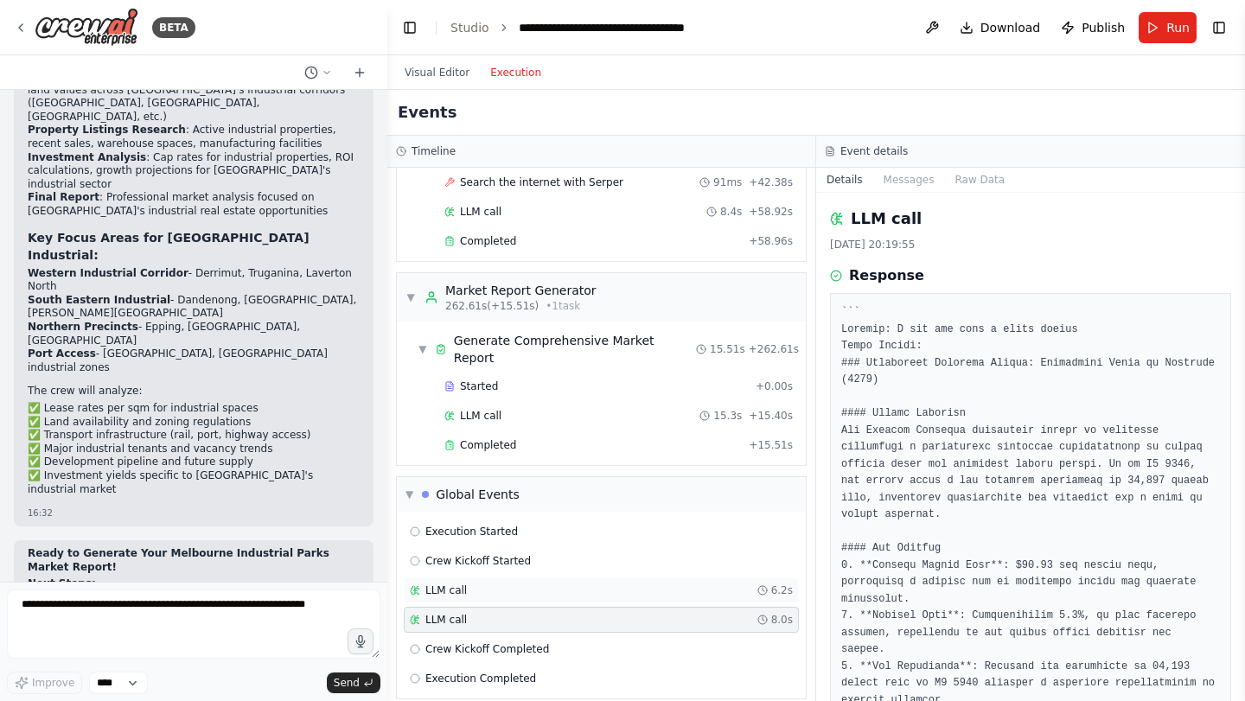
click at [546, 580] on div "LLM call 6.2s" at bounding box center [601, 591] width 395 height 26
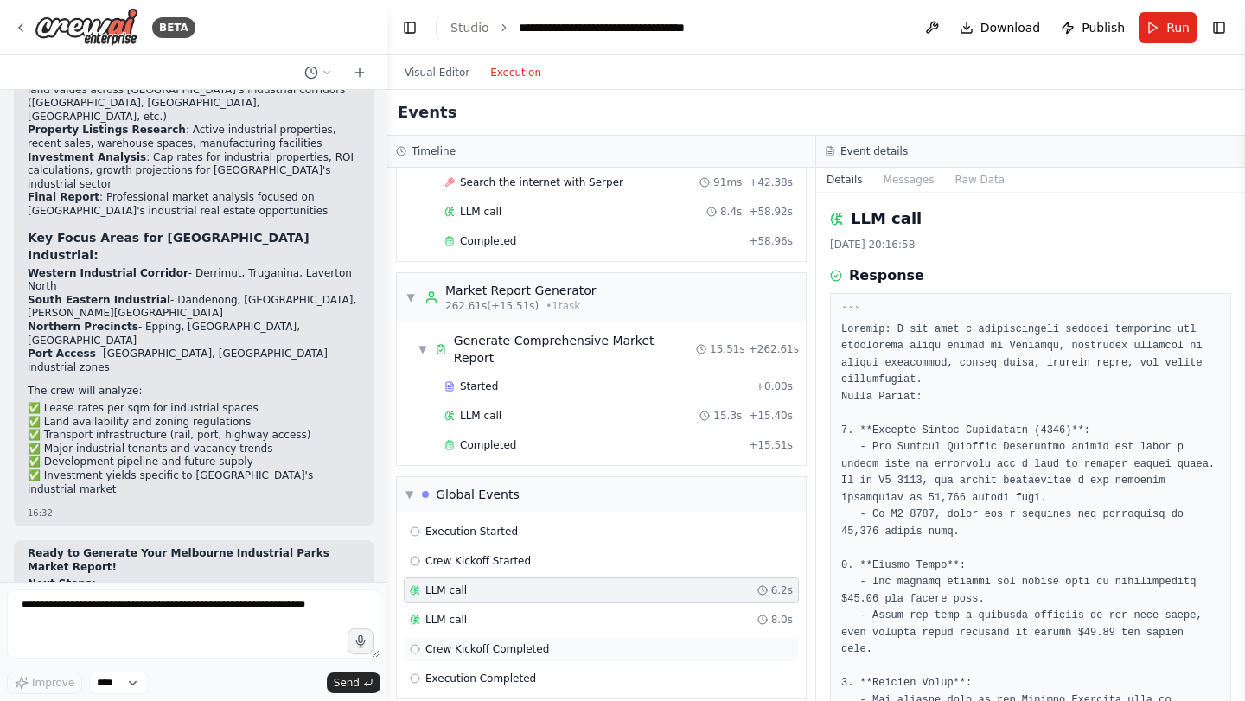
click at [540, 636] on div "Crew Kickoff Completed" at bounding box center [601, 649] width 395 height 26
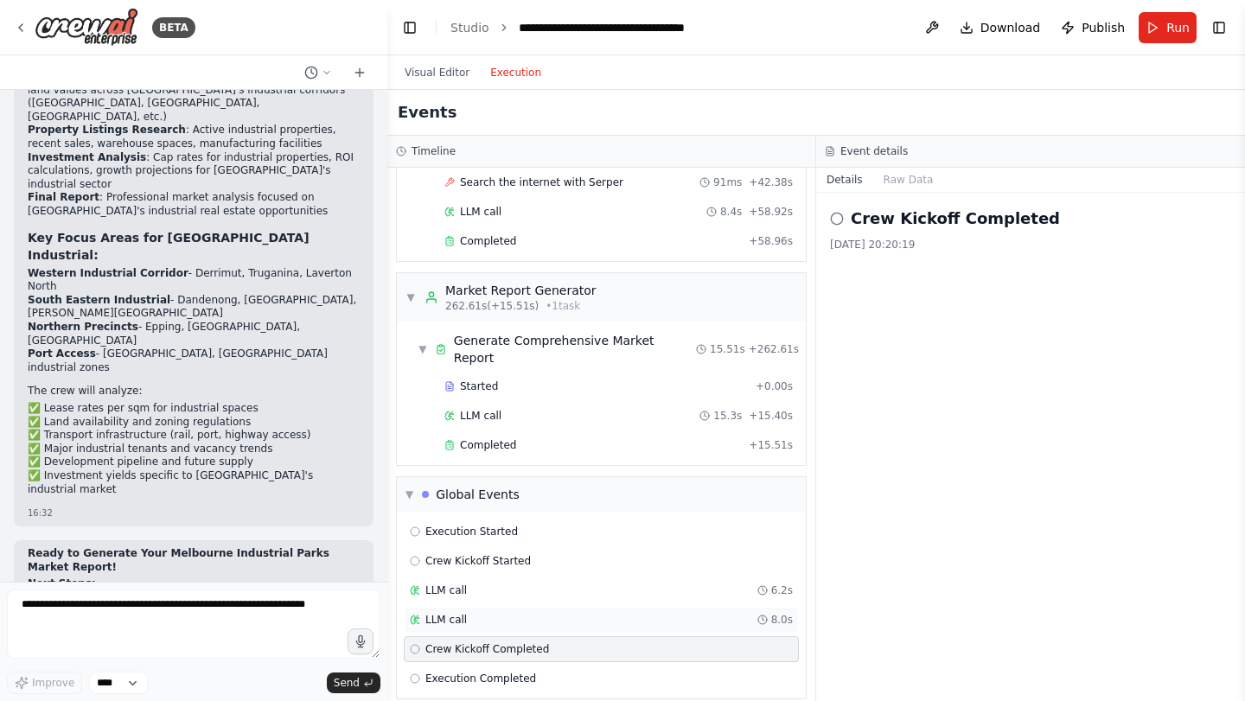
click at [544, 613] on div "LLM call 8.0s" at bounding box center [601, 620] width 383 height 14
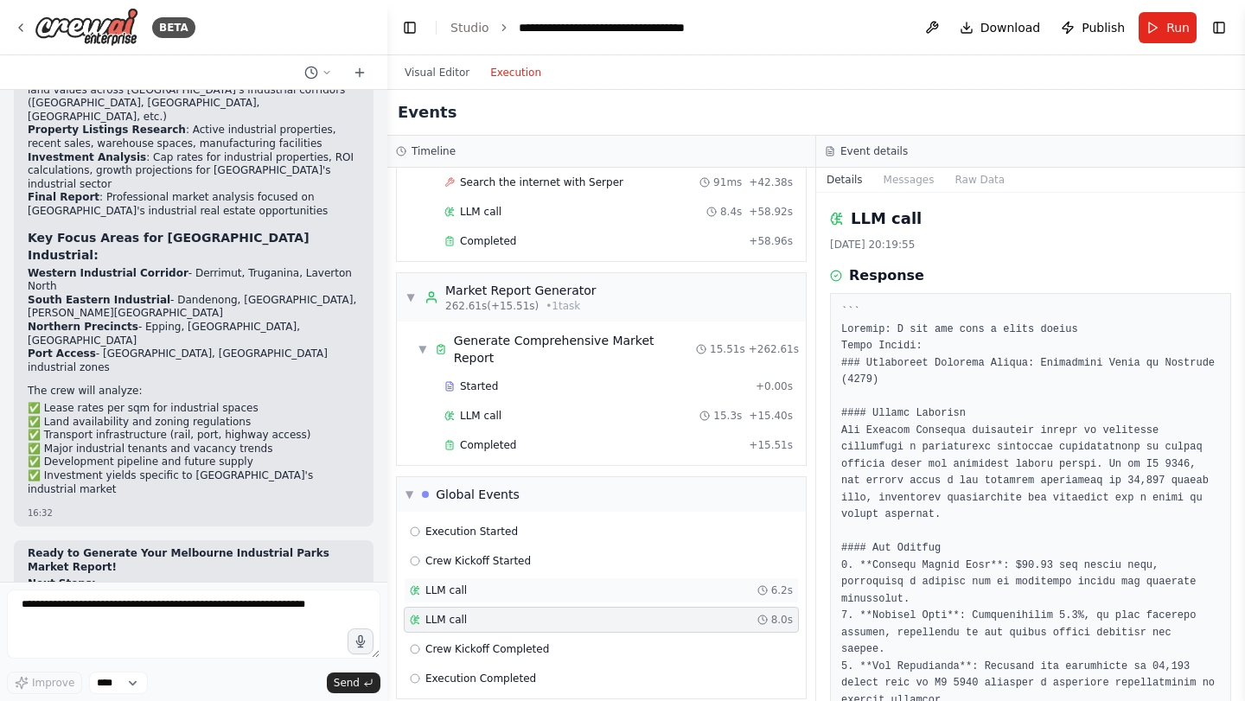
click at [546, 583] on div "LLM call 6.2s" at bounding box center [601, 591] width 395 height 26
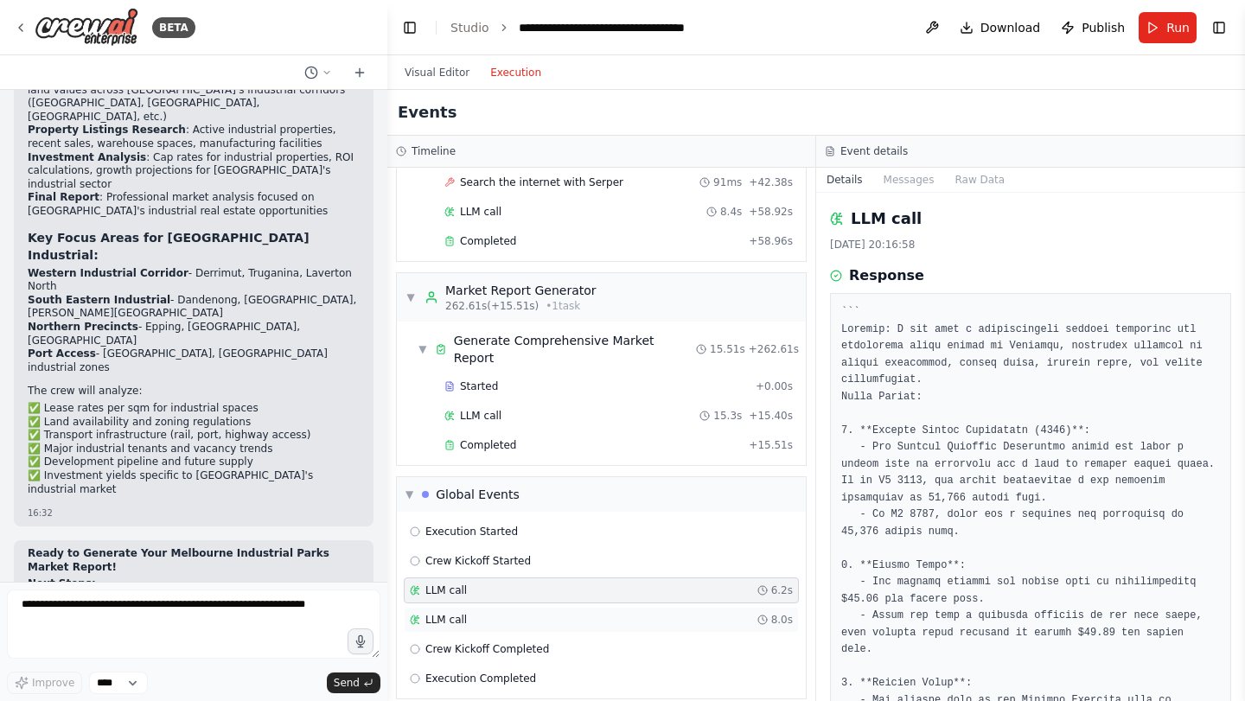
click at [546, 613] on div "LLM call 8.0s" at bounding box center [601, 620] width 383 height 14
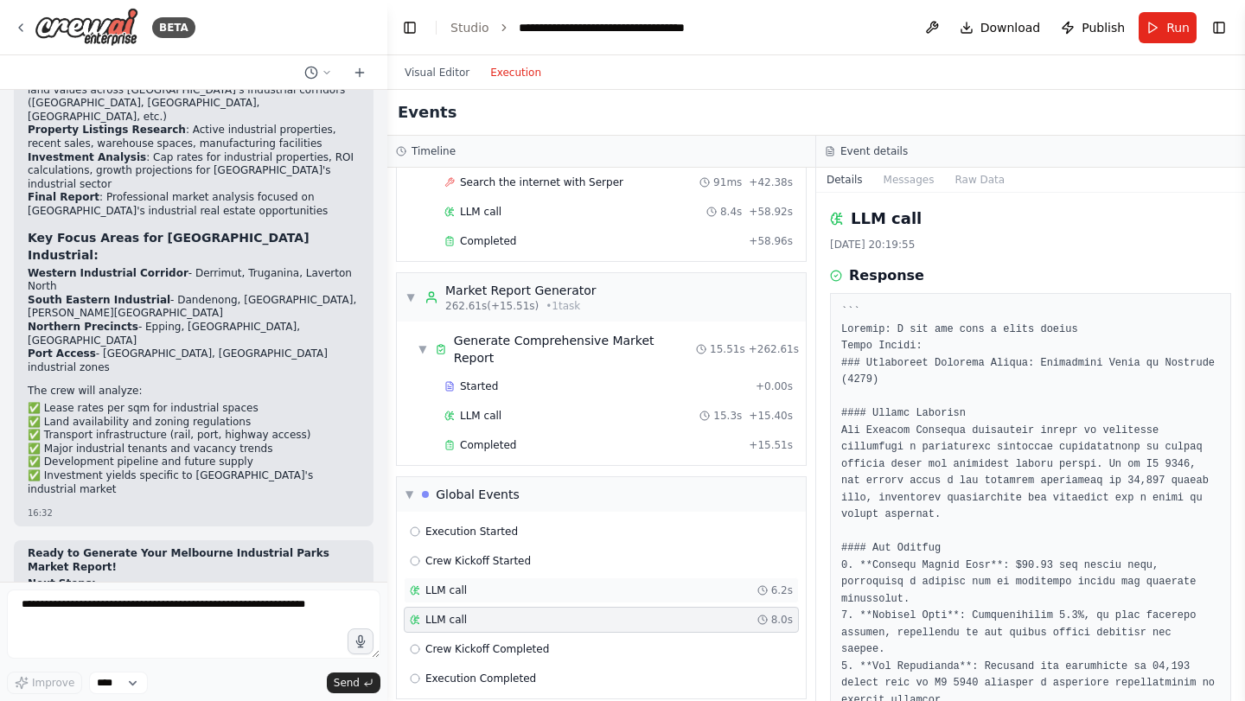
click at [552, 584] on div "LLM call 6.2s" at bounding box center [601, 591] width 383 height 14
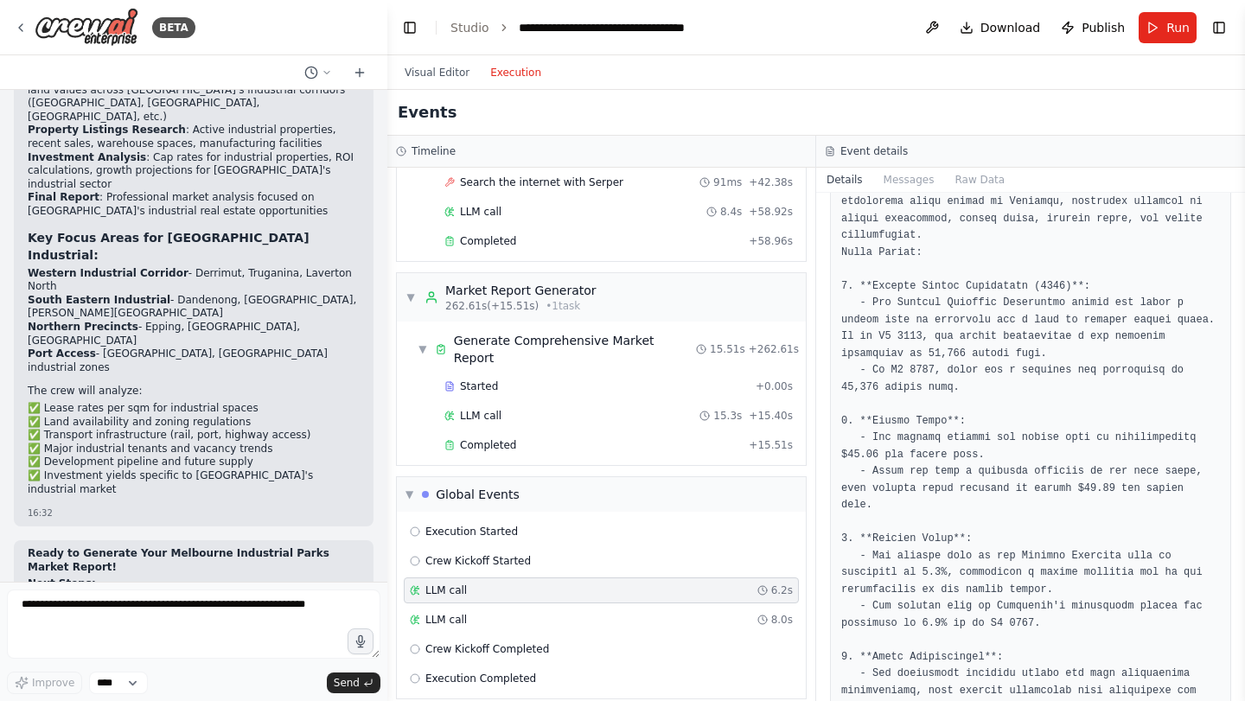
scroll to position [146, 0]
click at [468, 613] on div "LLM call 8.0s" at bounding box center [601, 620] width 383 height 14
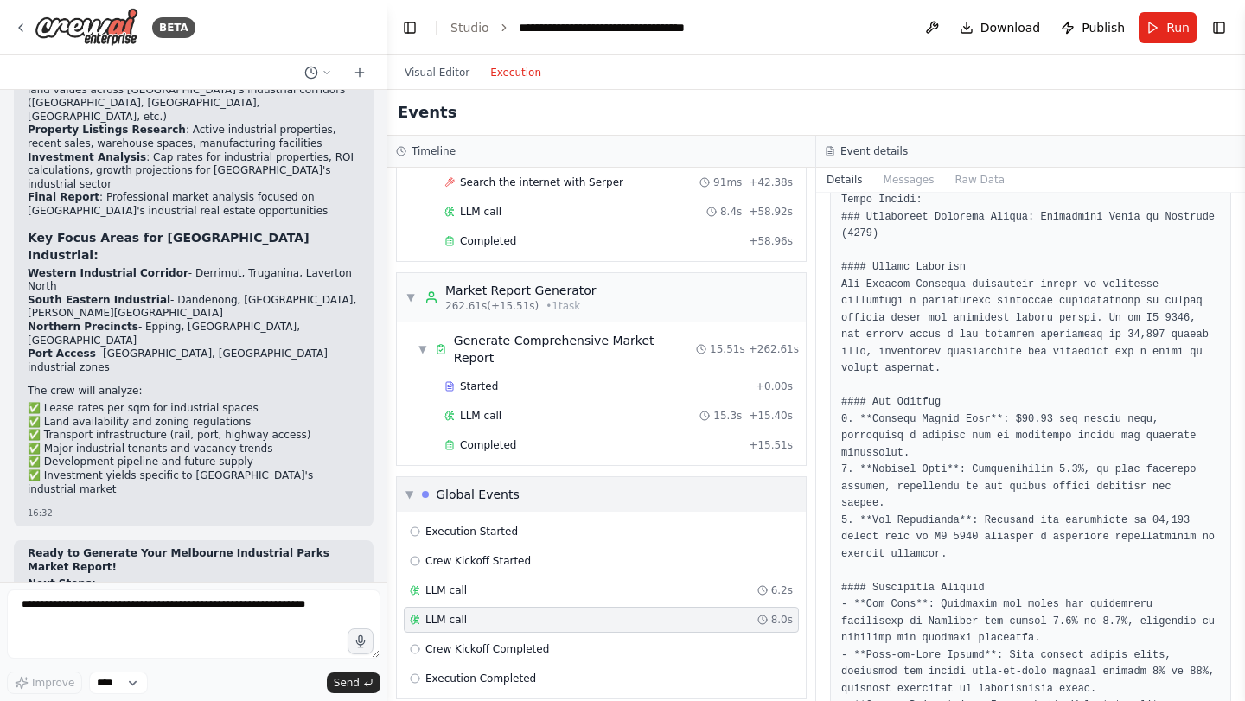
click at [515, 477] on div "▼ Global Events" at bounding box center [601, 494] width 409 height 35
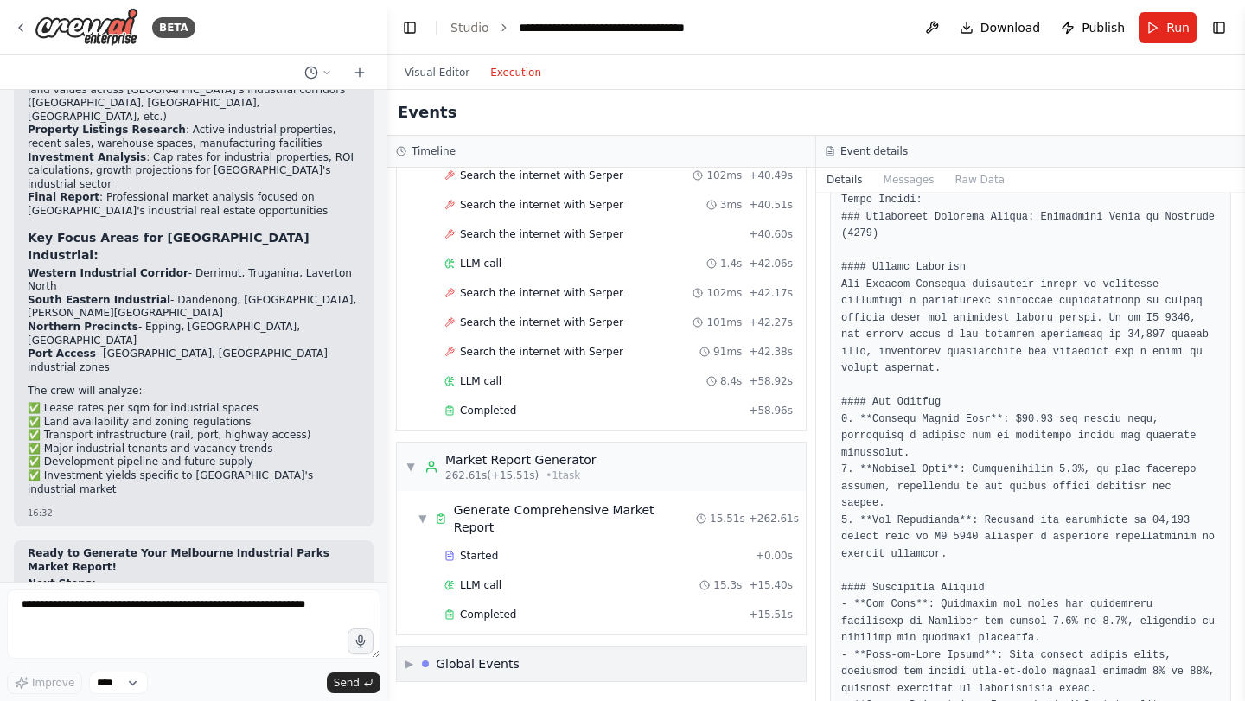
scroll to position [3835, 0]
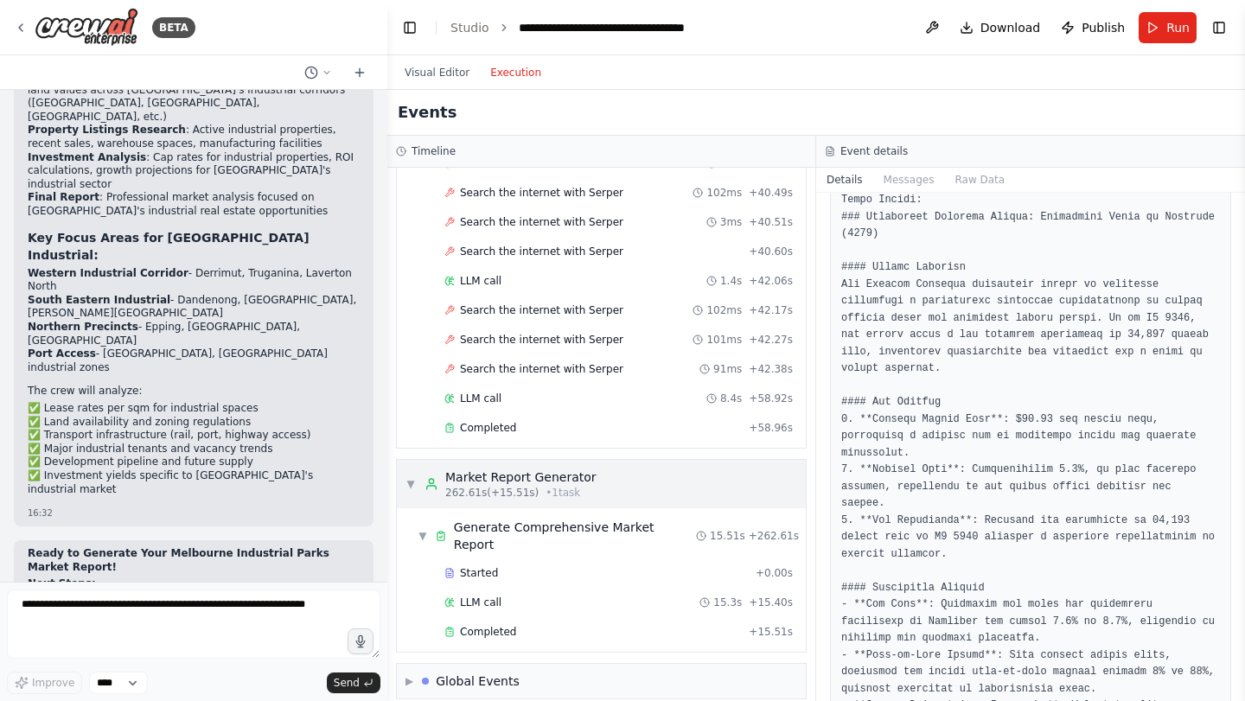
click at [510, 497] on span "262.61s (+15.51s)" at bounding box center [491, 493] width 93 height 14
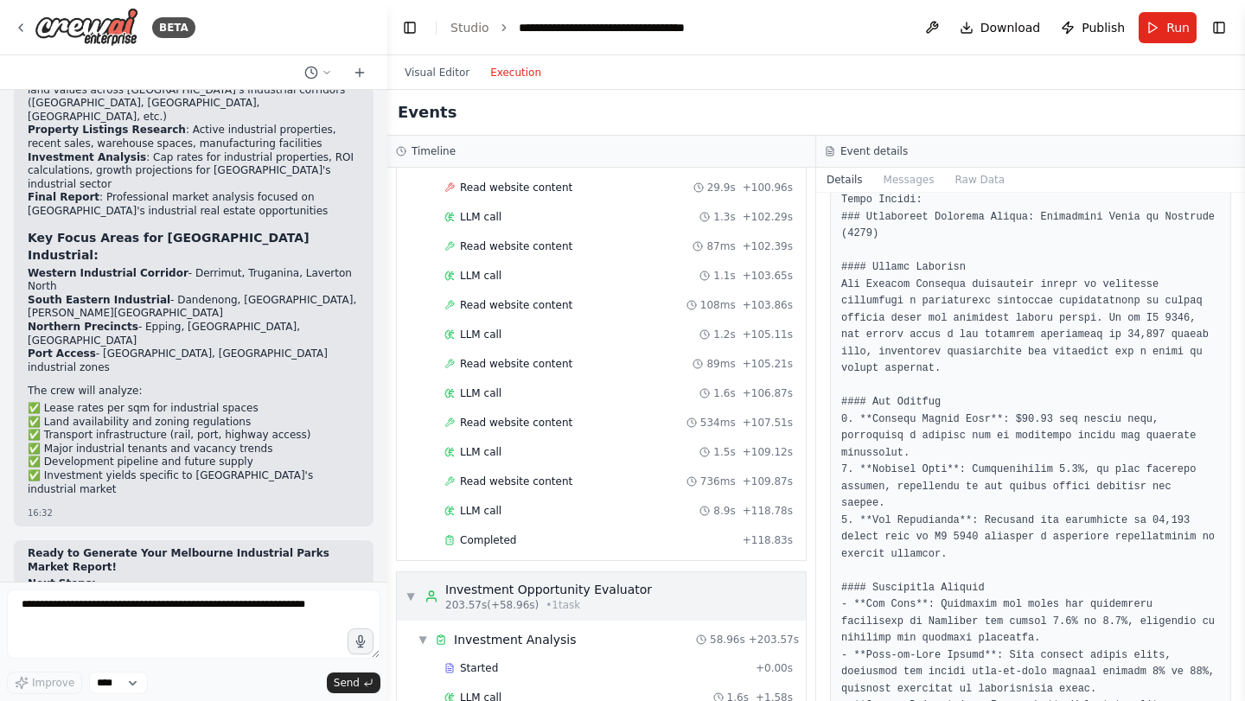
click at [496, 606] on span "203.57s (+58.96s)" at bounding box center [491, 605] width 93 height 14
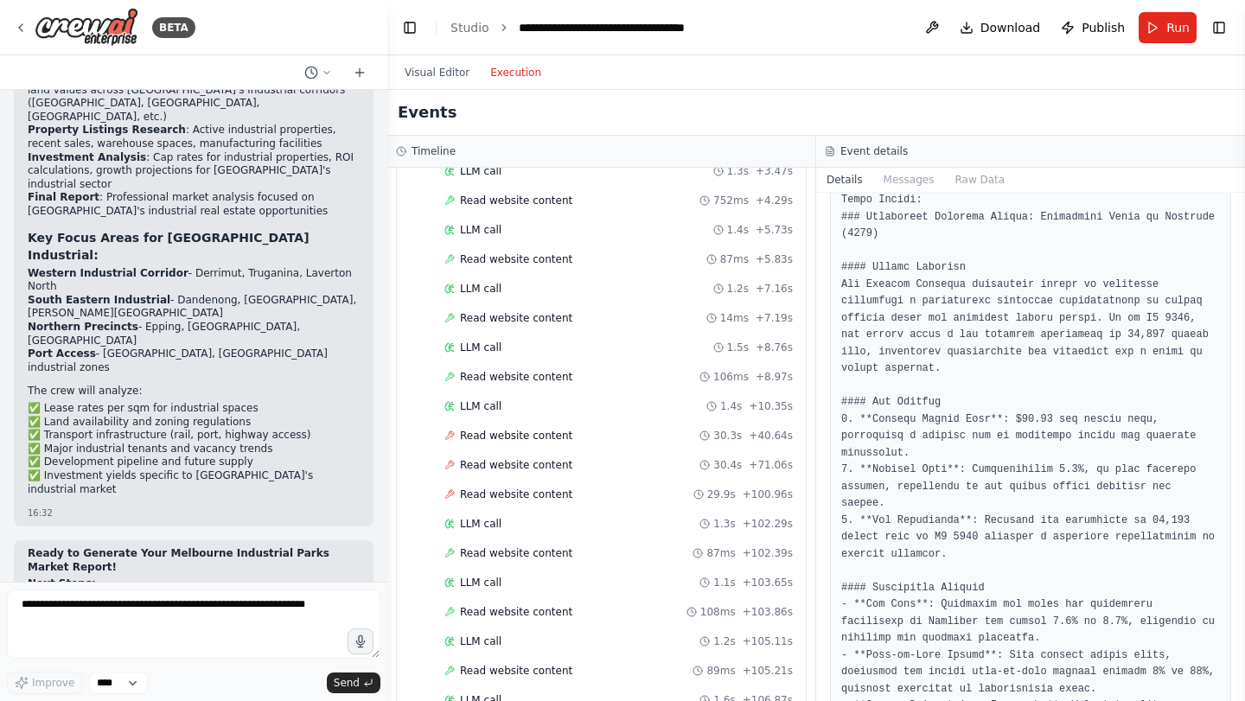
scroll to position [0, 0]
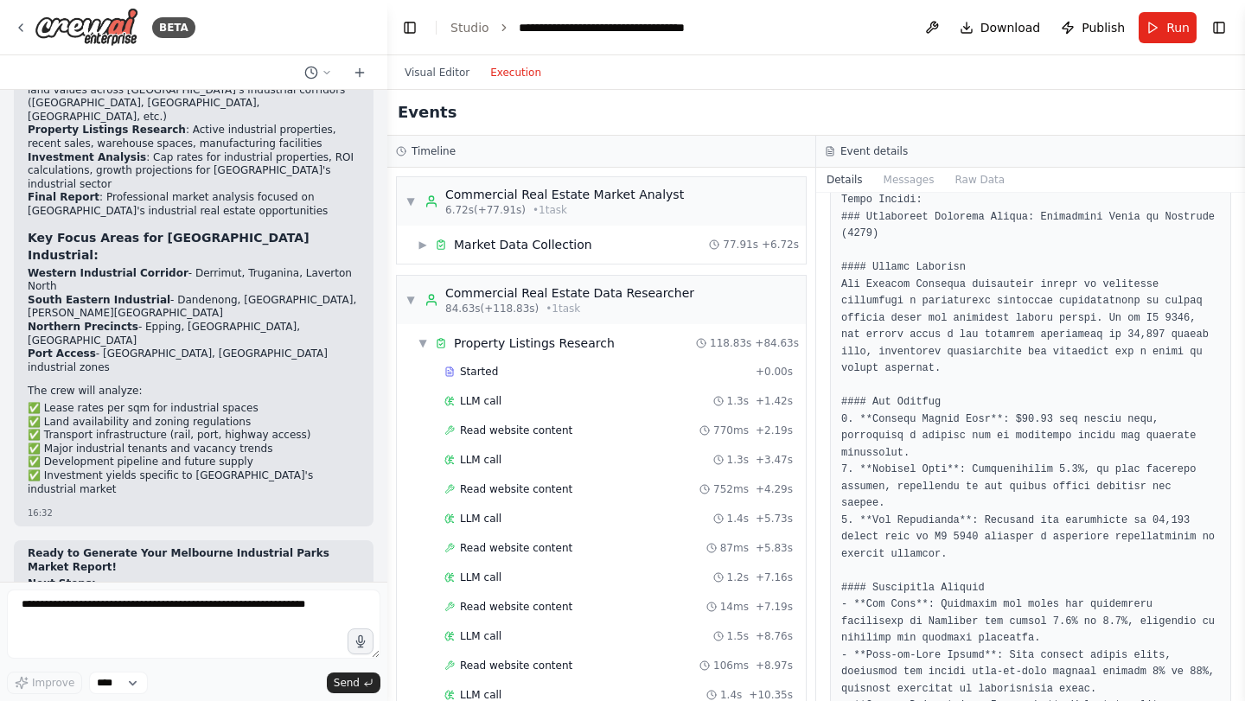
click at [555, 399] on div "LLM call 1.3s + 1.42s" at bounding box center [619, 401] width 349 height 14
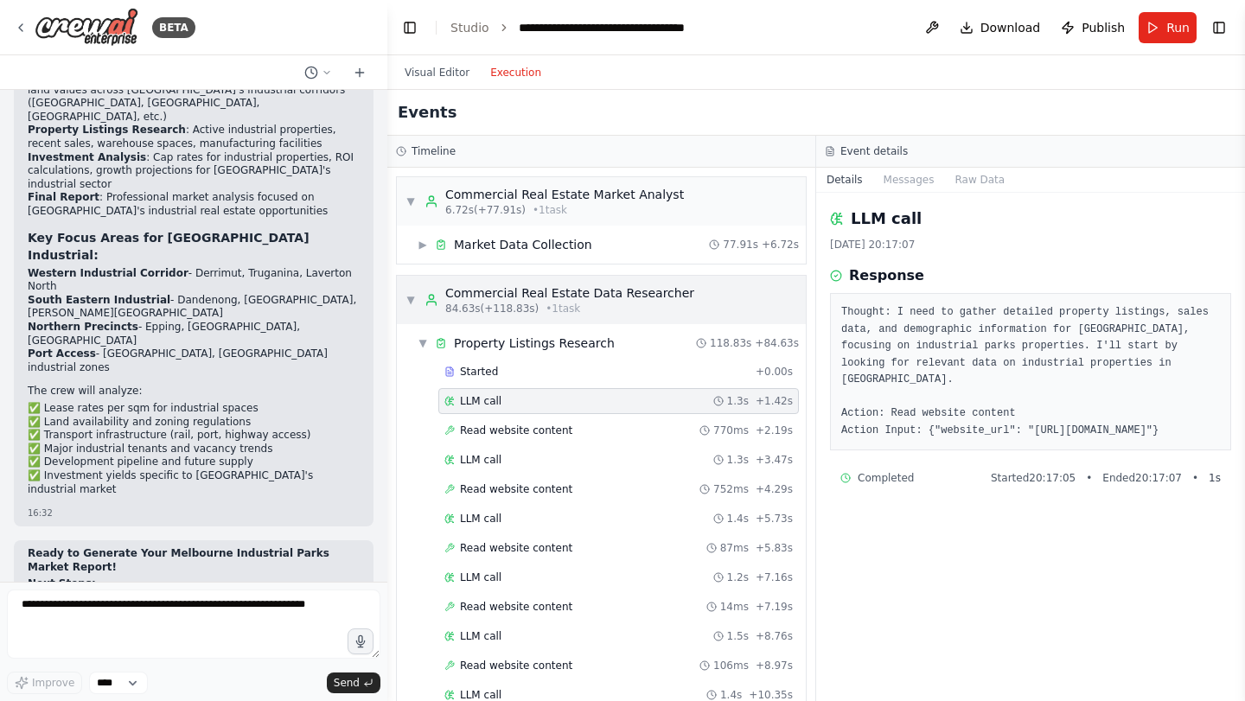
click at [621, 302] on div "84.63s (+118.83s) • 1 task" at bounding box center [569, 309] width 249 height 14
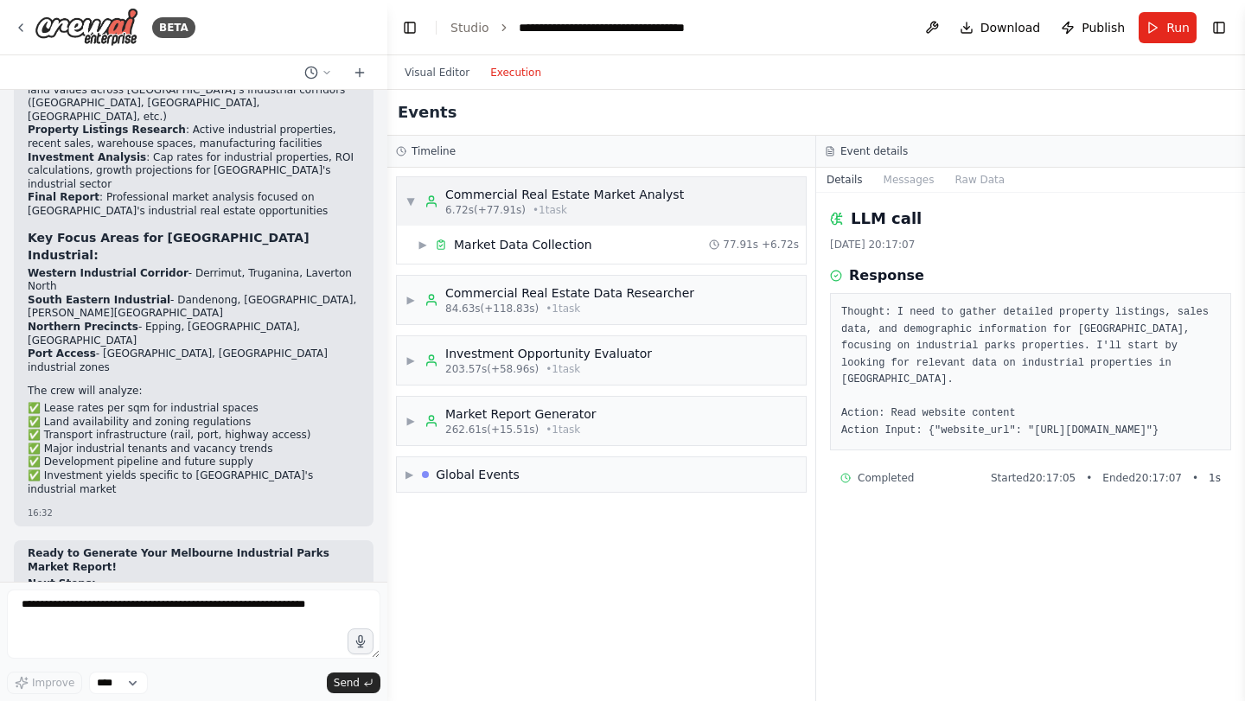
click at [646, 195] on div "Commercial Real Estate Market Analyst" at bounding box center [564, 194] width 239 height 17
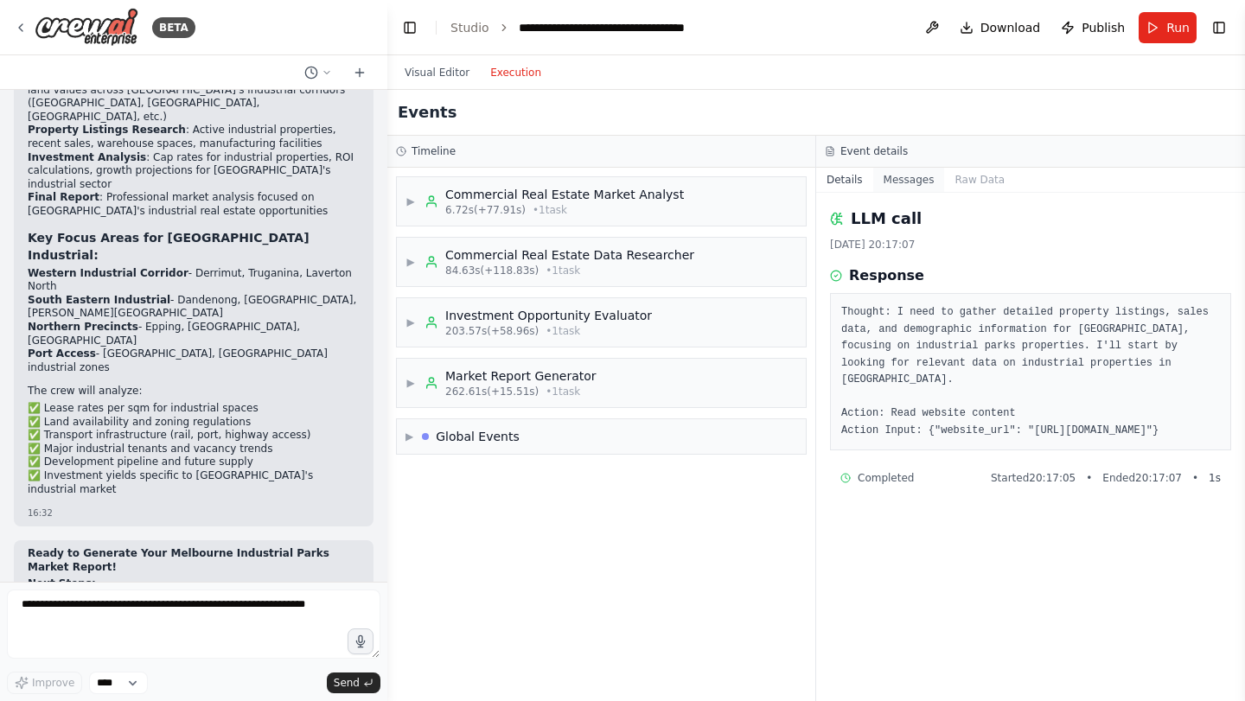
click at [918, 176] on button "Messages" at bounding box center [909, 180] width 72 height 24
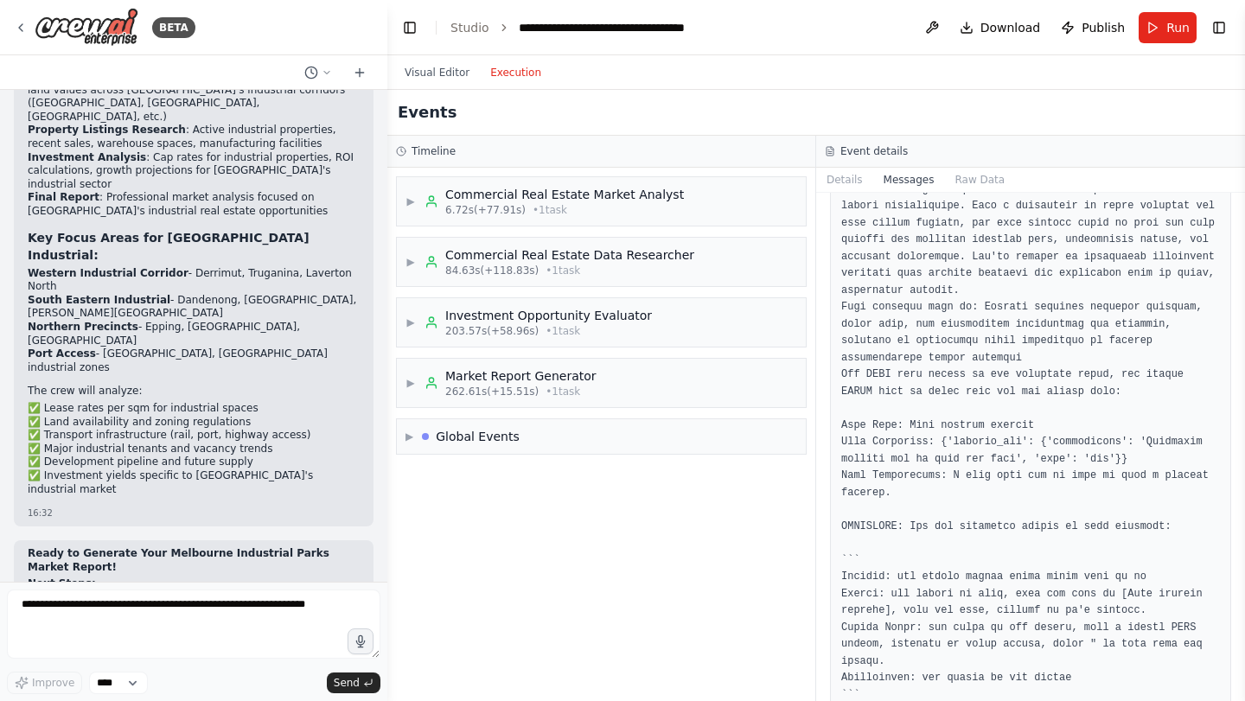
scroll to position [216, 0]
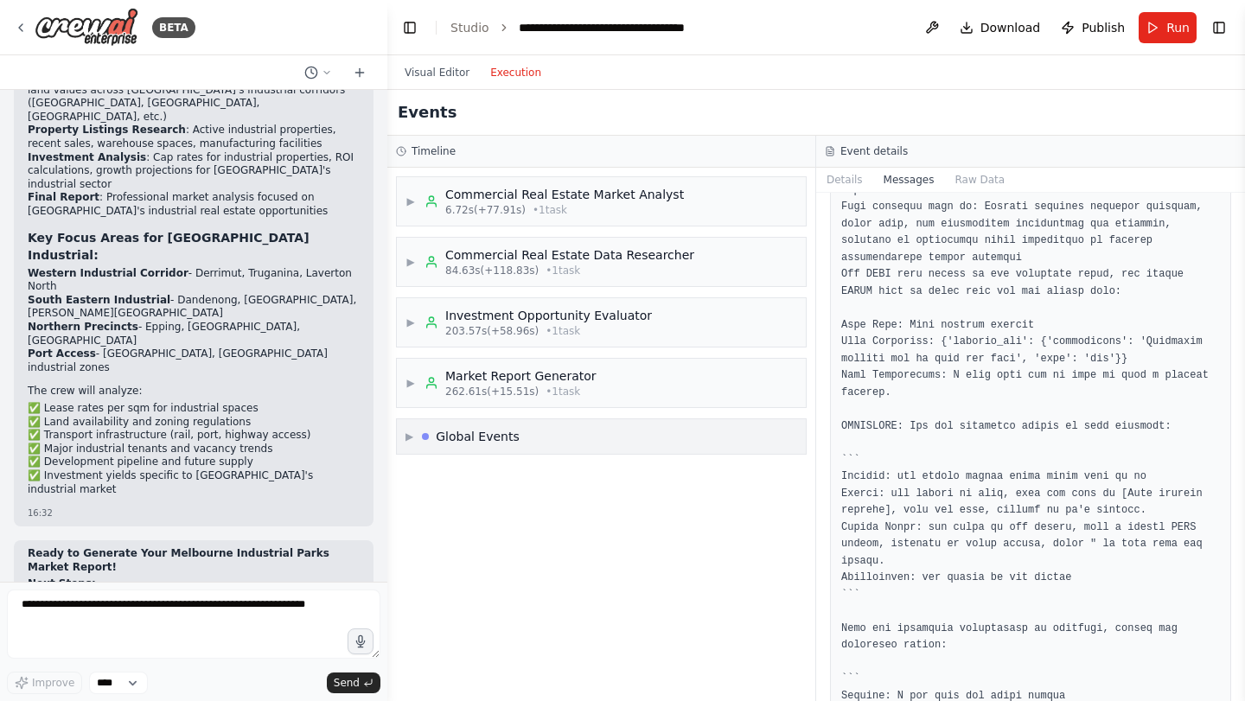
click at [650, 438] on div "▶ Global Events" at bounding box center [601, 436] width 409 height 35
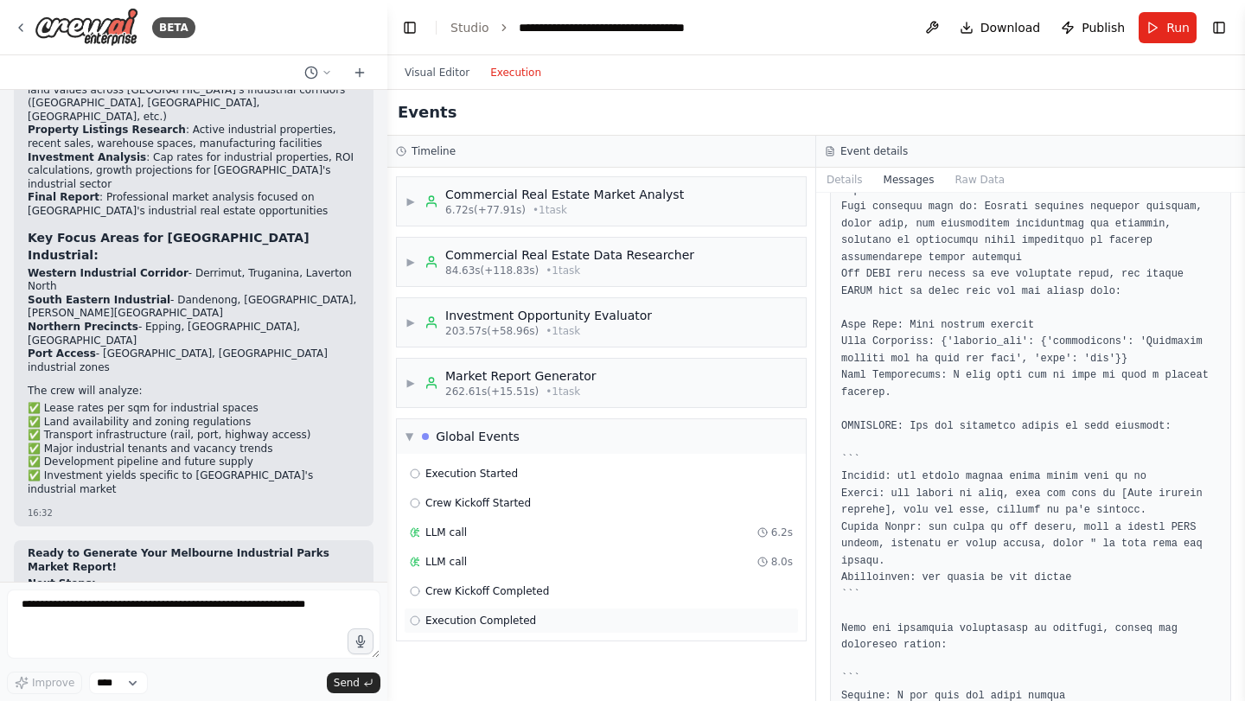
click at [559, 627] on div "Execution Completed" at bounding box center [601, 621] width 383 height 14
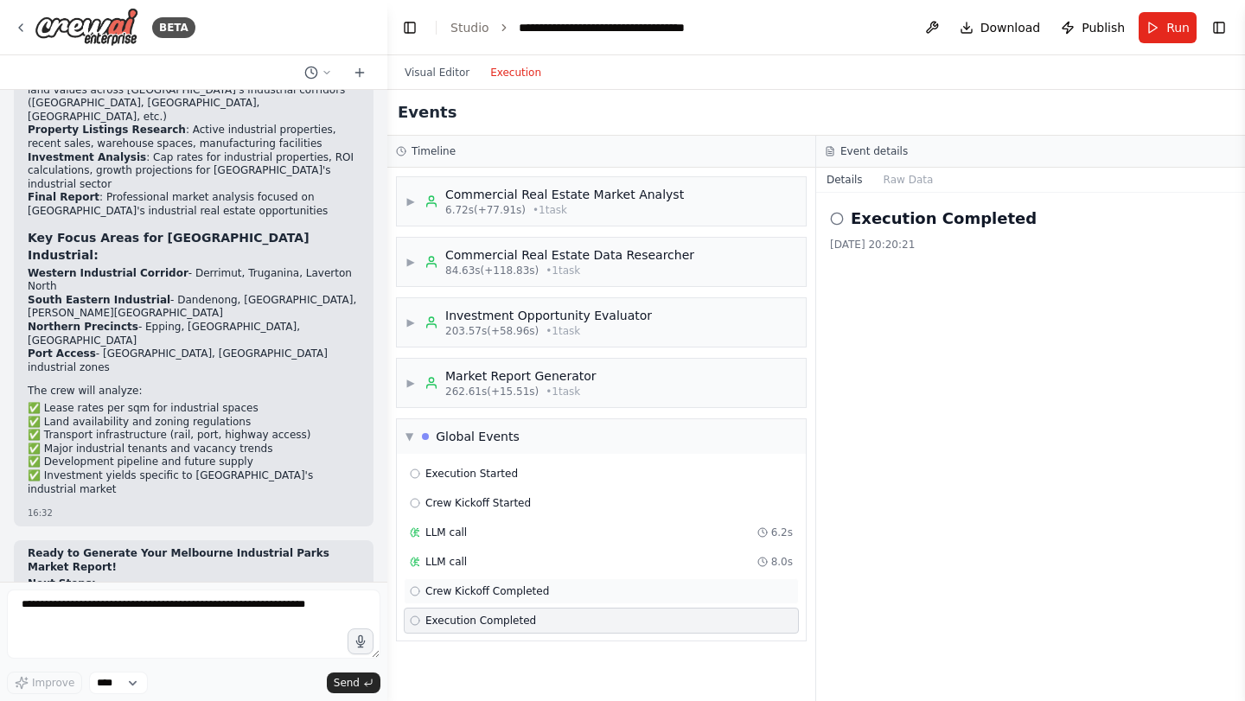
click at [583, 595] on div "Crew Kickoff Completed" at bounding box center [601, 592] width 383 height 14
click at [589, 572] on div "LLM call 8.0s" at bounding box center [601, 562] width 395 height 26
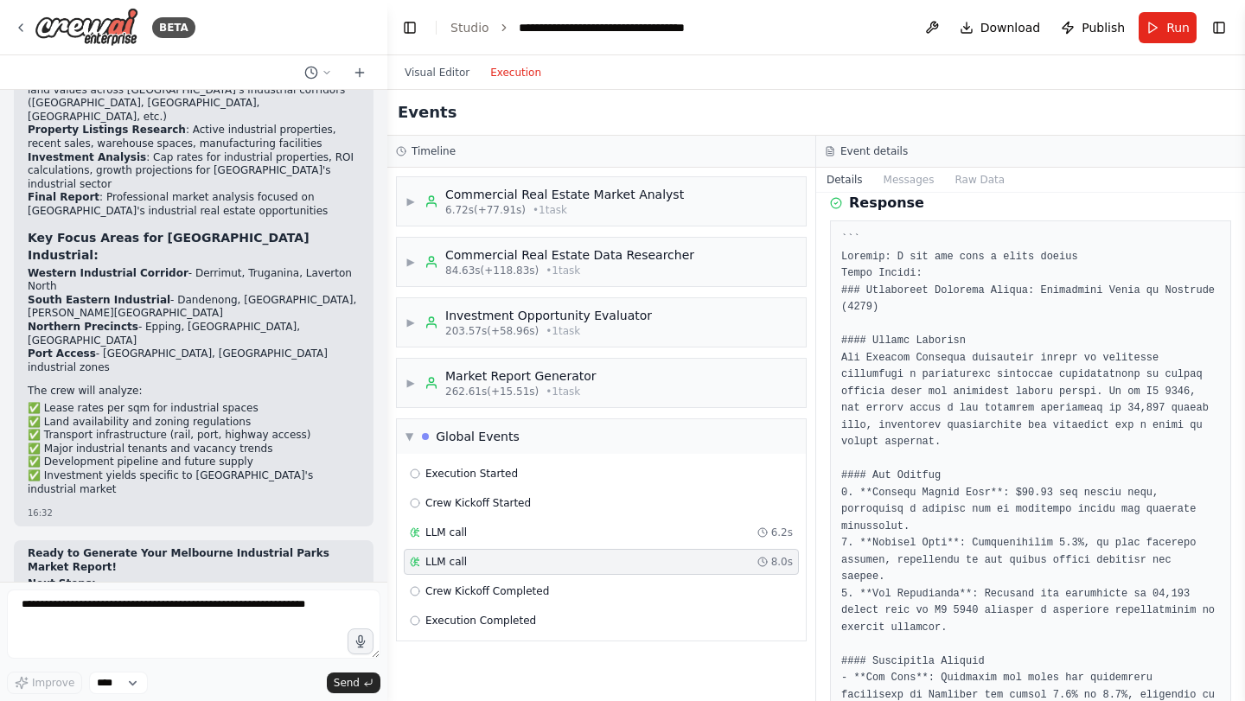
scroll to position [76, 0]
click at [617, 409] on div "▶ Commercial Real Estate Market Analyst 6.72s (+77.91s) • 1 task ▶ Commercial R…" at bounding box center [601, 435] width 428 height 534
click at [620, 397] on div "▶ Market Report Generator 262.61s (+15.51s) • 1 task" at bounding box center [601, 383] width 409 height 48
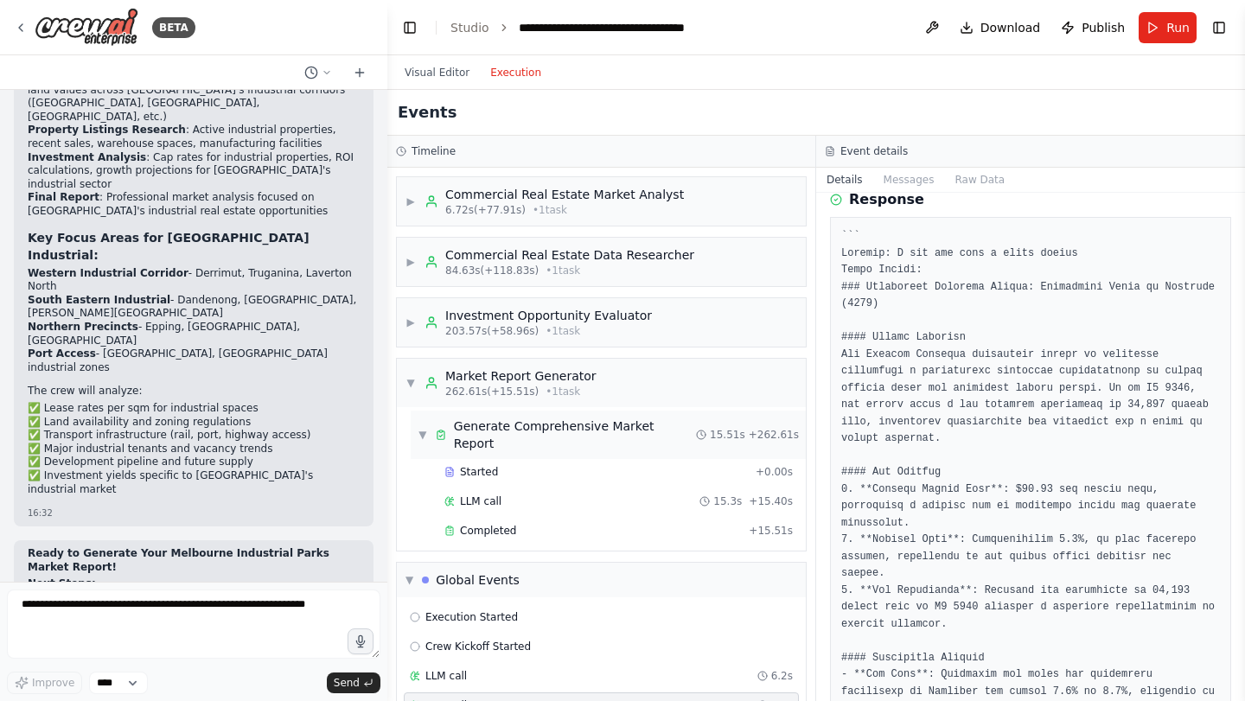
scroll to position [62, 0]
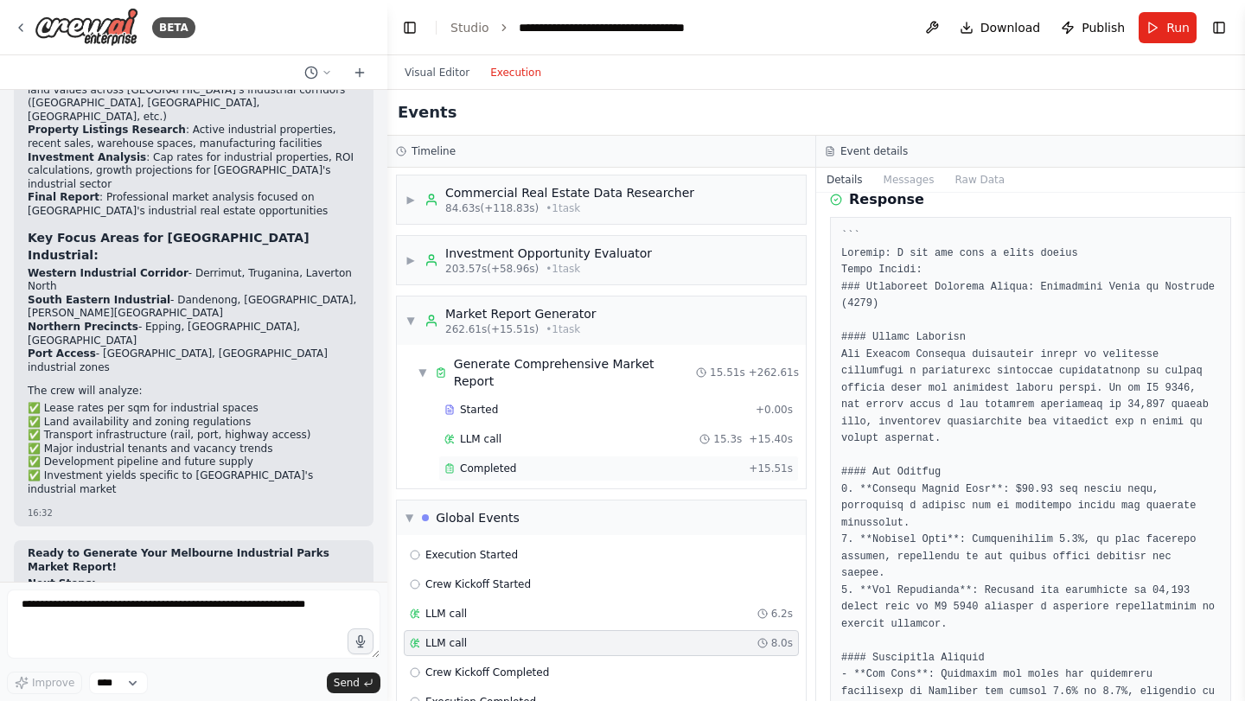
click at [586, 462] on div "Completed" at bounding box center [593, 469] width 297 height 14
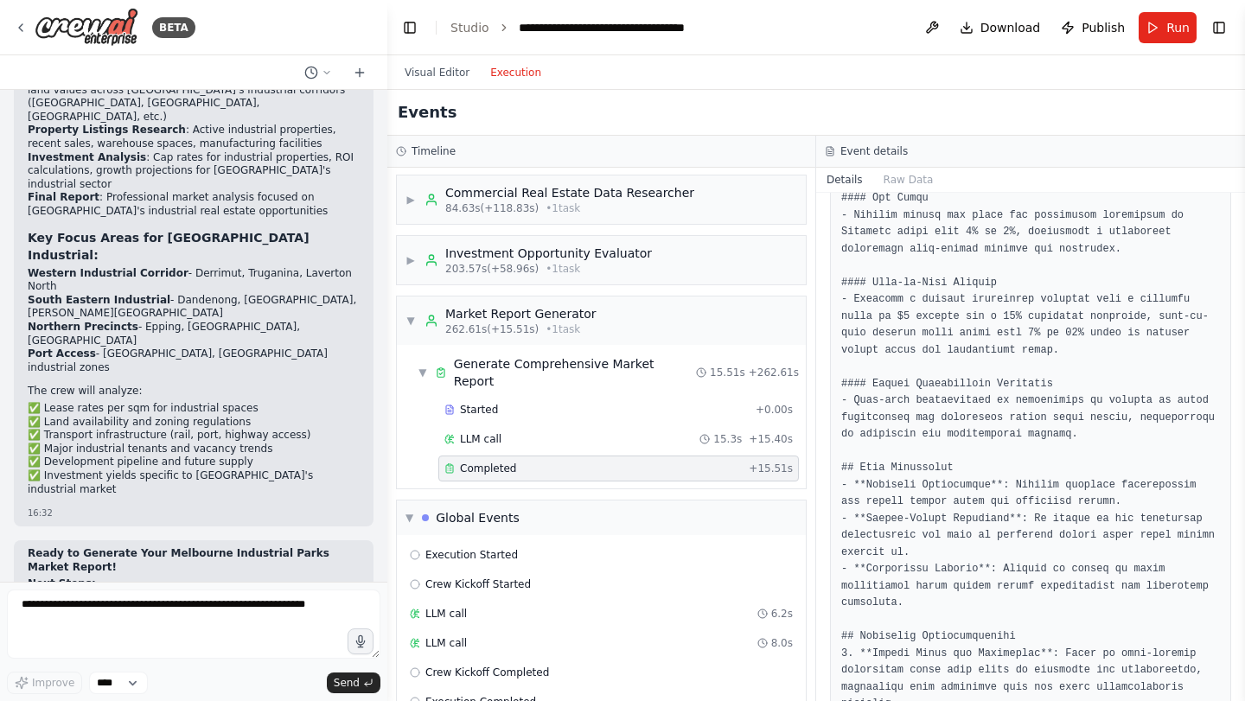
scroll to position [1884, 0]
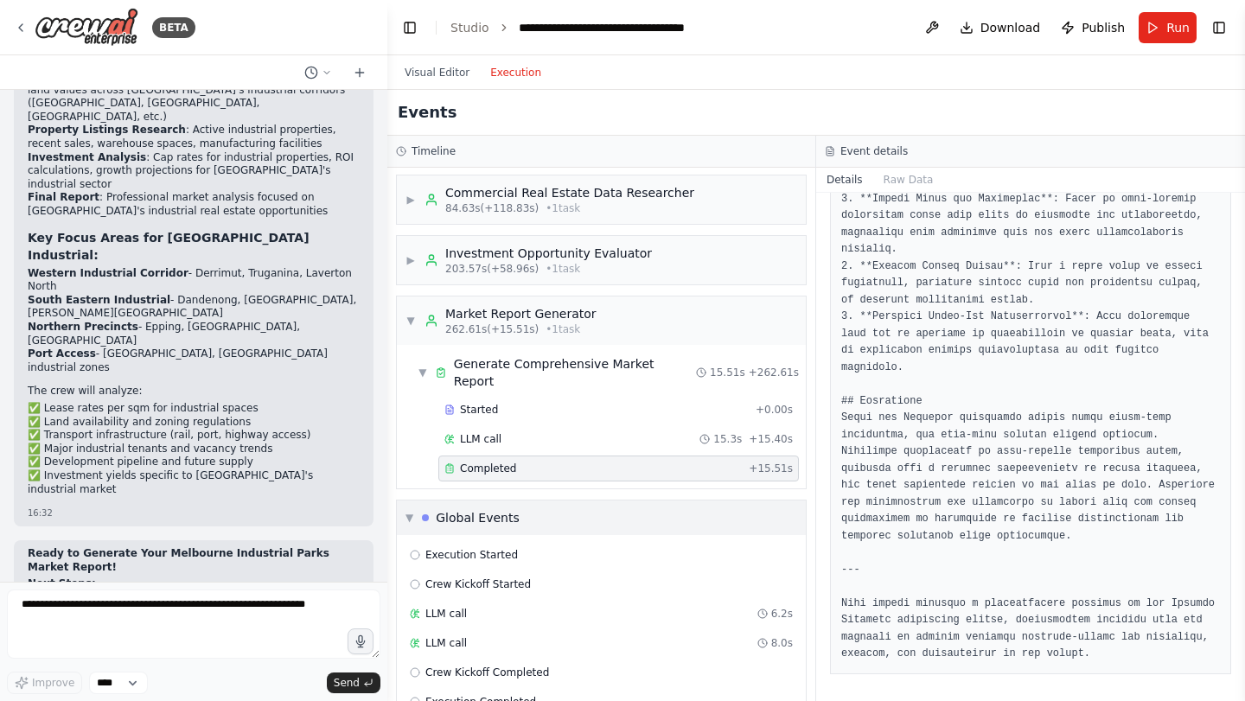
click at [475, 509] on div "Global Events" at bounding box center [478, 517] width 84 height 17
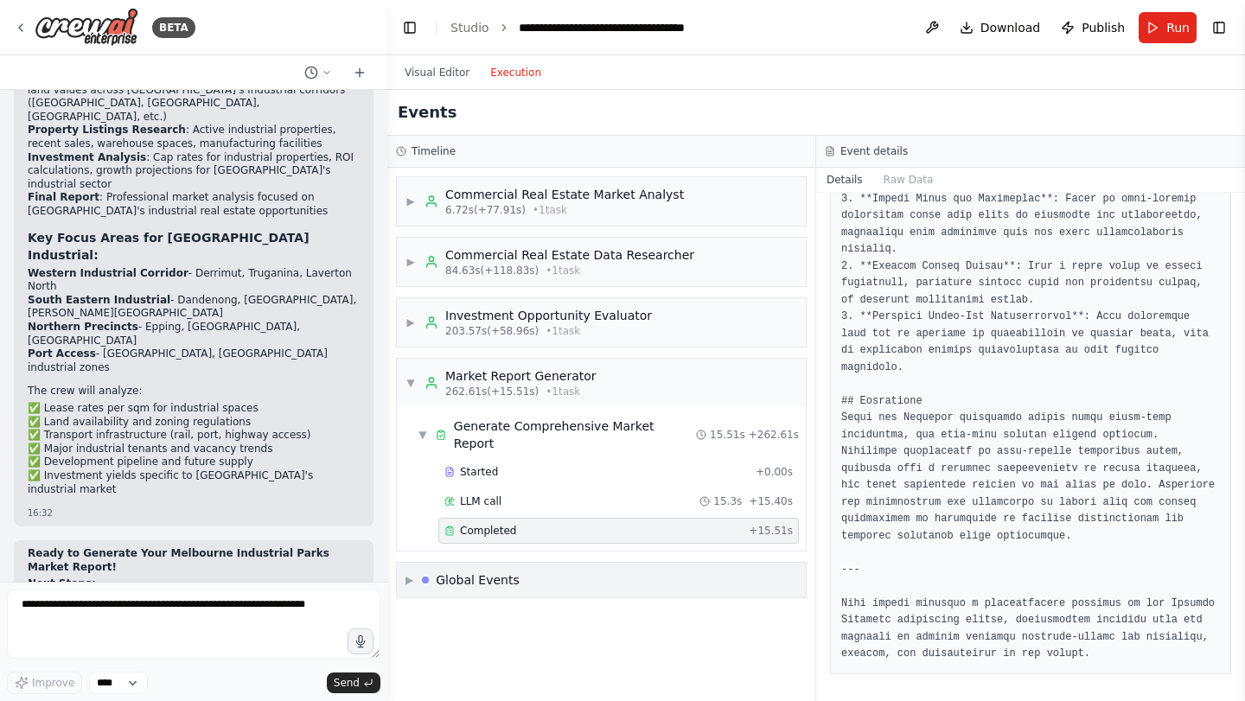
scroll to position [0, 0]
click at [528, 400] on div "▼ Market Report Generator 262.61s (+15.51s) • 1 task" at bounding box center [601, 383] width 409 height 48
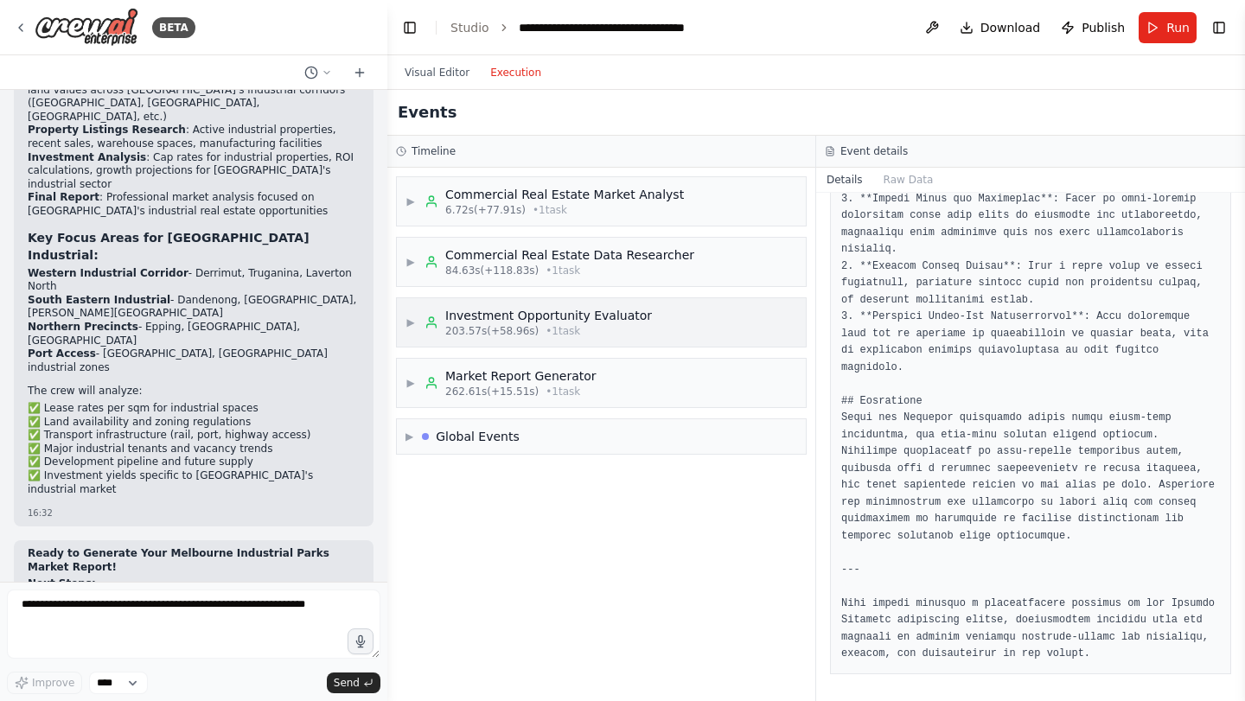
click at [567, 329] on span "• 1 task" at bounding box center [563, 331] width 35 height 14
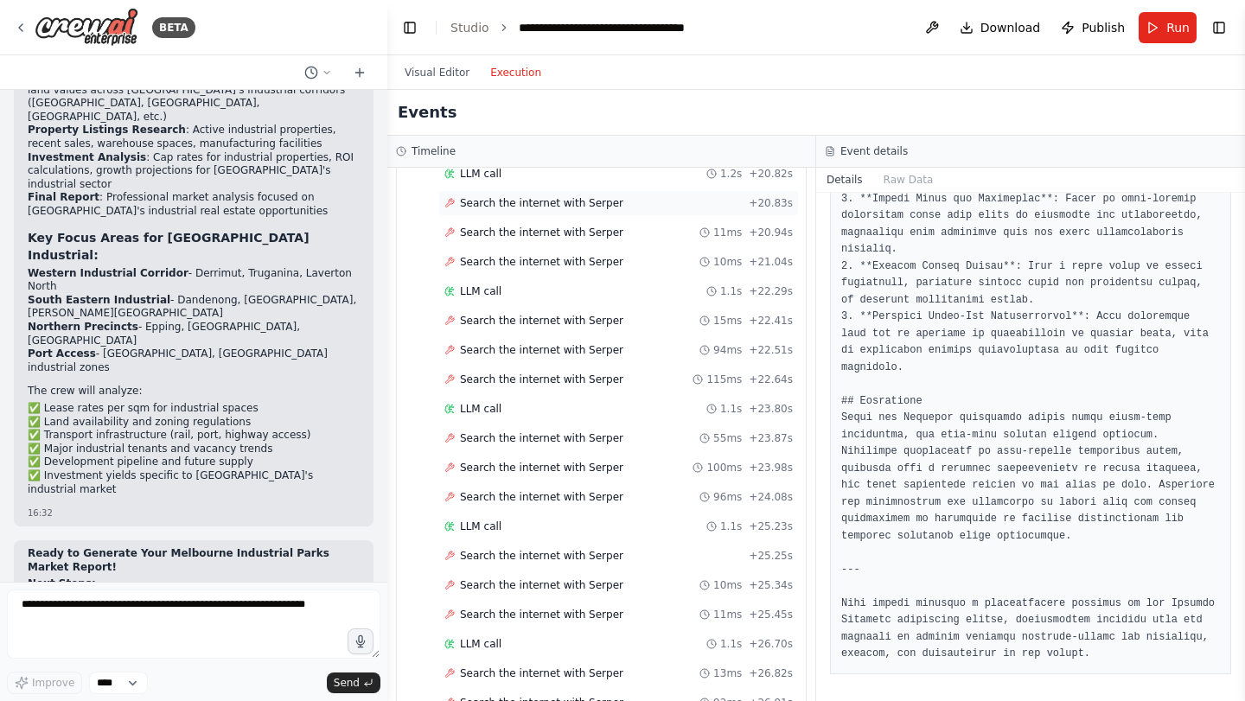
scroll to position [1682, 0]
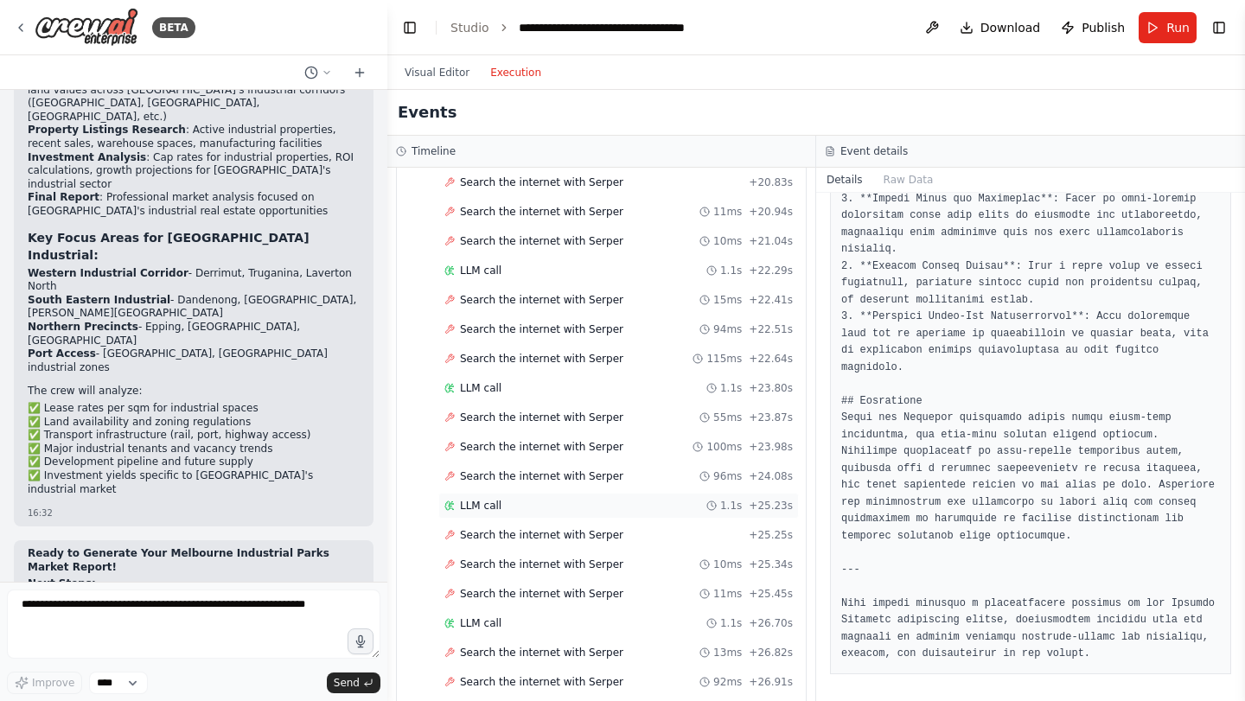
click at [623, 496] on div "LLM call 1.1s + 25.23s" at bounding box center [618, 506] width 361 height 26
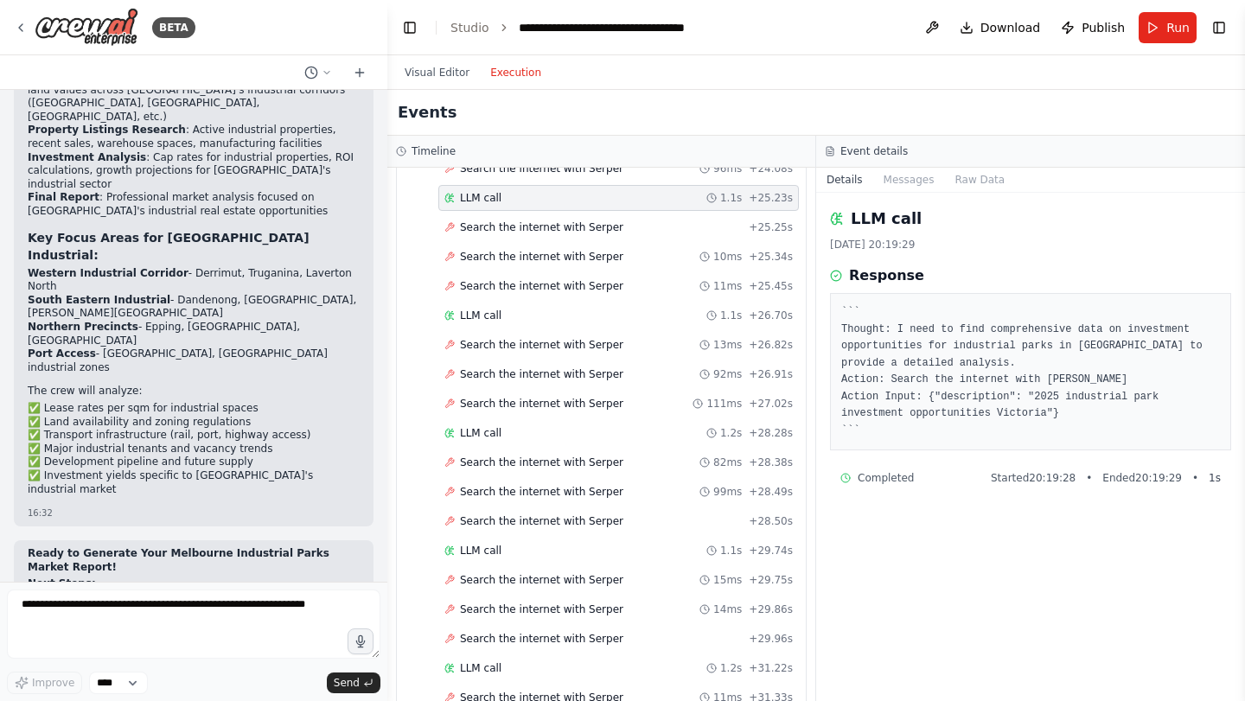
scroll to position [2047, 0]
